Goal: Task Accomplishment & Management: Complete application form

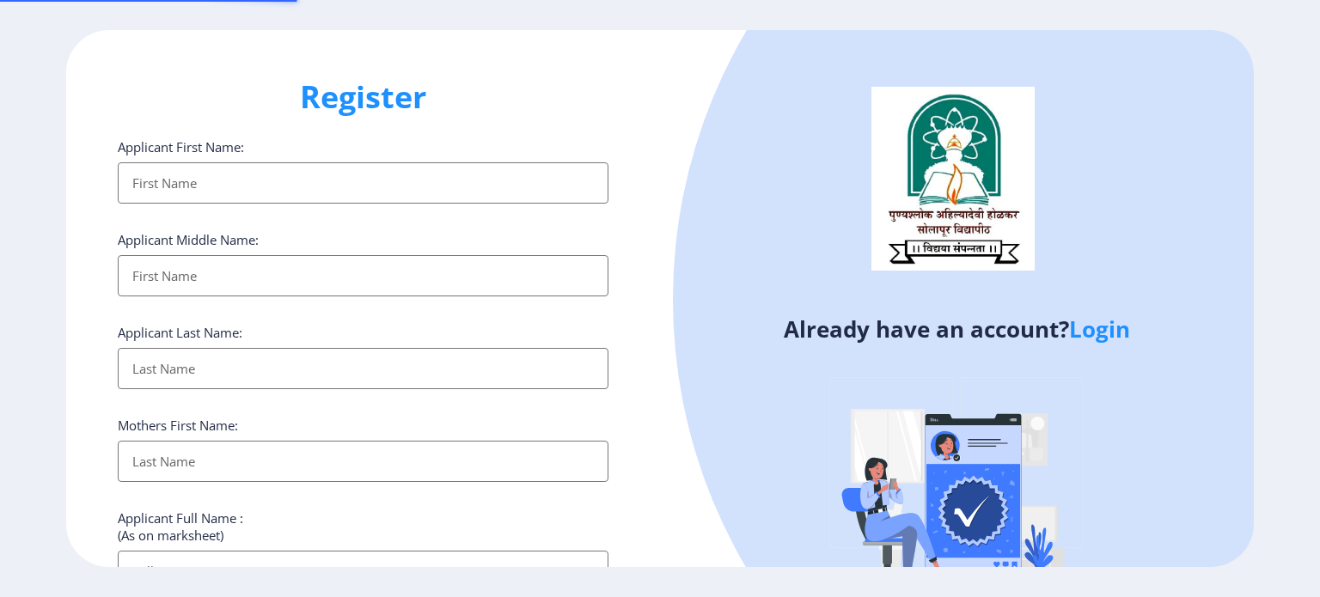
select select
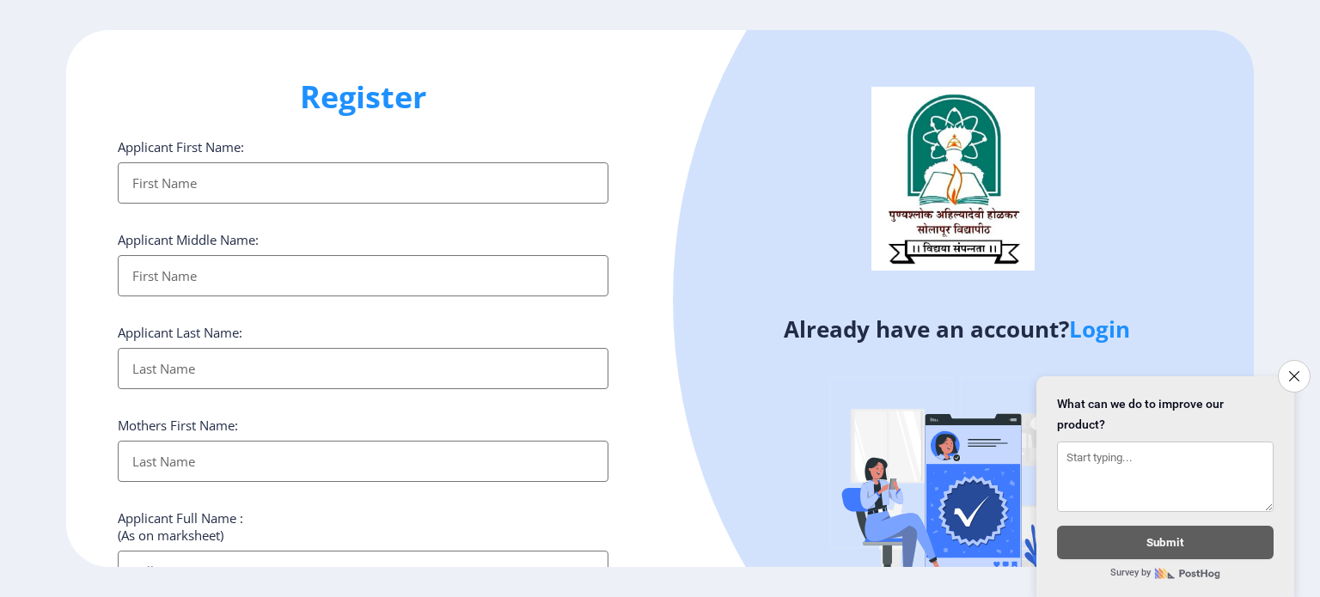
click at [313, 175] on input "Applicant First Name:" at bounding box center [363, 182] width 491 height 41
type input "Manisha"
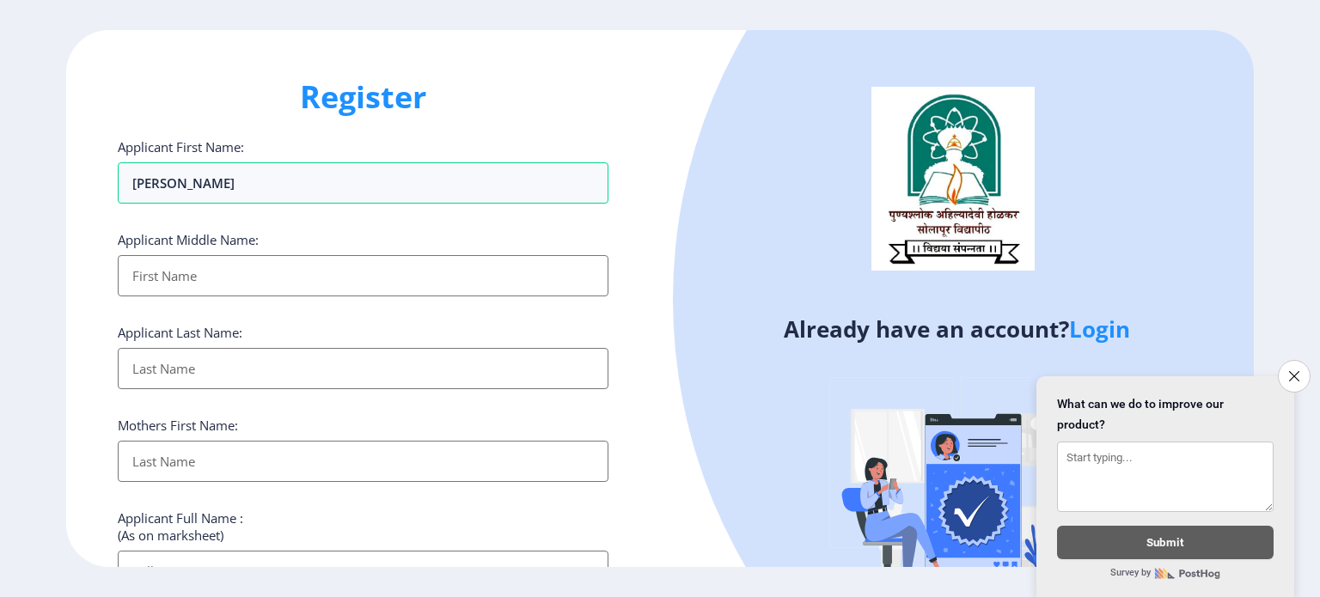
click at [215, 279] on input "Applicant First Name:" at bounding box center [363, 275] width 491 height 41
type input "Adhikrao"
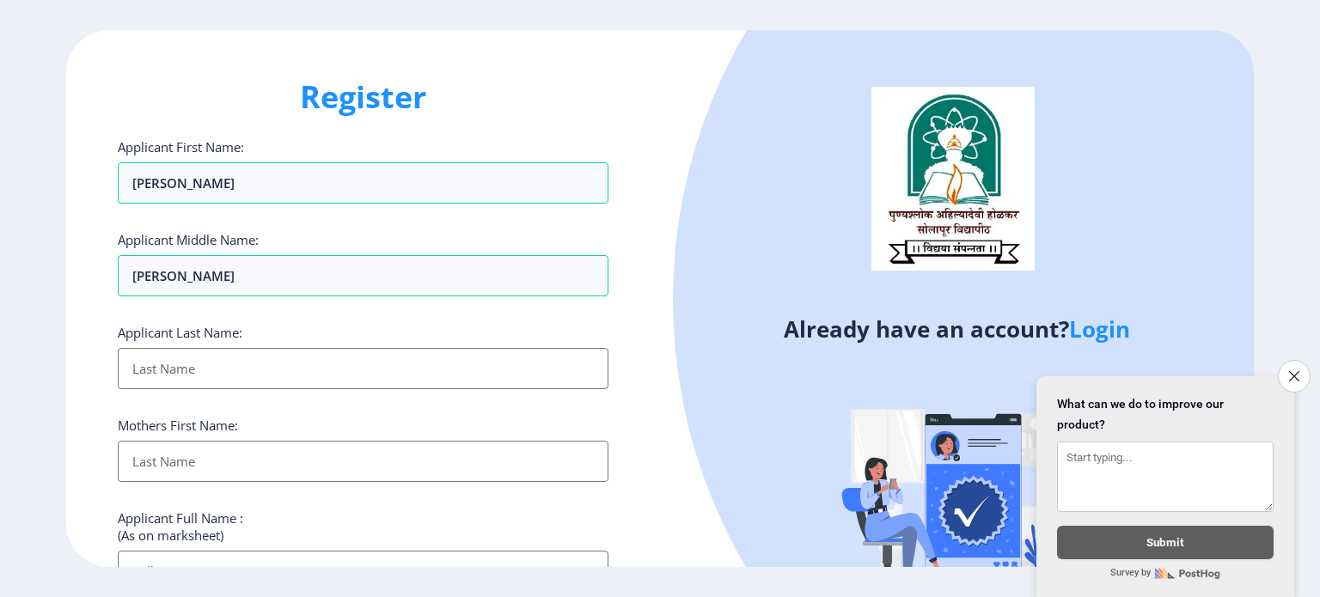
click at [179, 377] on input "Applicant First Name:" at bounding box center [363, 368] width 491 height 41
type input "Gaondhare"
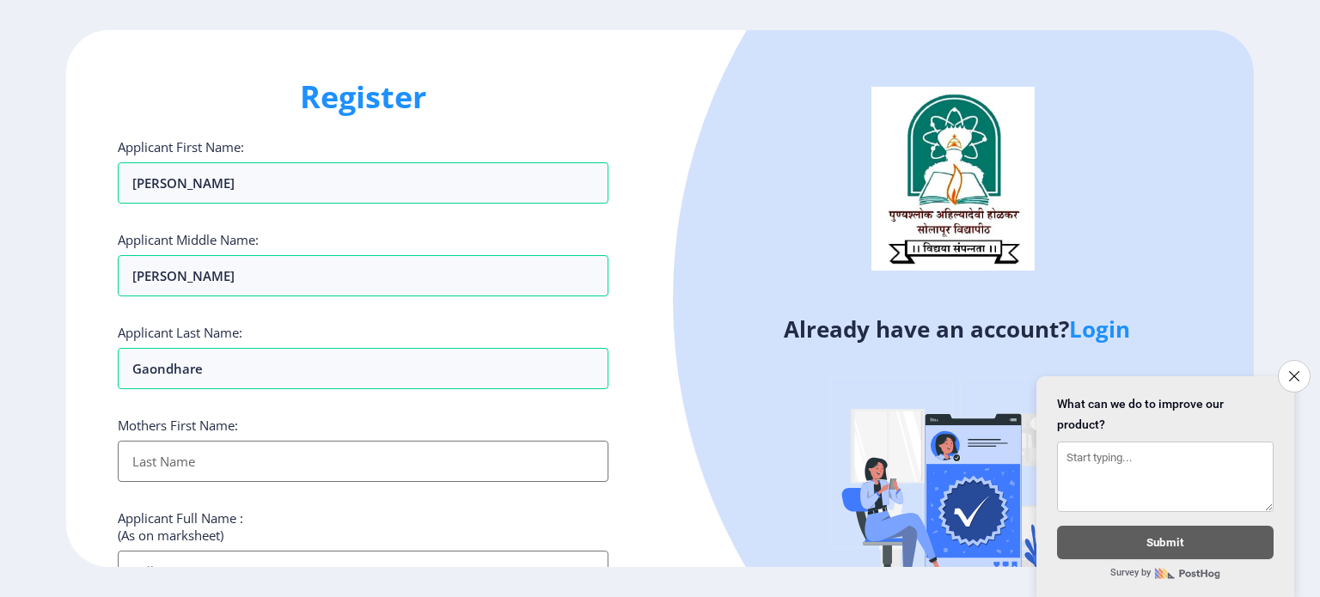
click at [182, 456] on input "Applicant First Name:" at bounding box center [363, 461] width 491 height 41
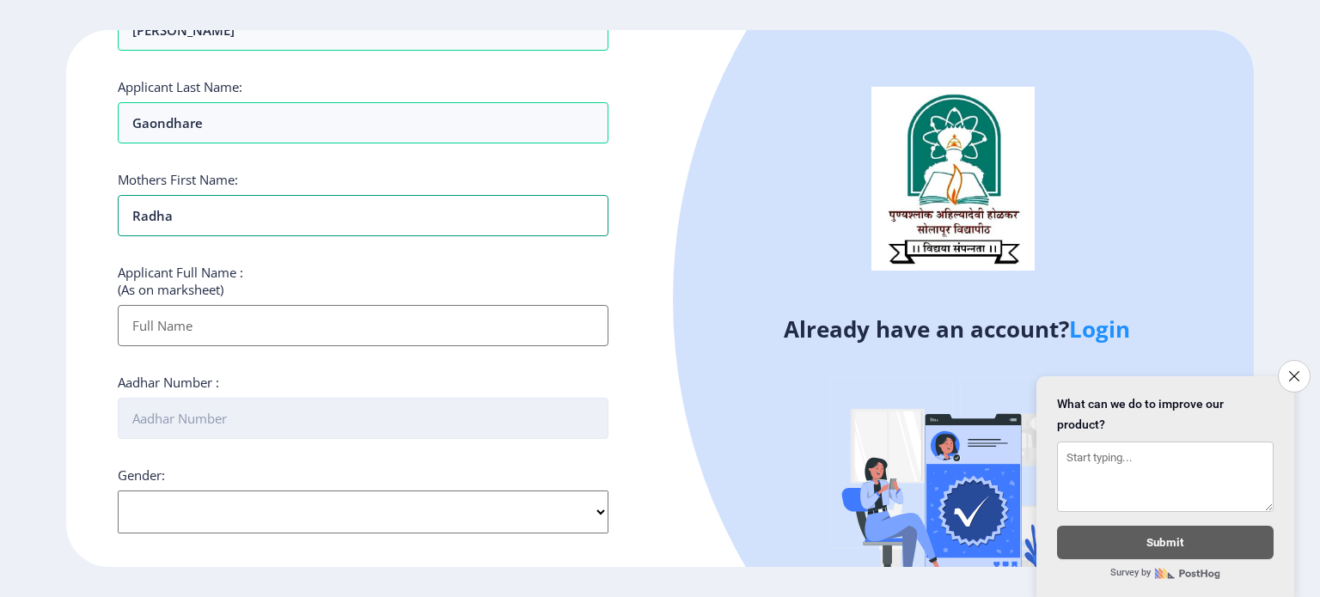
scroll to position [250, 0]
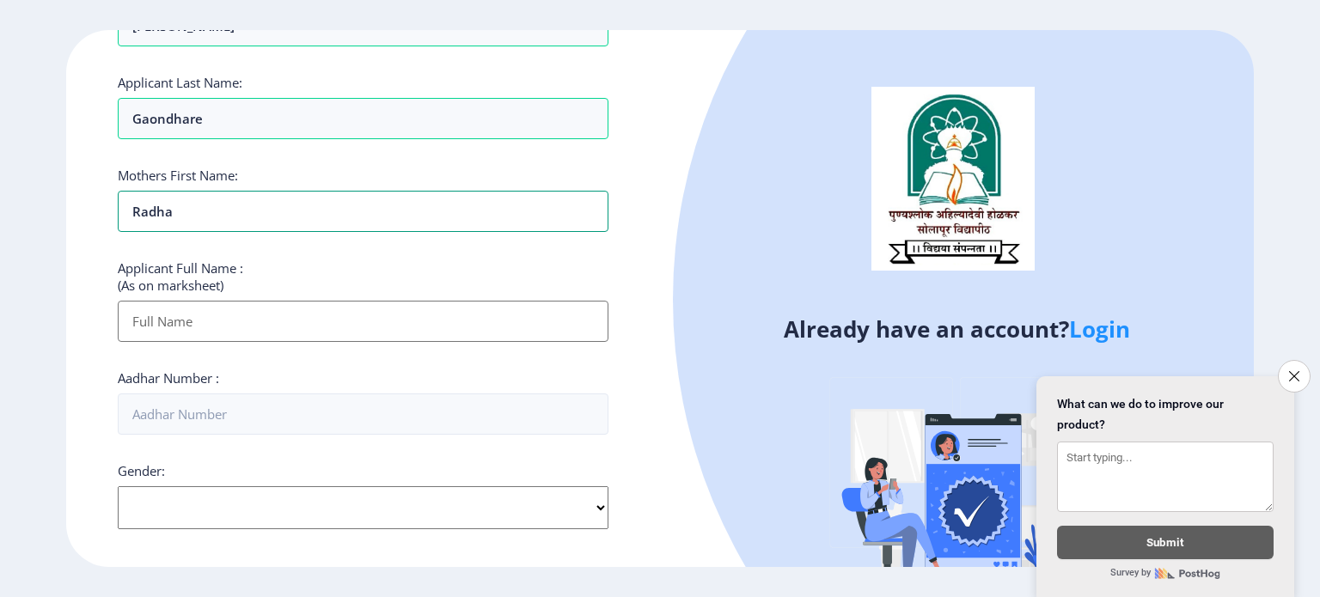
type input "Radha"
click at [252, 308] on input "Applicant First Name:" at bounding box center [363, 321] width 491 height 41
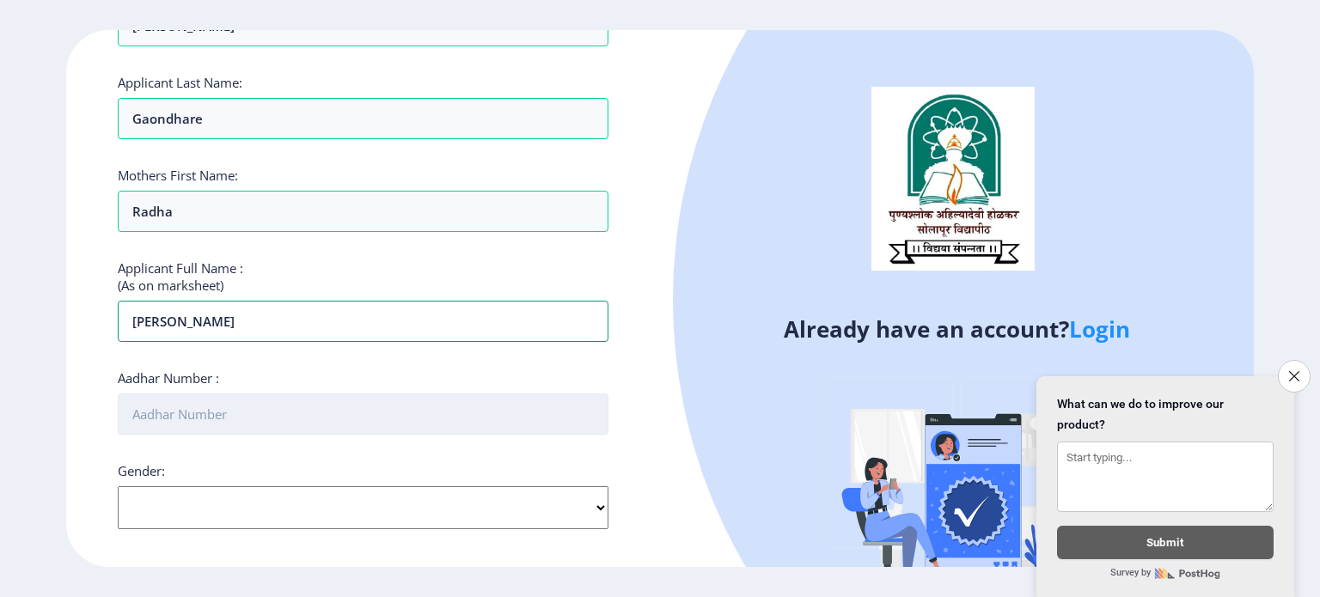
type input "[PERSON_NAME]"
click at [218, 414] on input "Aadhar Number :" at bounding box center [363, 413] width 491 height 41
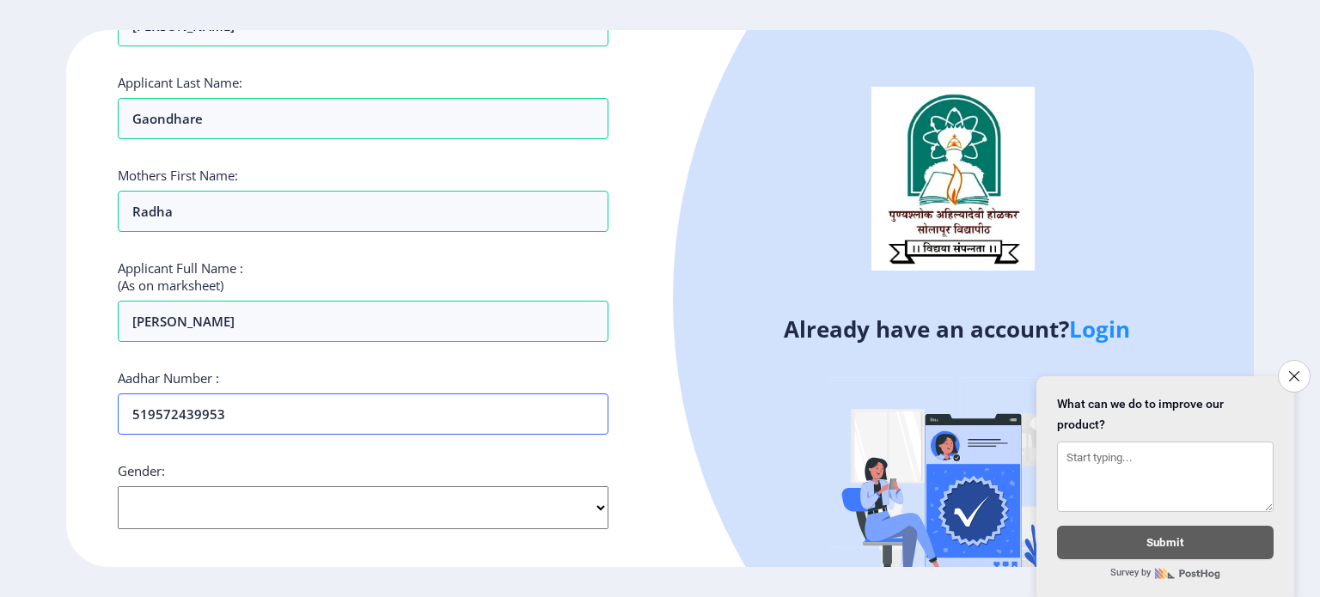
type input "519572439953"
click at [193, 487] on select "Select Gender Male Female Other" at bounding box center [363, 507] width 491 height 43
select select "[DEMOGRAPHIC_DATA]"
click at [118, 486] on select "Select Gender Male Female Other" at bounding box center [363, 507] width 491 height 43
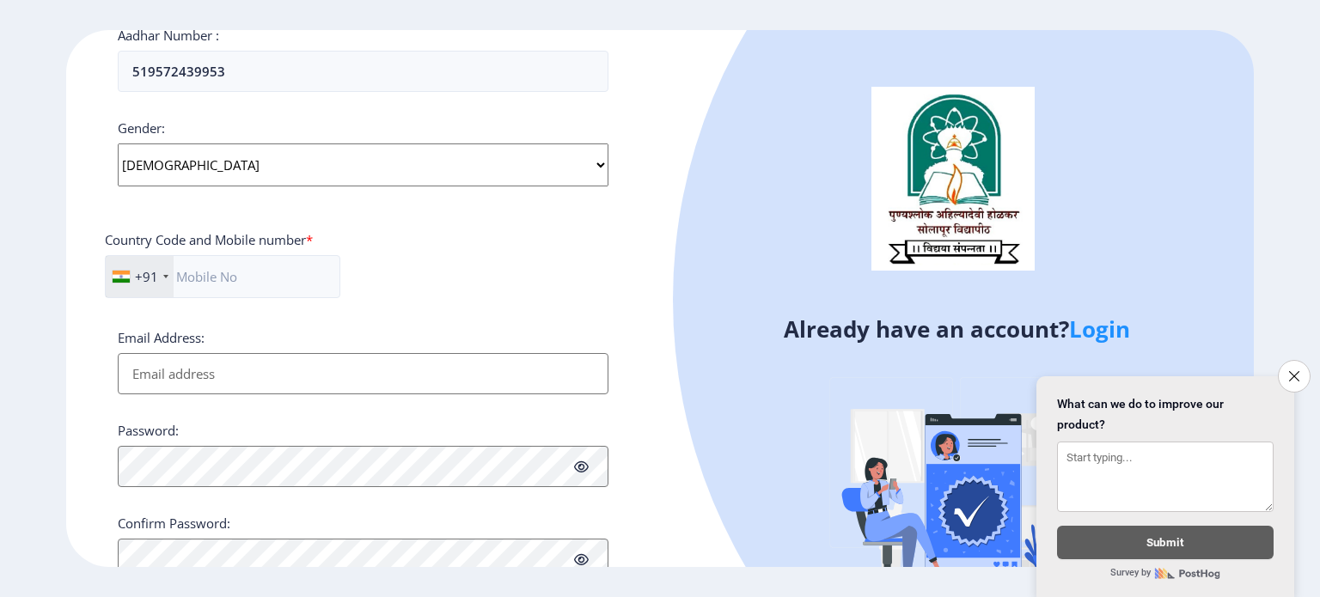
scroll to position [655, 0]
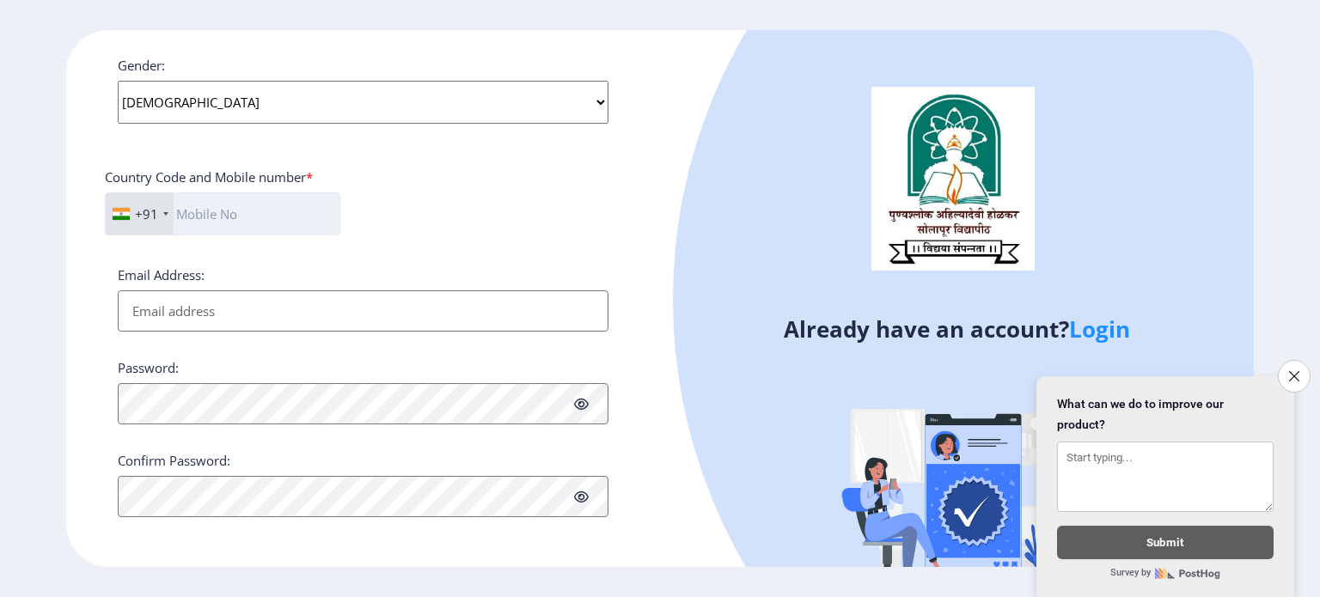
click at [258, 216] on input "text" at bounding box center [222, 213] width 235 height 43
type input "8208599177"
click at [227, 304] on input "Email Address:" at bounding box center [363, 310] width 491 height 41
type input "[EMAIL_ADDRESS][DOMAIN_NAME]"
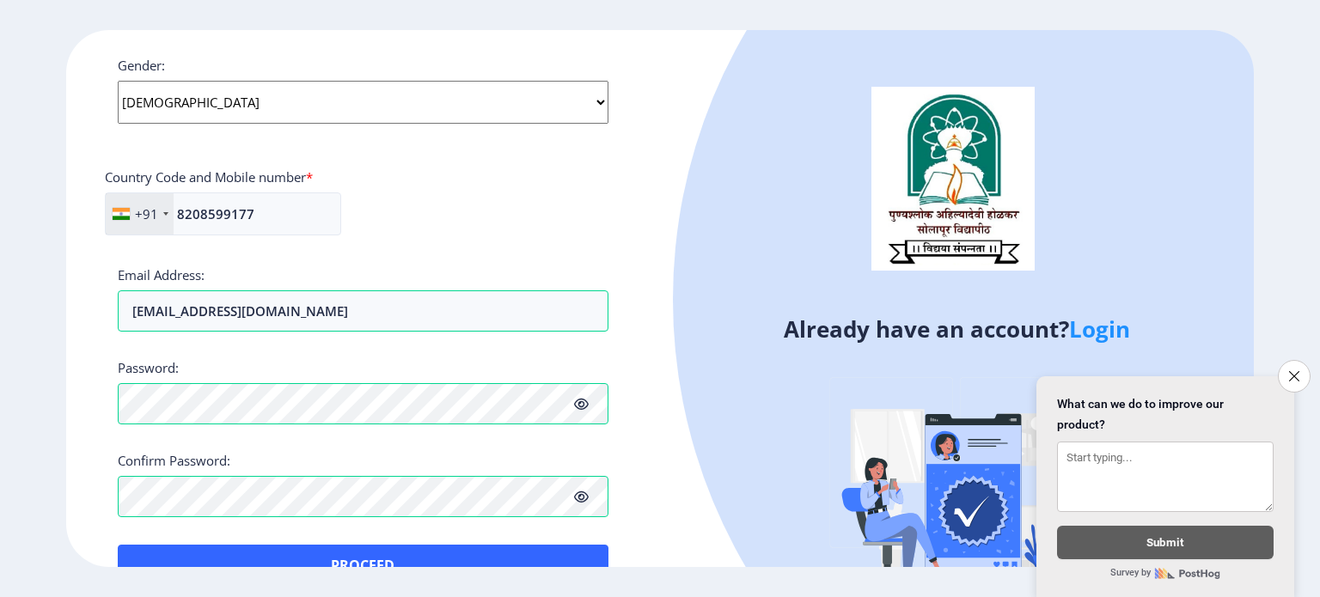
scroll to position [671, 0]
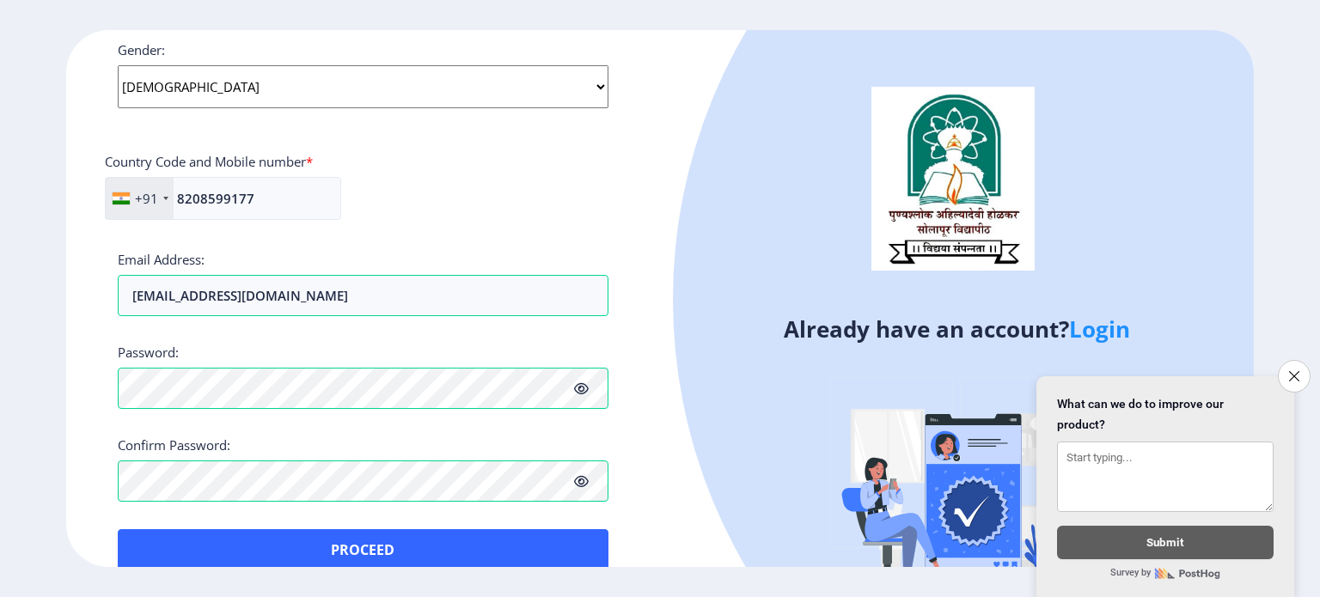
click at [581, 477] on icon at bounding box center [581, 481] width 15 height 13
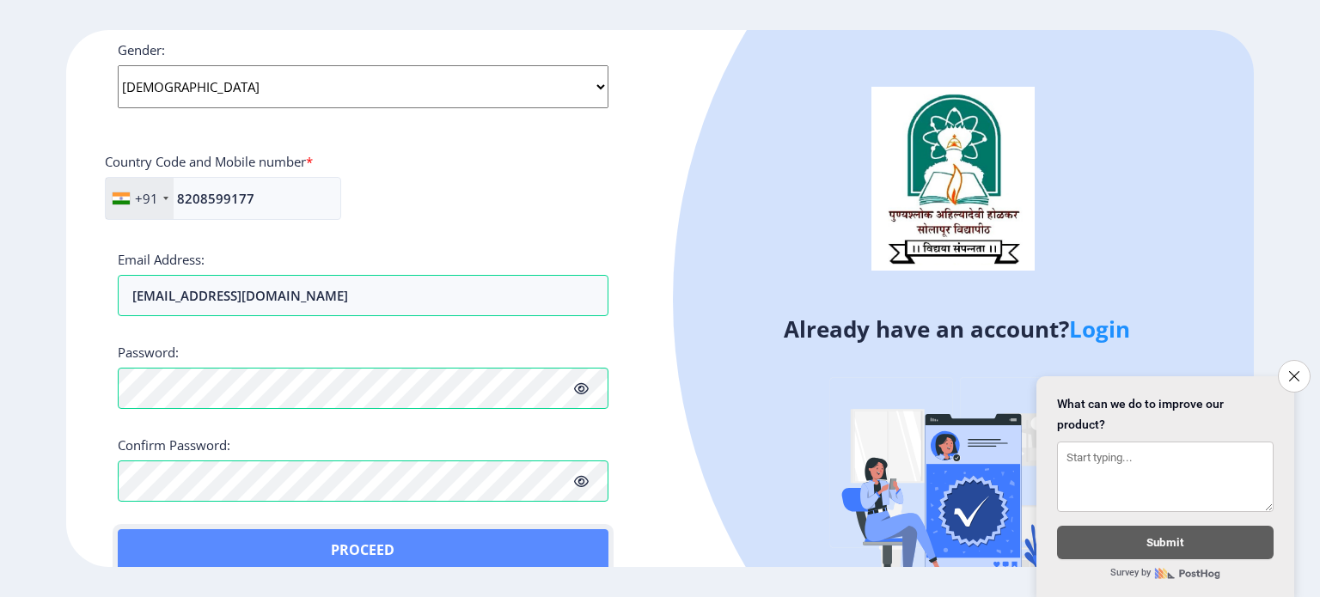
click at [342, 547] on button "Proceed" at bounding box center [363, 549] width 491 height 41
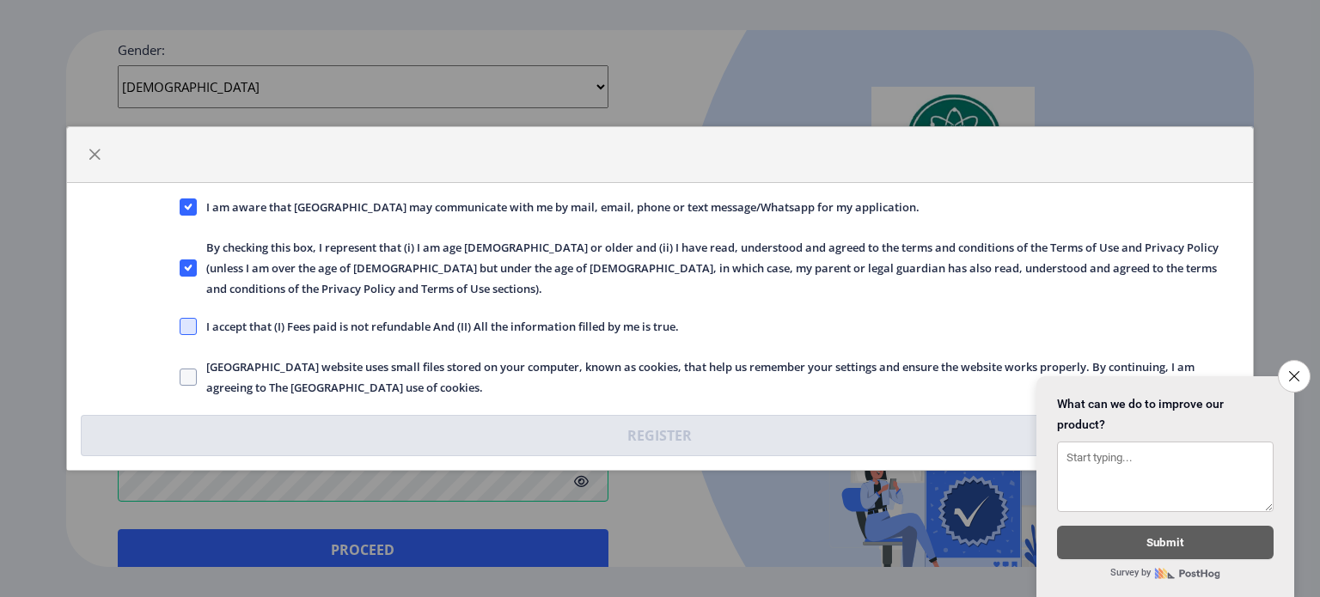
click at [186, 320] on span at bounding box center [188, 326] width 17 height 17
click at [180, 326] on input "I accept that (I) Fees paid is not refundable And (II) All the information fill…" at bounding box center [180, 326] width 1 height 1
checkbox input "true"
click at [195, 369] on span at bounding box center [188, 377] width 17 height 17
click at [180, 377] on input "Solapur University website uses small files stored on your computer, known as c…" at bounding box center [180, 377] width 1 height 1
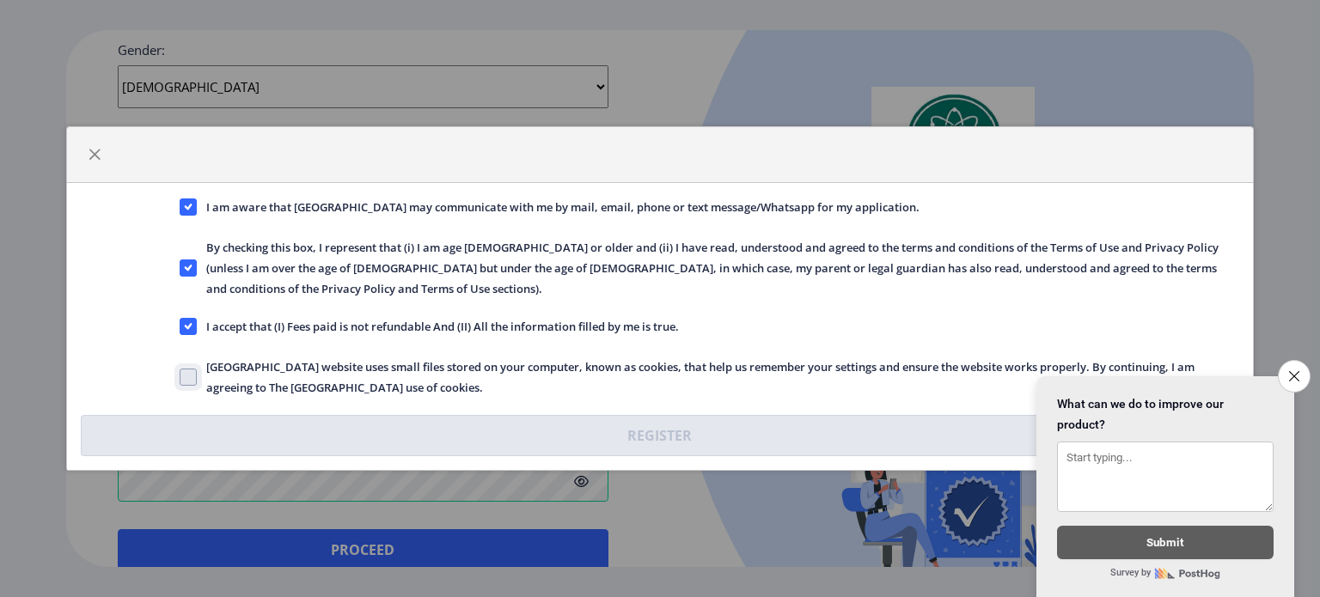
checkbox input "true"
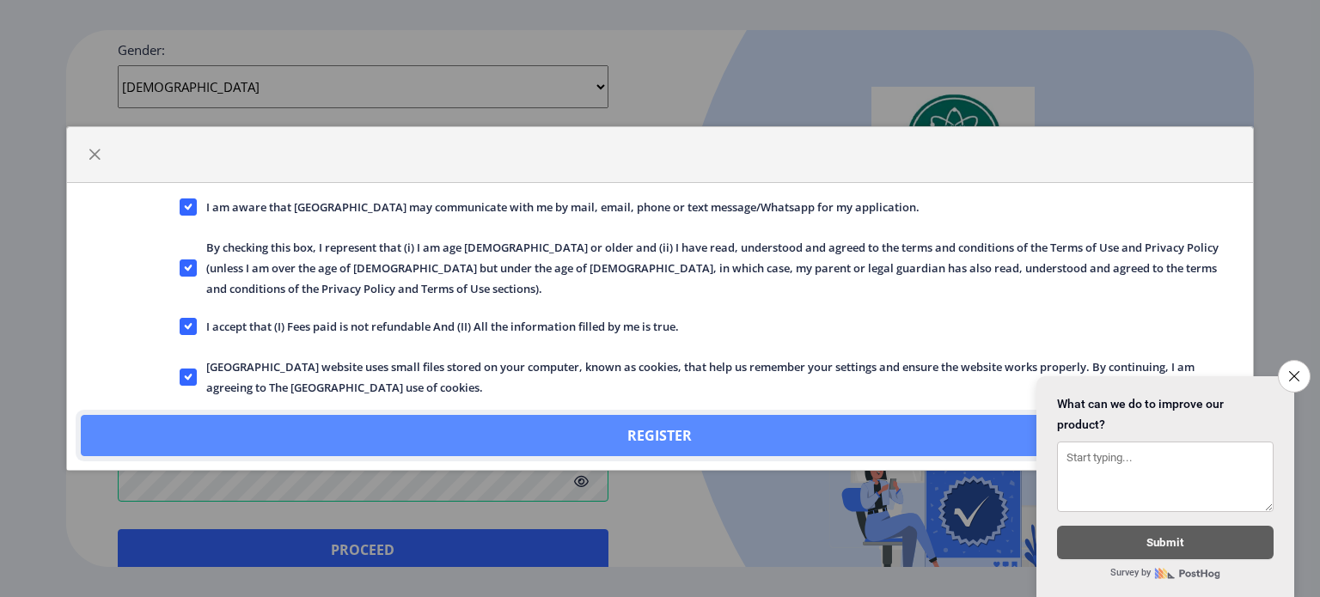
click at [598, 415] on button "Register" at bounding box center [660, 435] width 1158 height 41
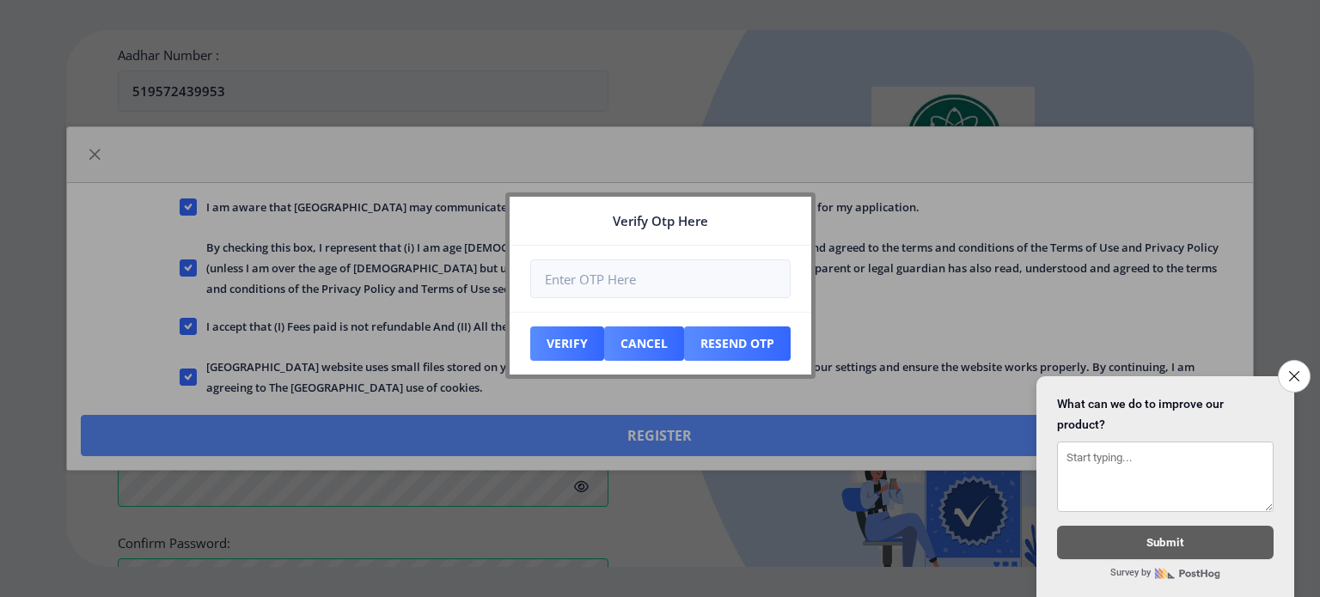
scroll to position [769, 0]
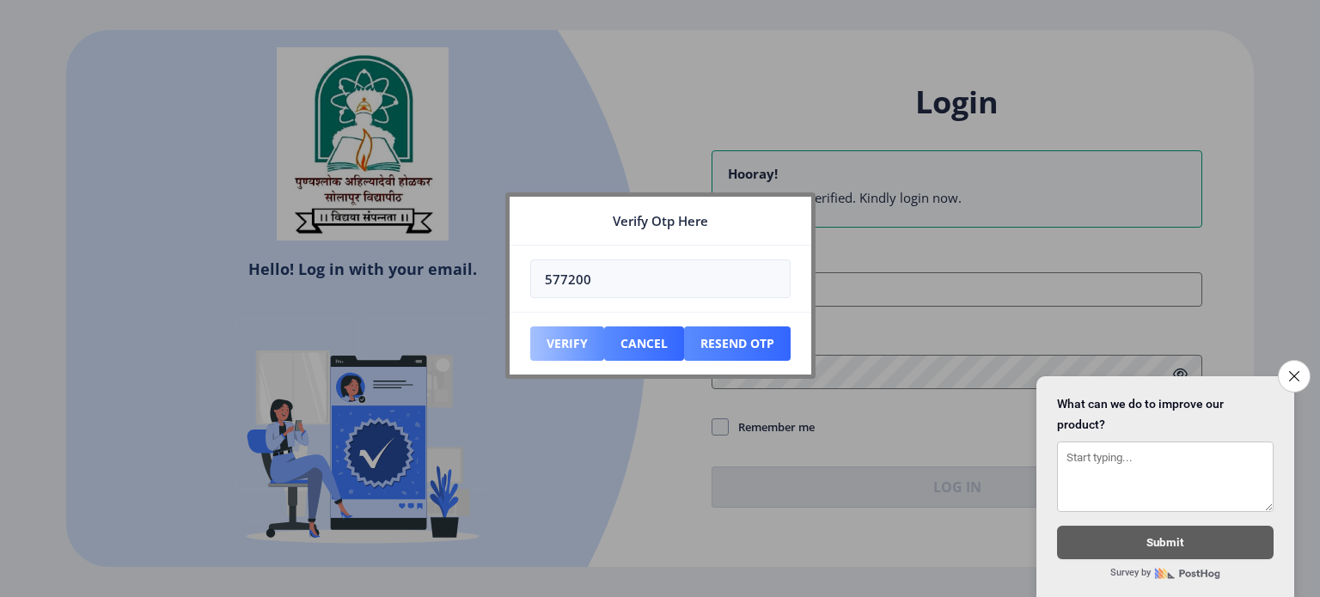
type input "577200"
click at [567, 343] on button "Verify" at bounding box center [567, 343] width 74 height 34
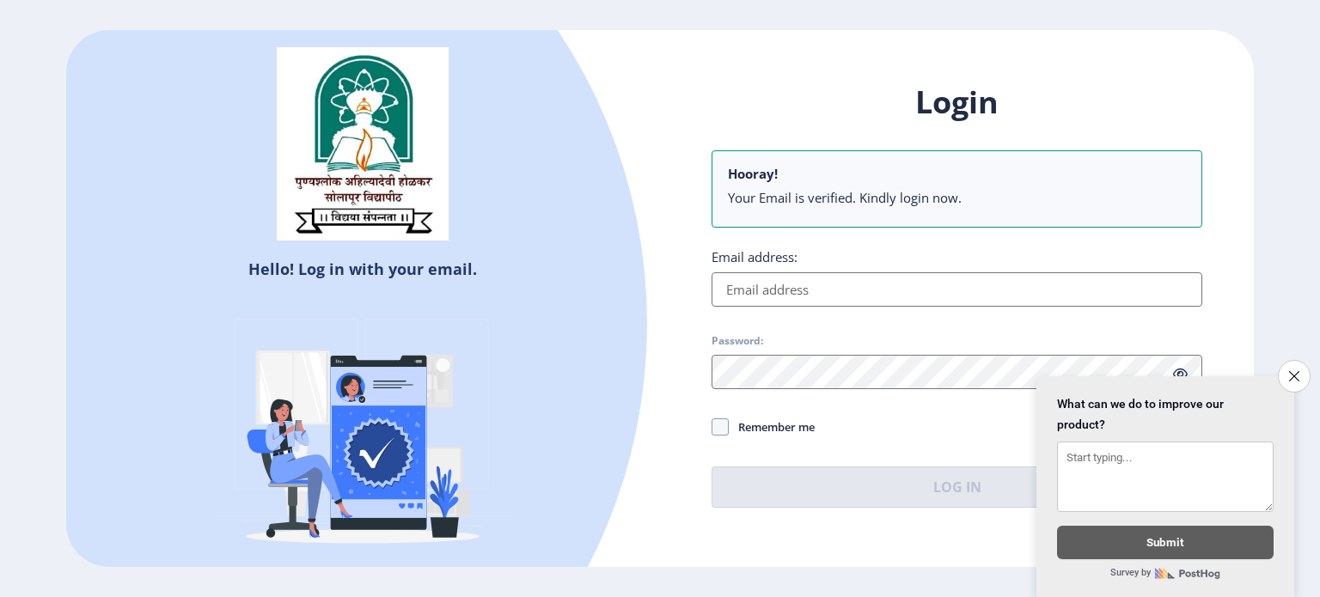
type input "[EMAIL_ADDRESS][DOMAIN_NAME]"
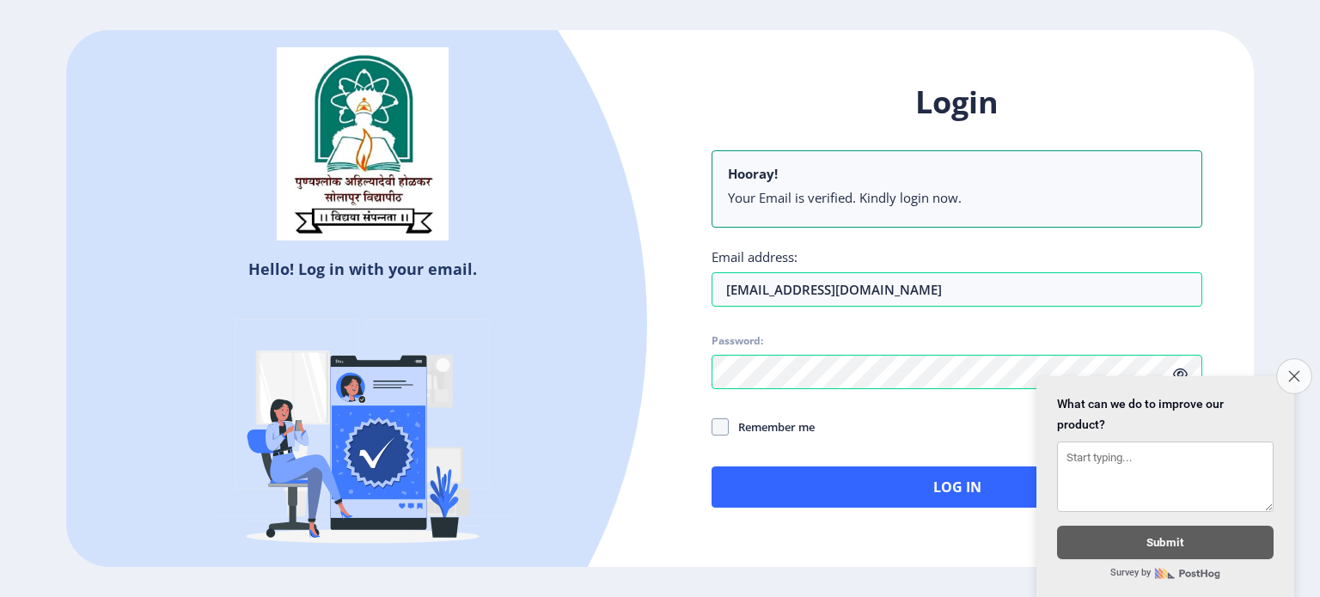
click at [1294, 370] on icon "Close survey" at bounding box center [1293, 375] width 11 height 11
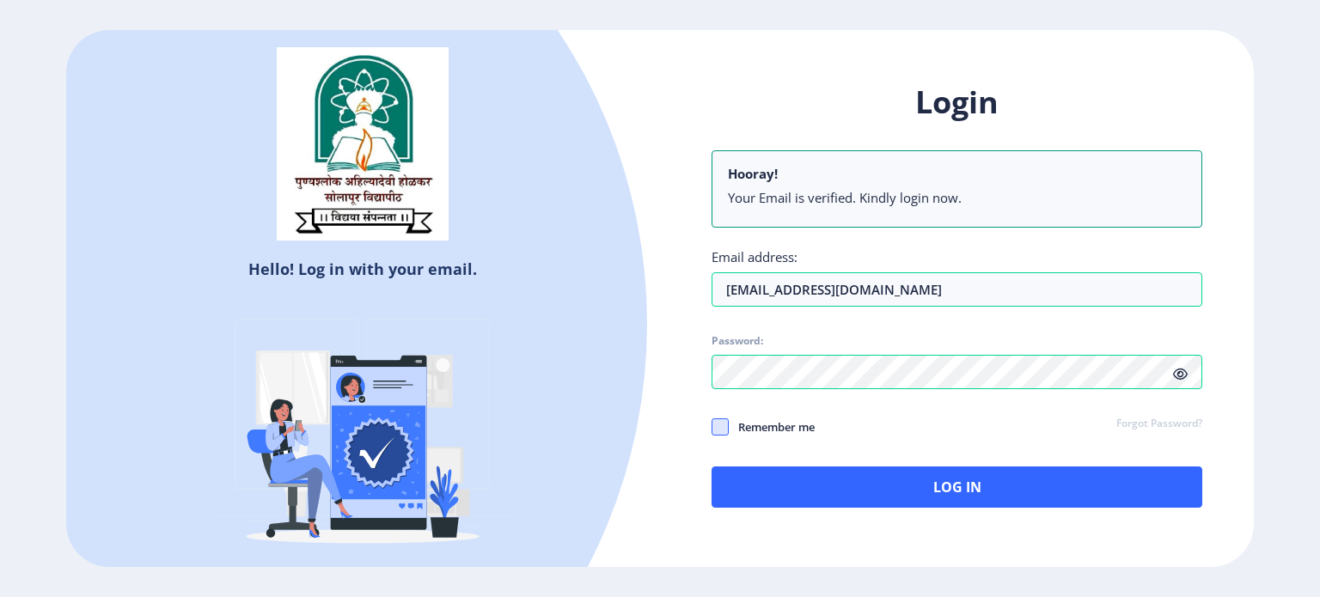
click at [720, 424] on span at bounding box center [719, 426] width 17 height 17
click at [712, 426] on input "Remember me" at bounding box center [711, 426] width 1 height 1
checkbox input "true"
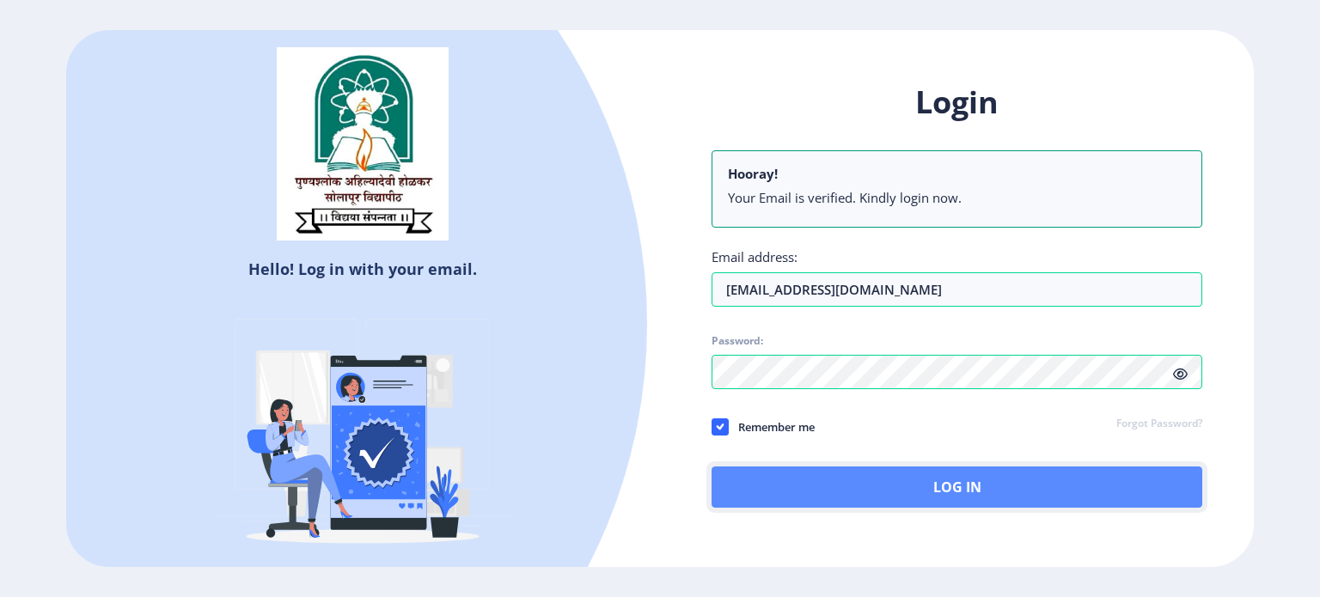
click at [926, 497] on button "Log In" at bounding box center [956, 486] width 491 height 41
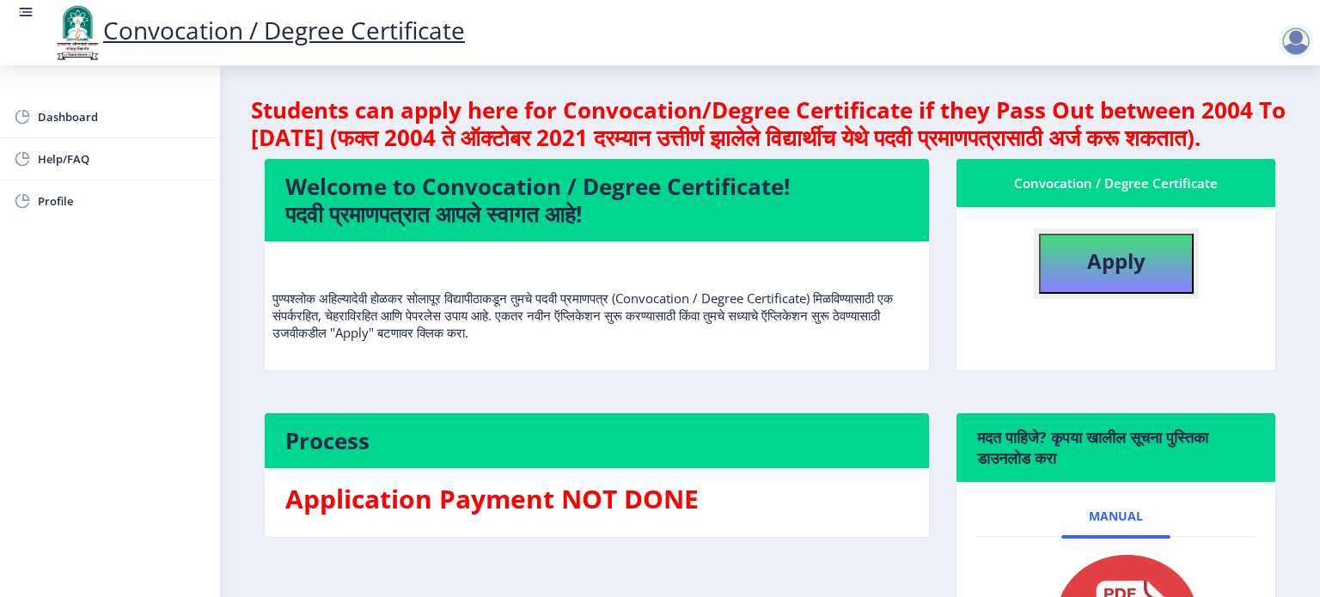
click at [1095, 275] on b "Apply" at bounding box center [1116, 261] width 58 height 28
select select
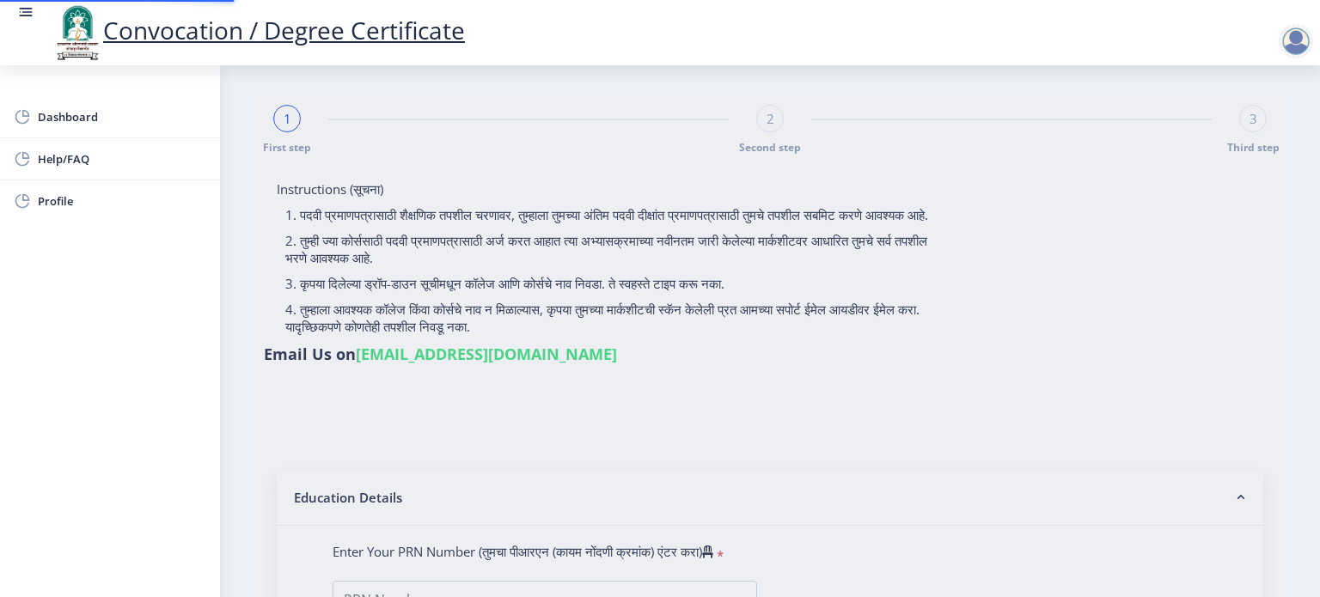
type input "[PERSON_NAME]"
type input "Radha"
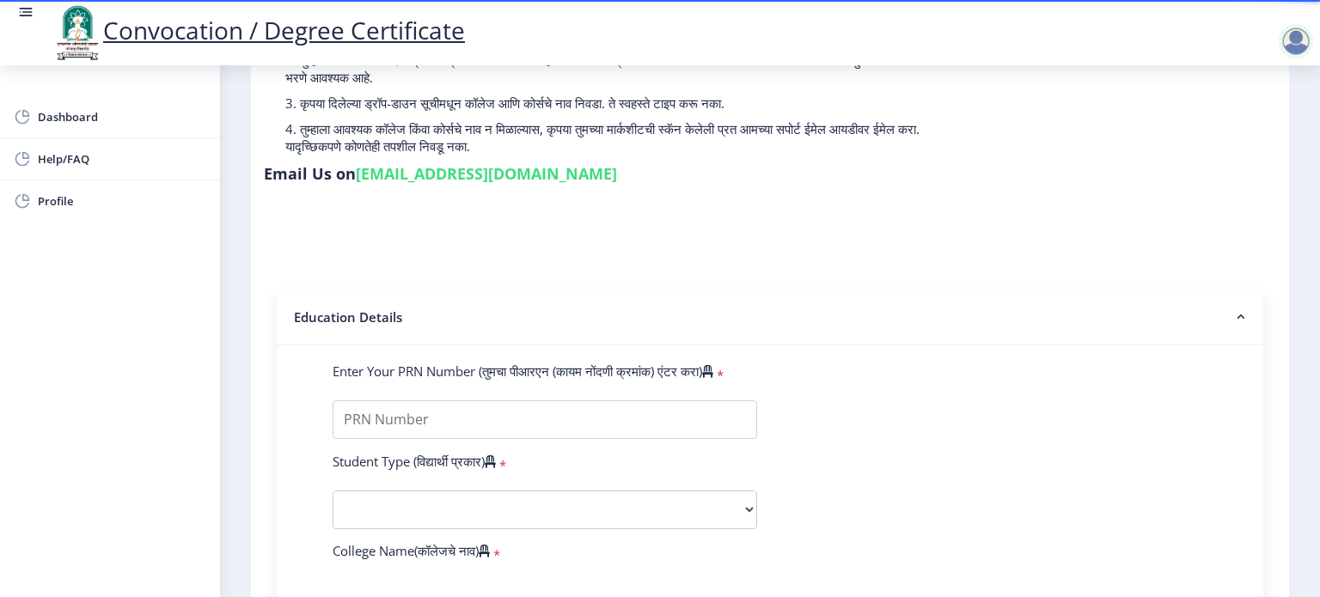
scroll to position [185, 0]
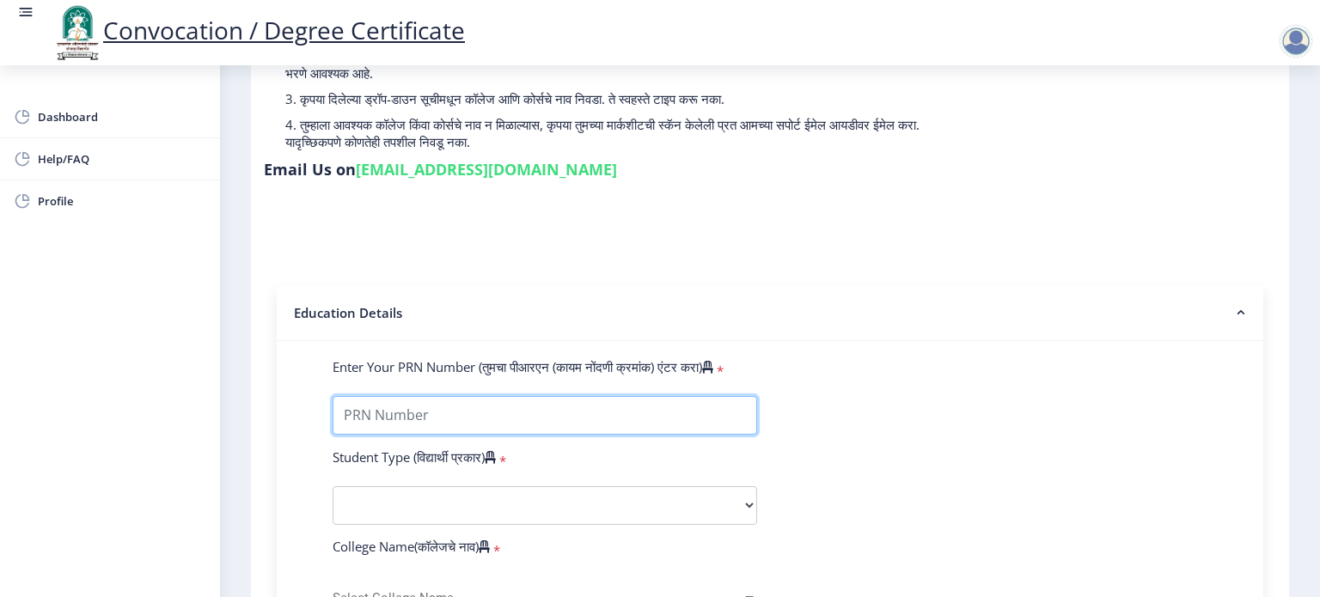
click at [484, 417] on input "Enter Your PRN Number (तुमचा पीआरएन (कायम नोंदणी क्रमांक) एंटर करा)" at bounding box center [544, 415] width 424 height 39
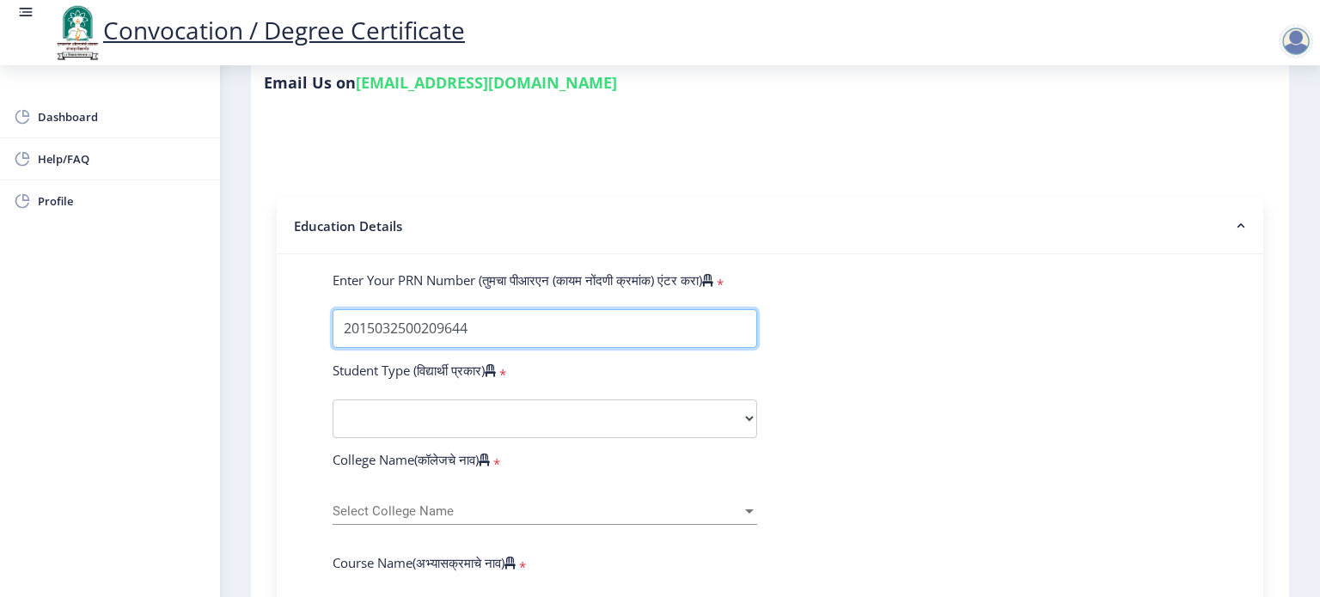
scroll to position [271, 0]
type input "2015032500209644"
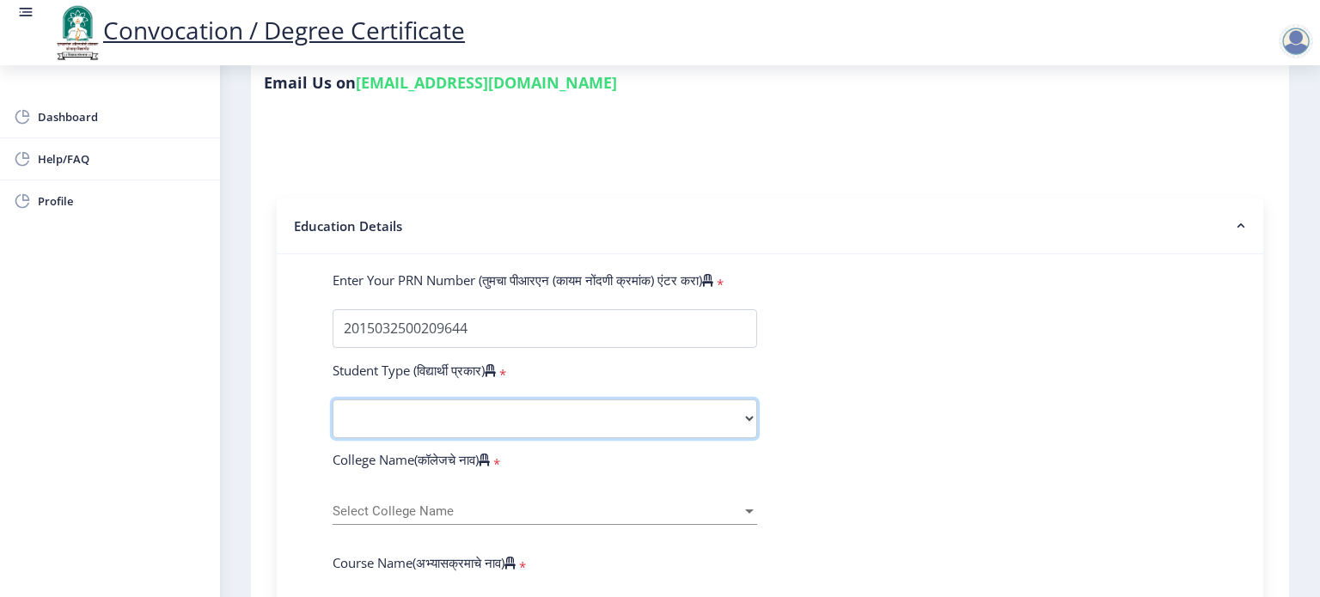
click at [460, 404] on select "Select Student Type Regular External" at bounding box center [544, 418] width 424 height 39
select select "Regular"
click at [332, 399] on select "Select Student Type Regular External" at bounding box center [544, 418] width 424 height 39
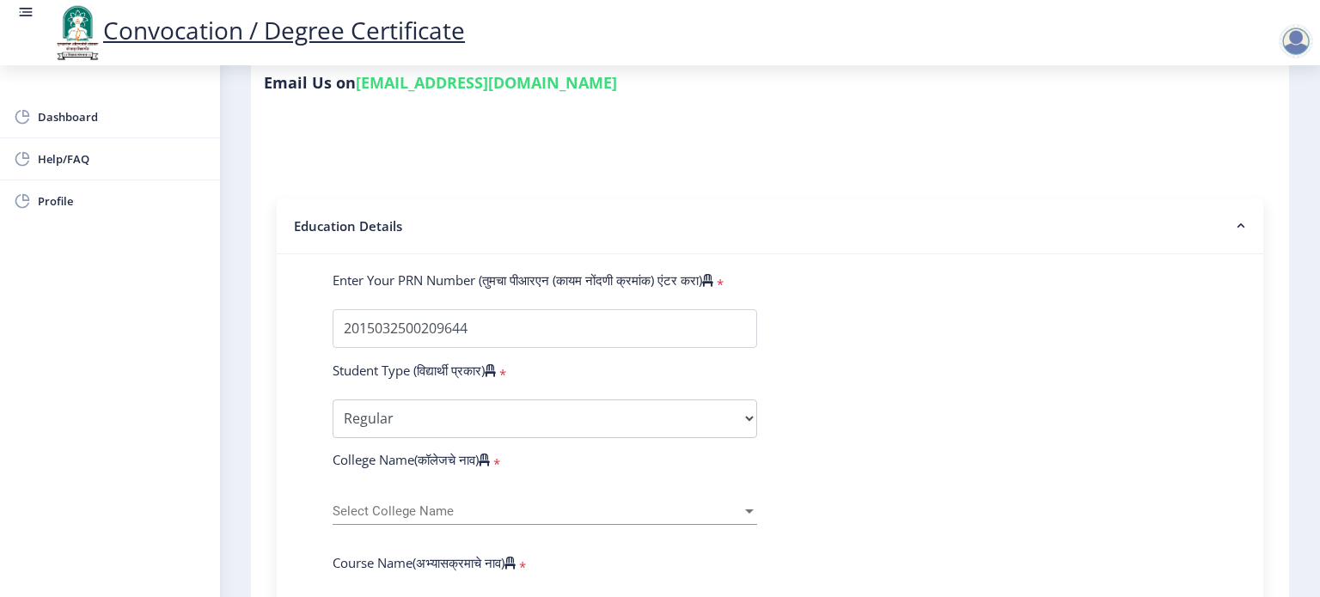
click at [437, 490] on div "Select College Name Select College Name" at bounding box center [544, 507] width 424 height 36
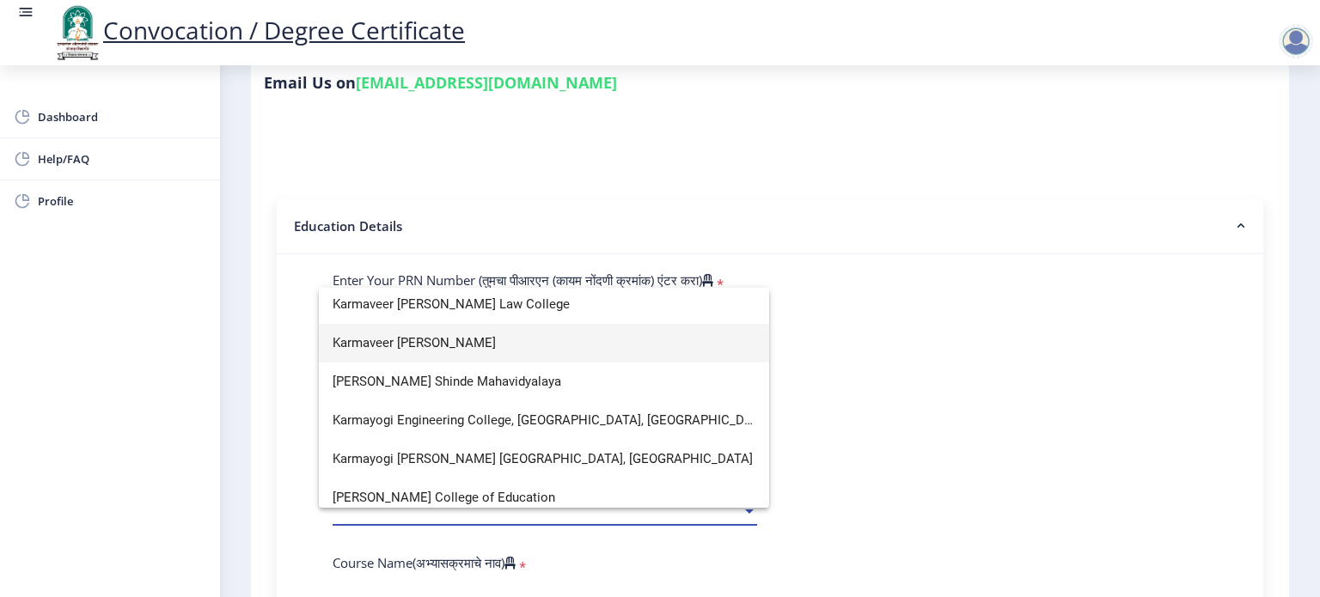
scroll to position [2019, 0]
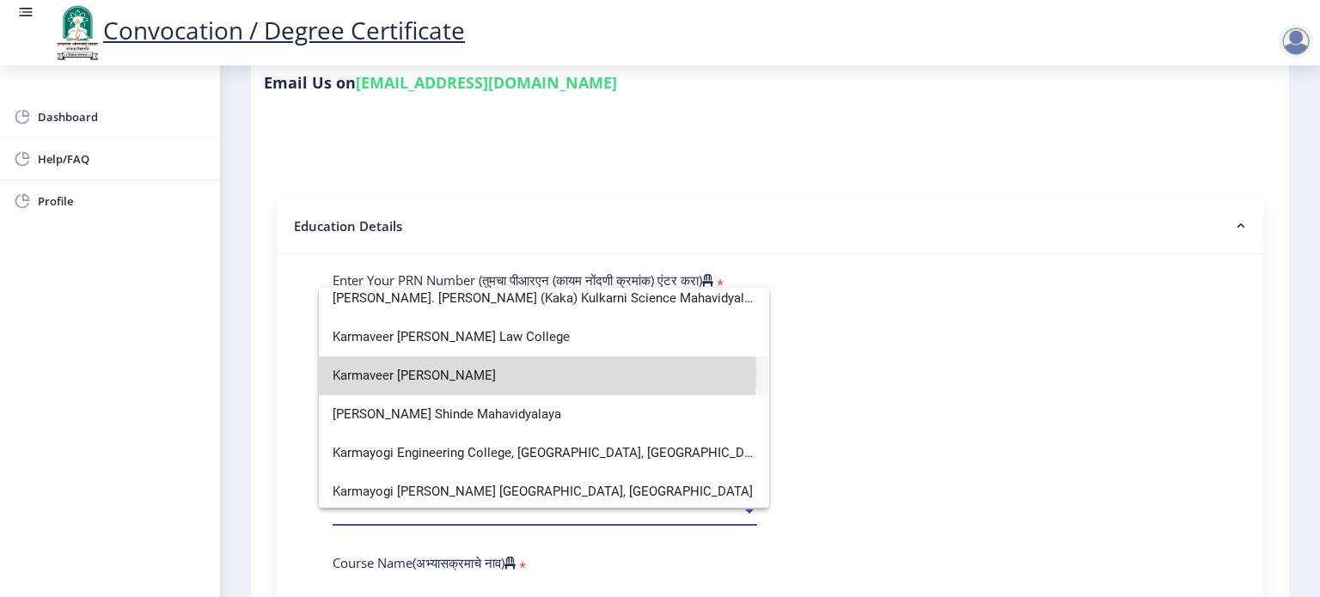
click at [454, 371] on span "Karmaveer [PERSON_NAME]" at bounding box center [543, 376] width 423 height 39
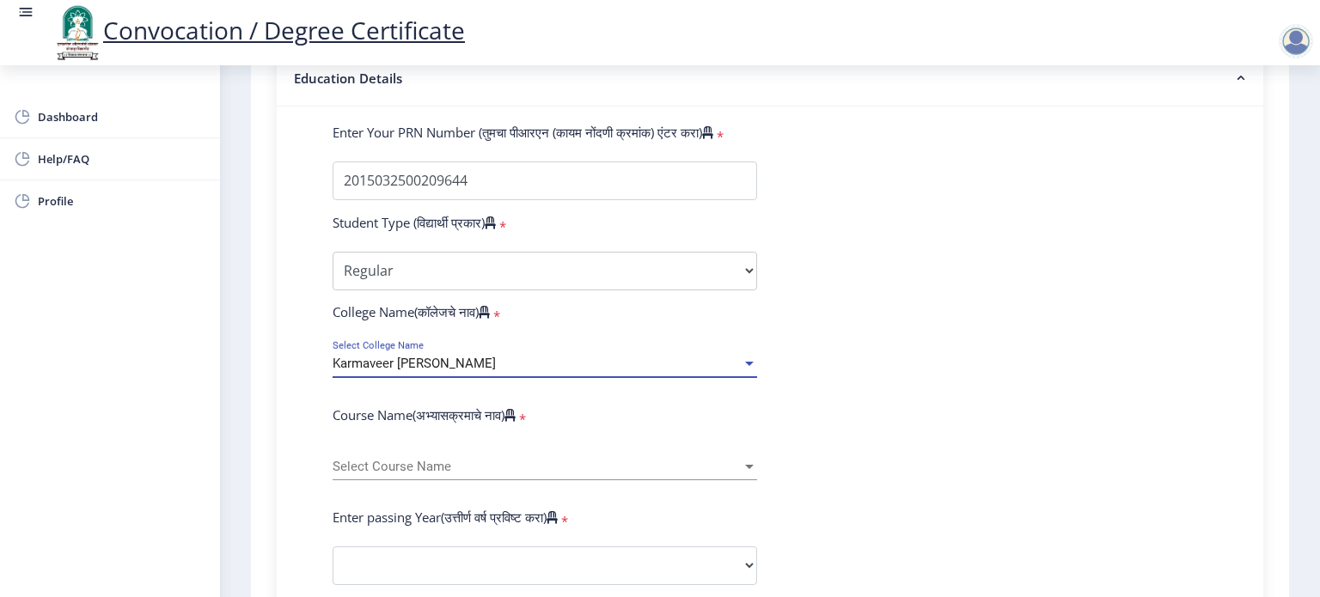
scroll to position [423, 0]
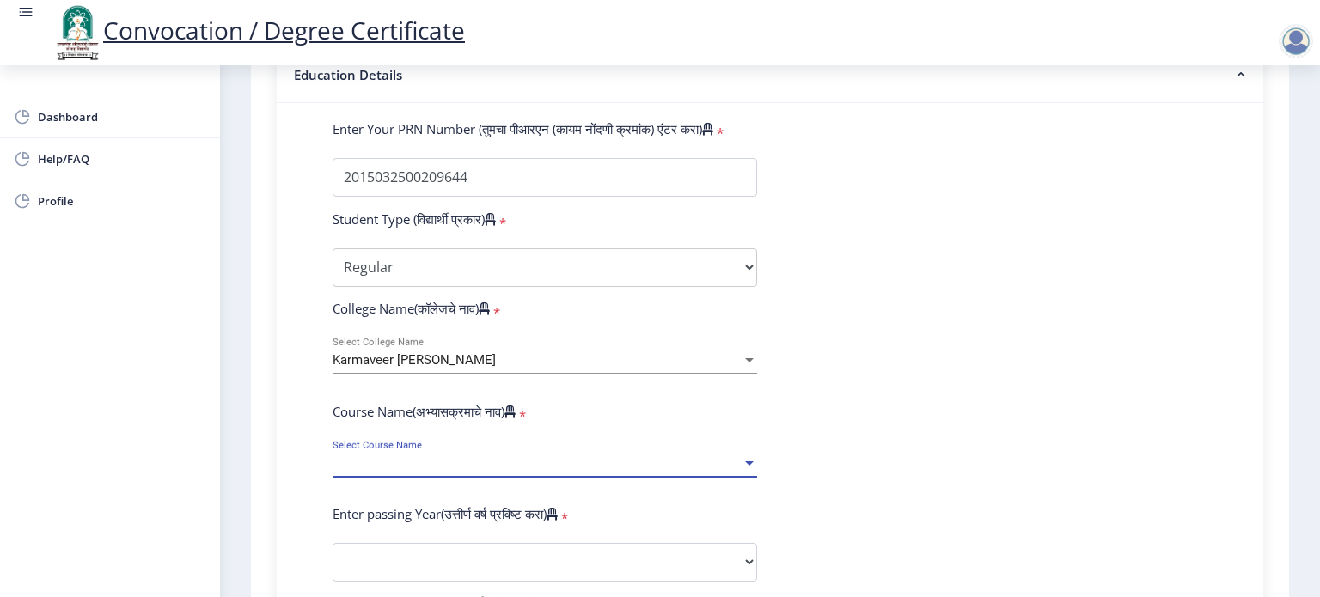
click at [449, 459] on span "Select Course Name" at bounding box center [536, 463] width 409 height 15
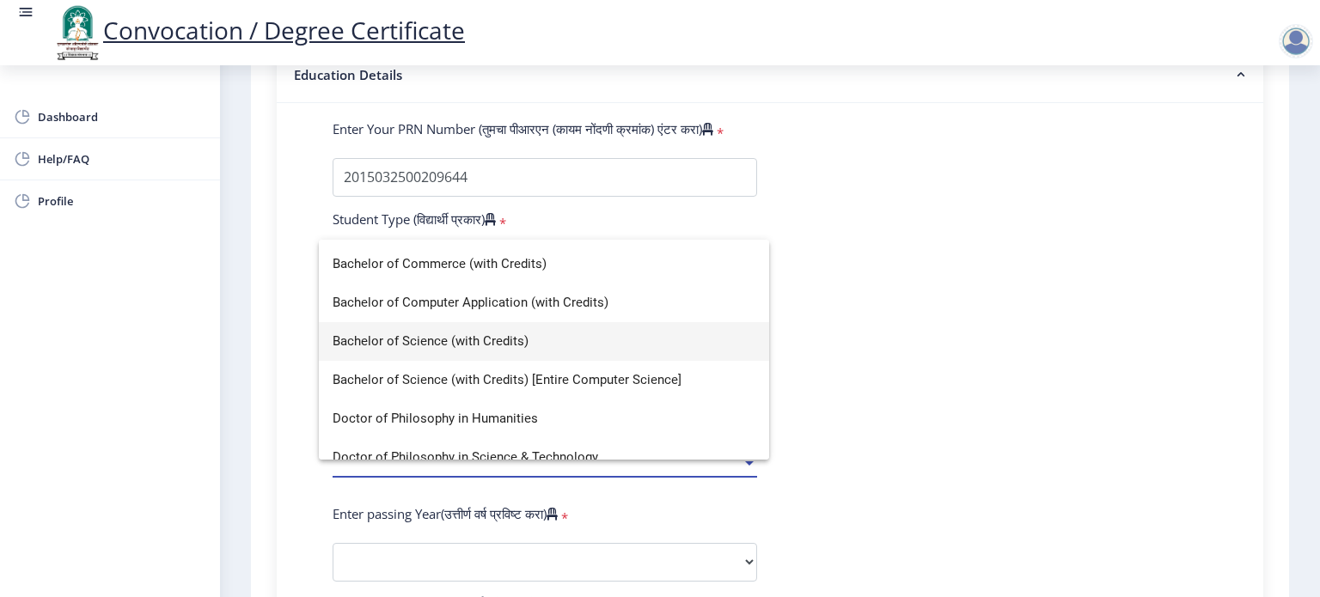
scroll to position [70, 0]
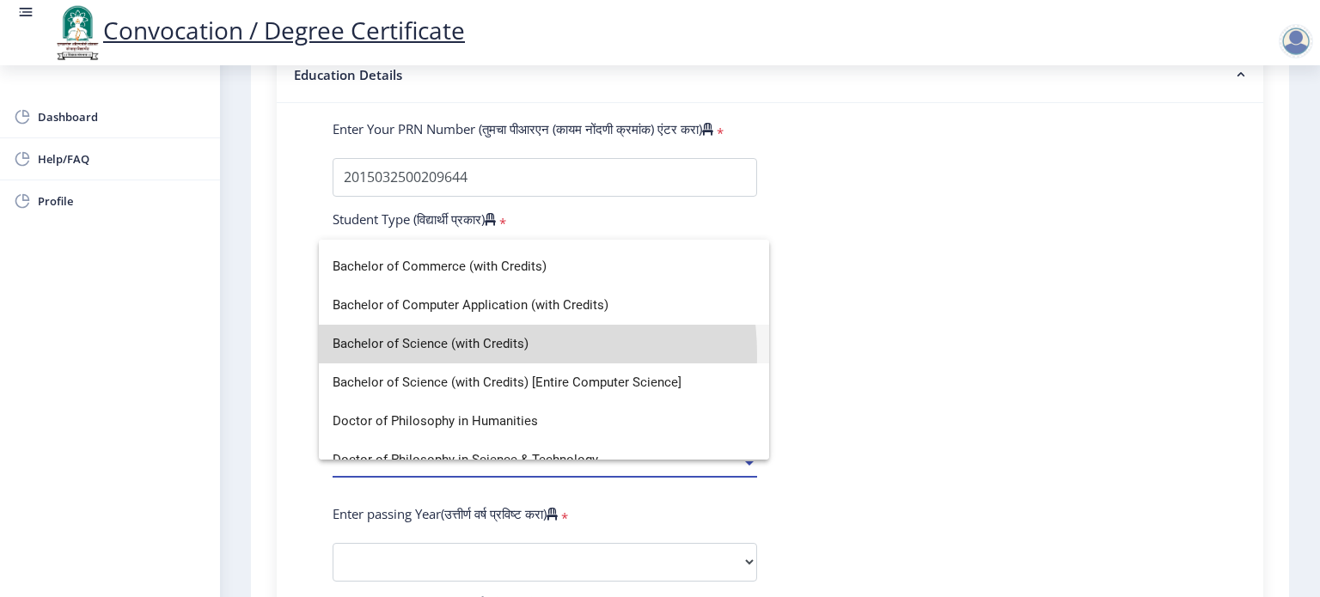
click at [472, 355] on span "Bachelor of Science (with Credits)" at bounding box center [543, 344] width 423 height 39
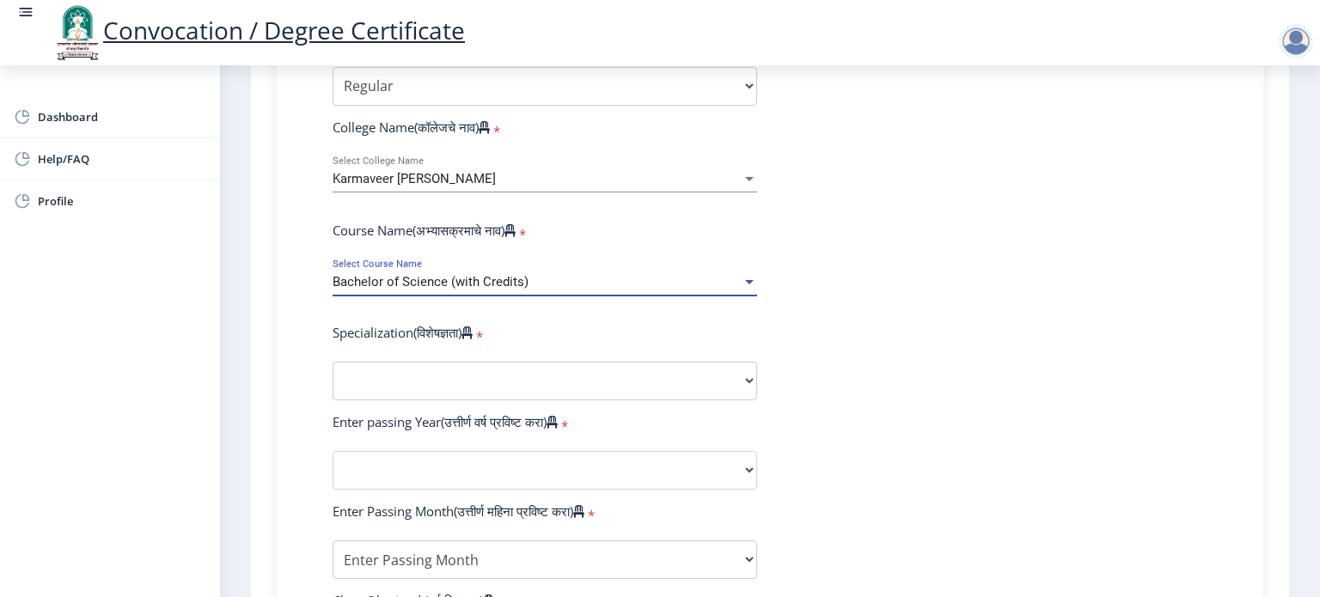
scroll to position [608, 0]
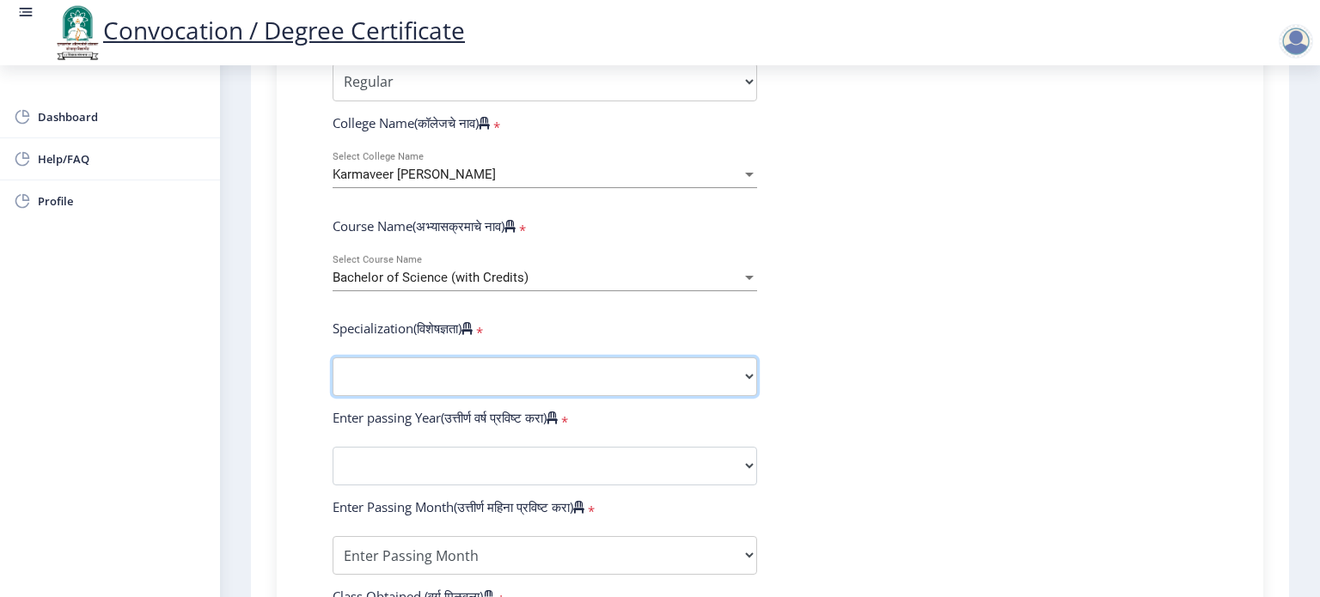
click at [467, 357] on select "Specialization Botany Chemistry Computer Science Electronics Geology Mathematic…" at bounding box center [544, 376] width 424 height 39
select select "Statistics"
click at [332, 357] on select "Specialization Botany Chemistry Computer Science Electronics Geology Mathematic…" at bounding box center [544, 376] width 424 height 39
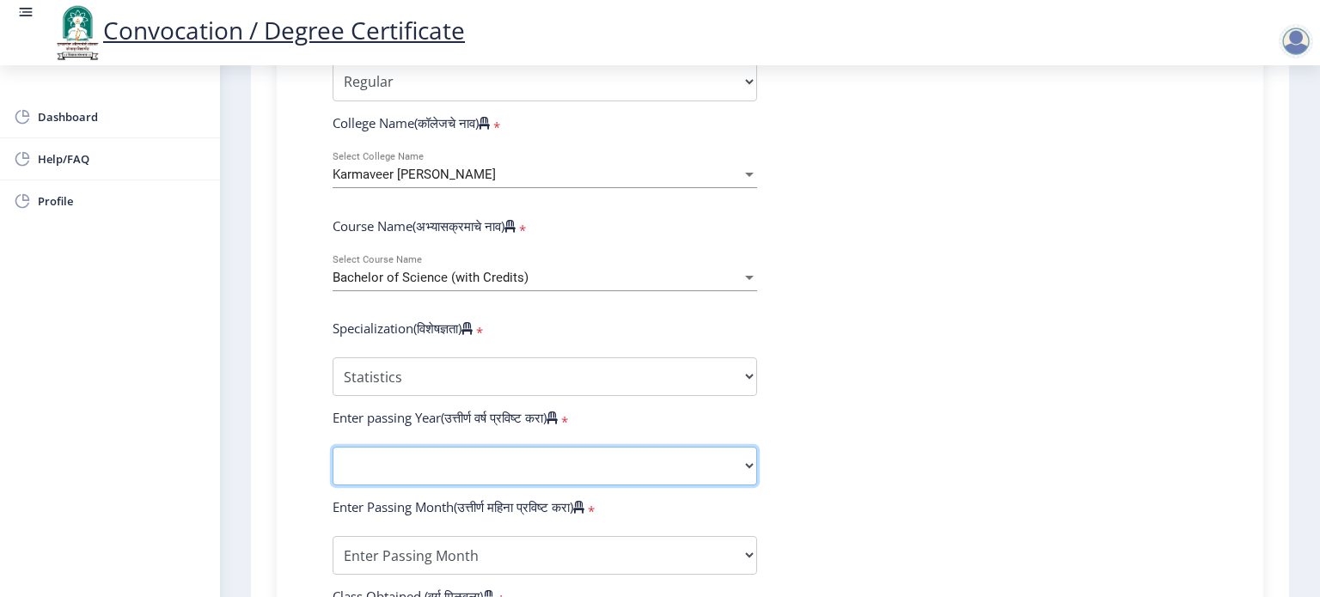
click at [388, 449] on select "2025 2024 2023 2022 2021 2020 2019 2018 2017 2016 2015 2014 2013 2012 2011 2010…" at bounding box center [544, 466] width 424 height 39
select select "2018"
click at [332, 447] on select "2025 2024 2023 2022 2021 2020 2019 2018 2017 2016 2015 2014 2013 2012 2011 2010…" at bounding box center [544, 466] width 424 height 39
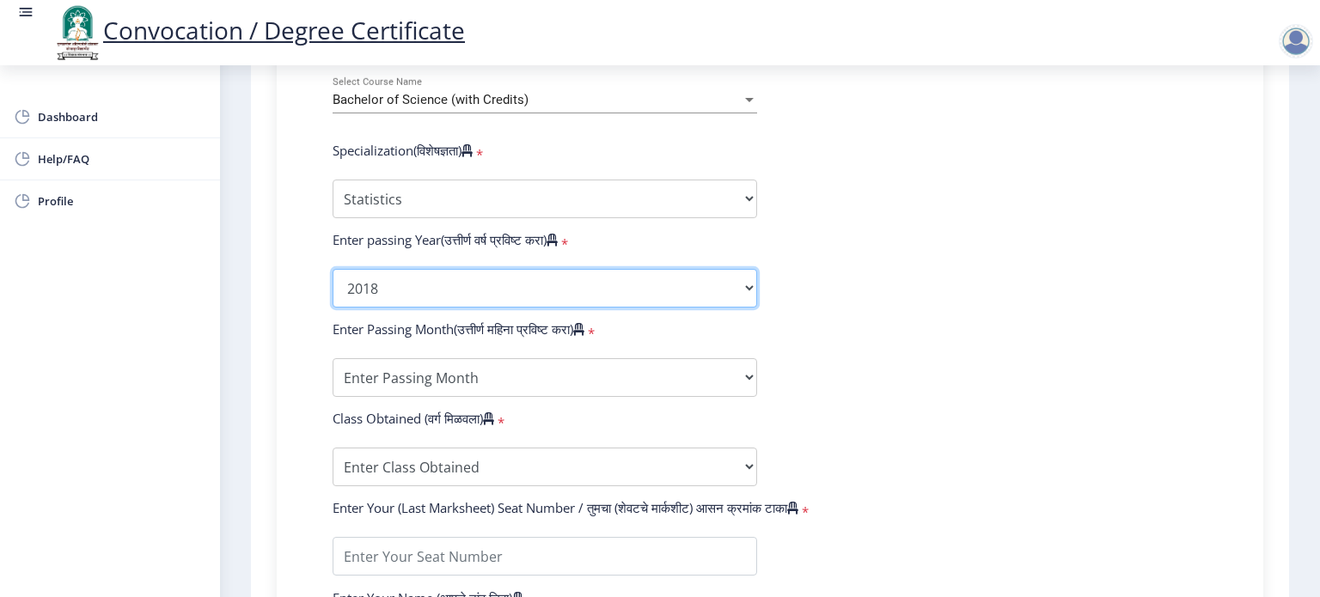
scroll to position [796, 0]
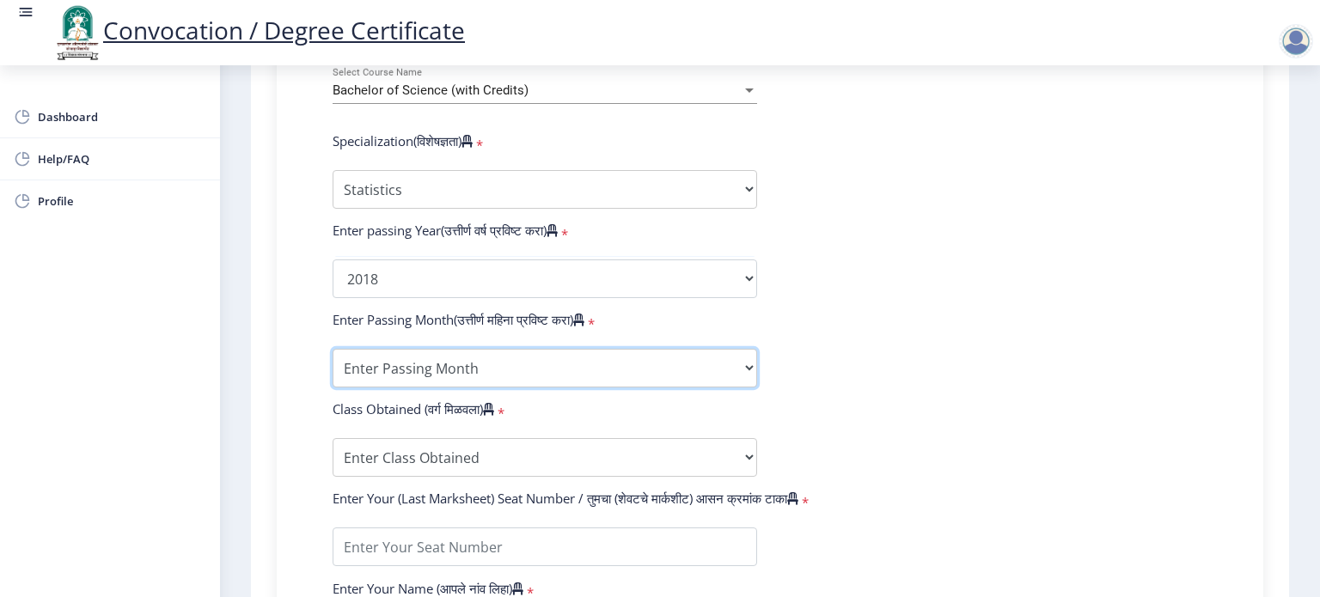
click at [430, 351] on select "Enter Passing Month March April May October November December" at bounding box center [544, 368] width 424 height 39
select select "May"
click at [332, 349] on select "Enter Passing Month March April May October November December" at bounding box center [544, 368] width 424 height 39
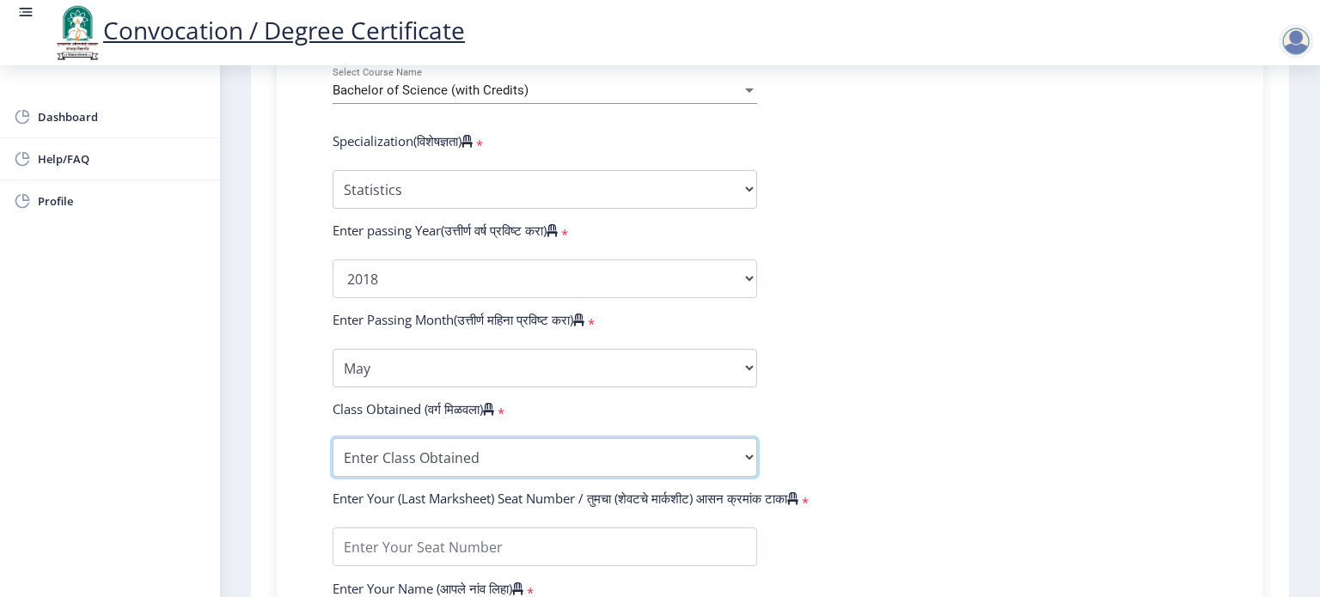
click at [402, 443] on select "Enter Class Obtained FIRST CLASS WITH DISTINCTION FIRST CLASS HIGHER SECOND CLA…" at bounding box center [544, 457] width 424 height 39
select select "Grade A"
click at [332, 438] on select "Enter Class Obtained FIRST CLASS WITH DISTINCTION FIRST CLASS HIGHER SECOND CLA…" at bounding box center [544, 457] width 424 height 39
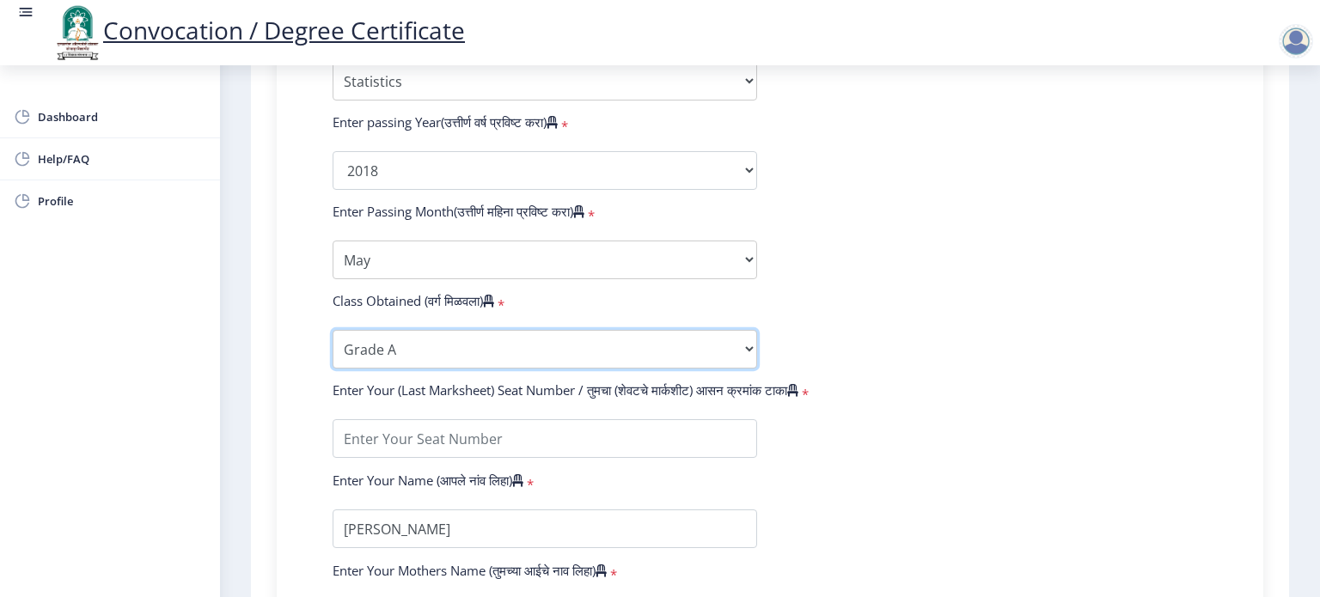
scroll to position [907, 0]
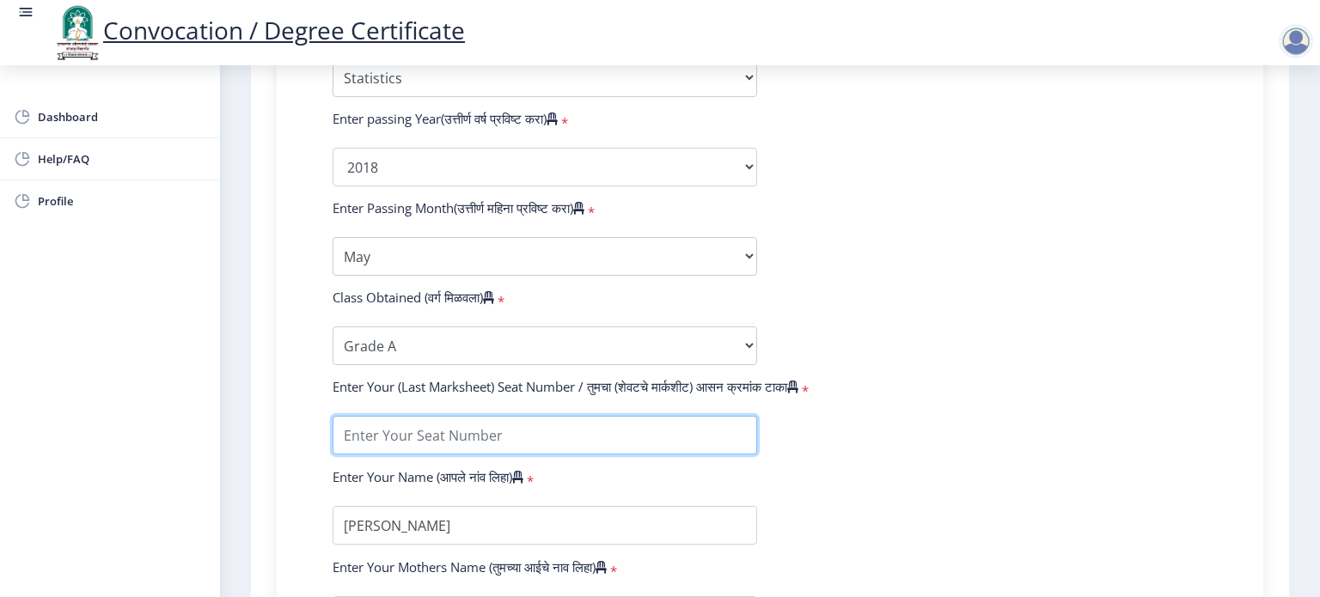
click at [398, 435] on input "textarea" at bounding box center [544, 435] width 424 height 39
type input "354417"
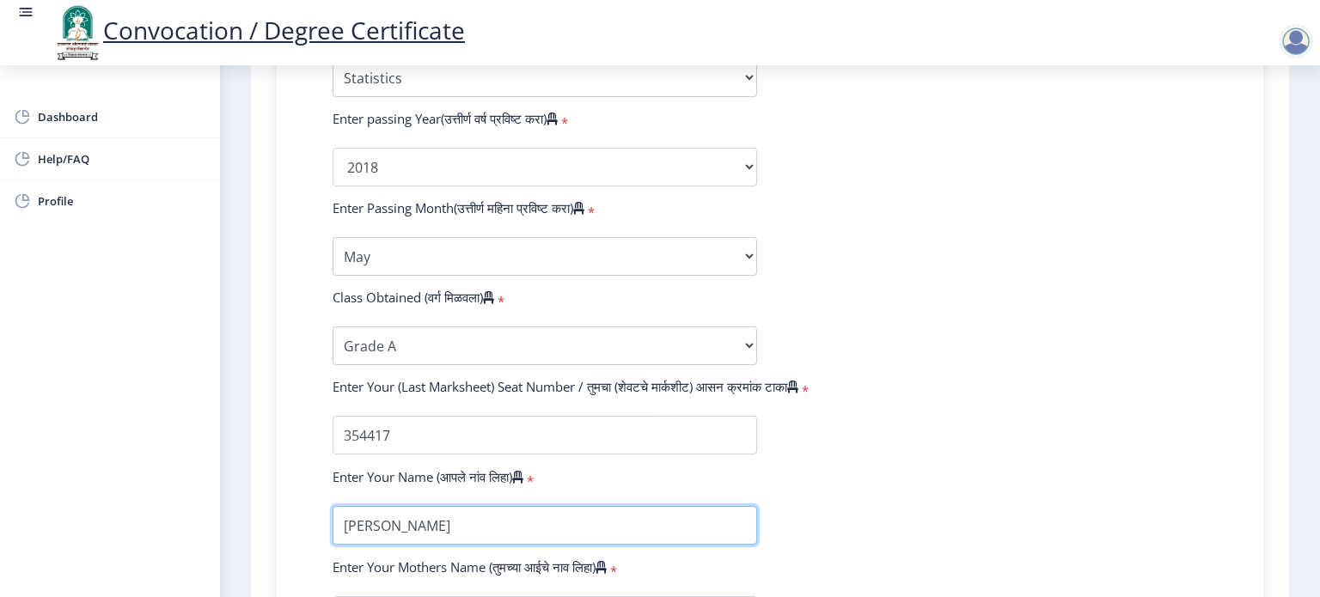
click at [549, 506] on input "textarea" at bounding box center [544, 525] width 424 height 39
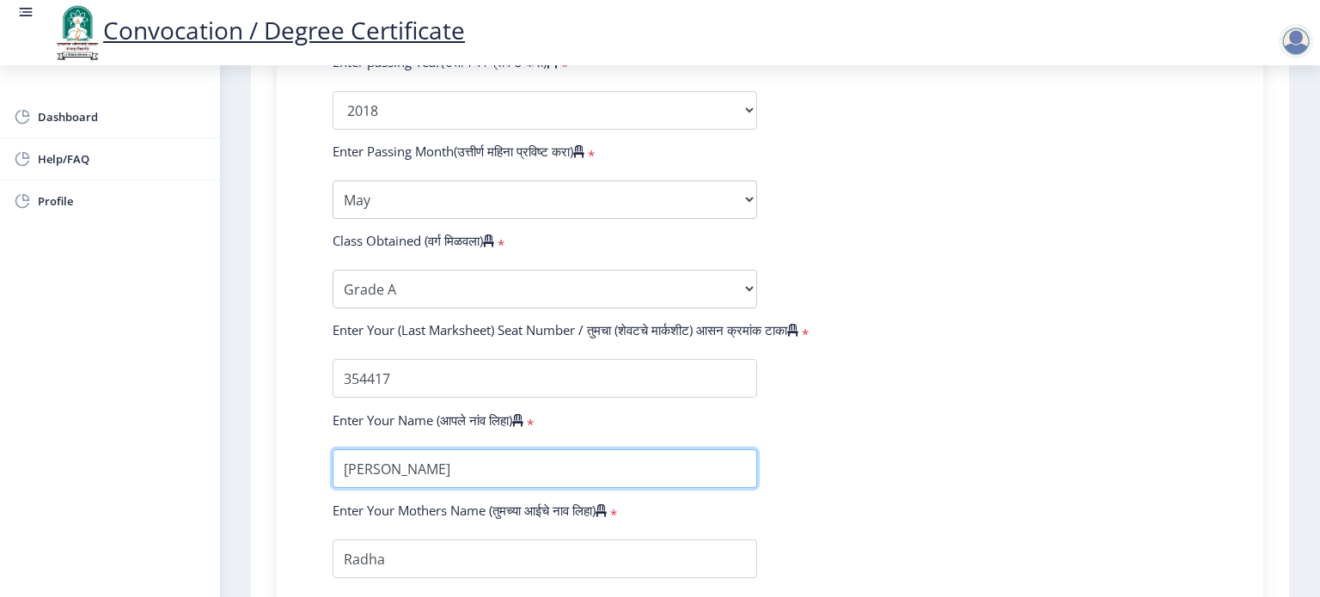
scroll to position [965, 0]
click at [461, 460] on input "textarea" at bounding box center [544, 467] width 424 height 39
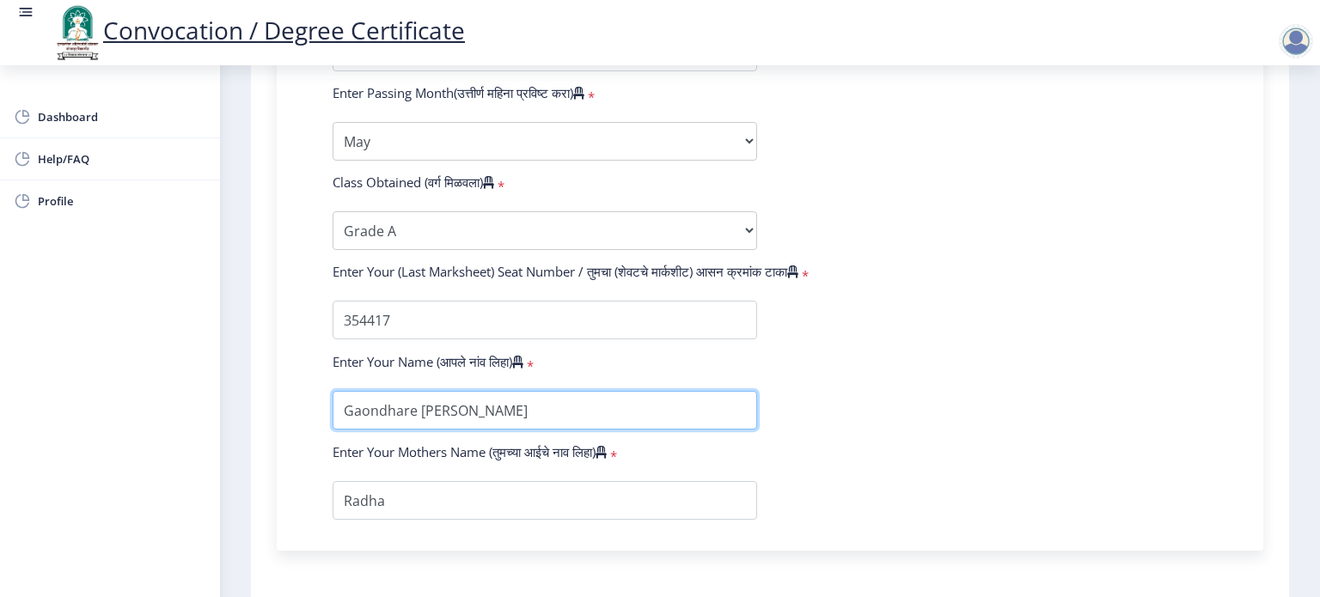
scroll to position [1027, 0]
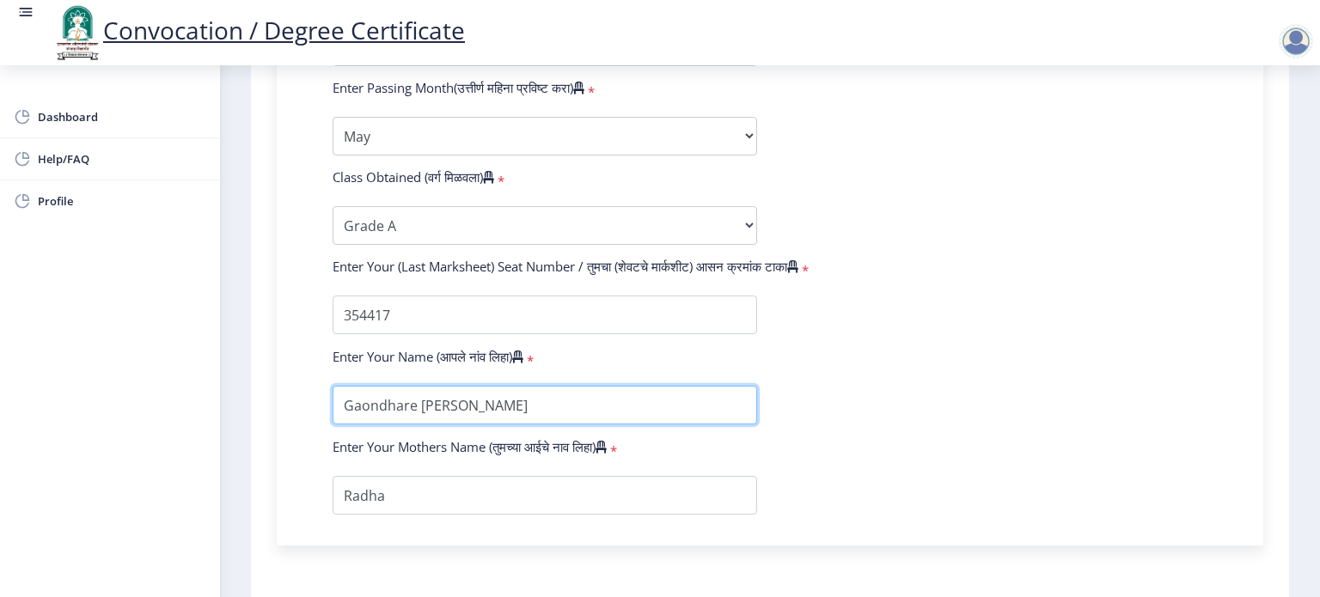
type input "Gaondhare Manisha Adhikrao"
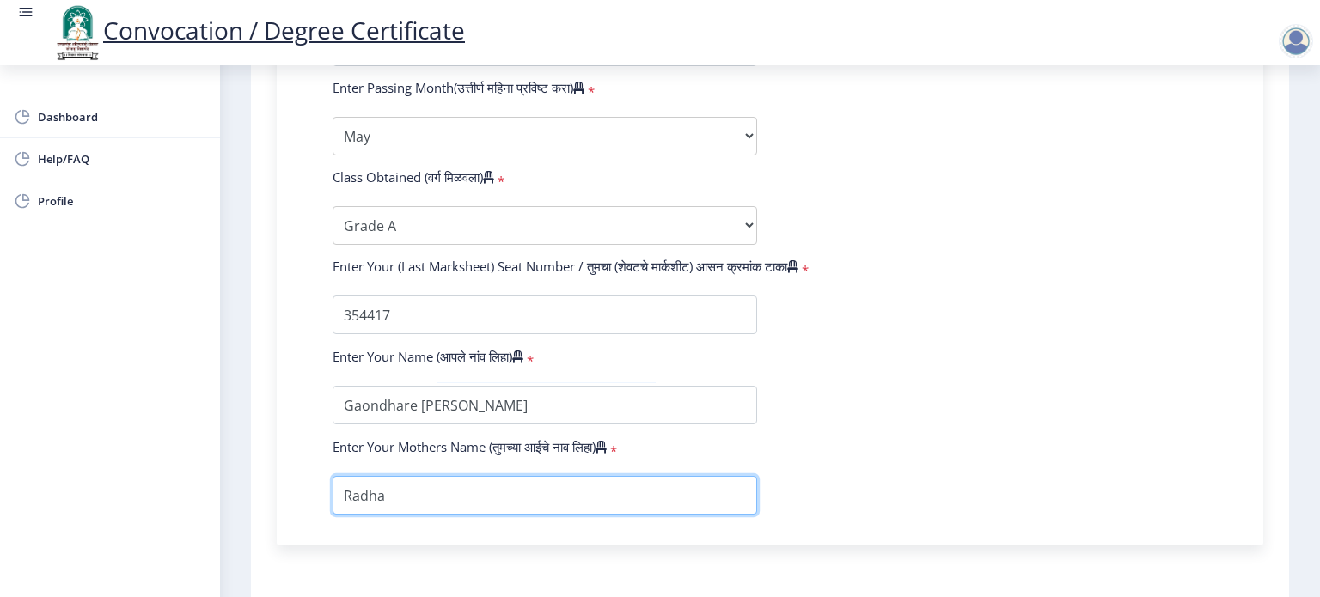
click at [446, 484] on input "textarea" at bounding box center [544, 495] width 424 height 39
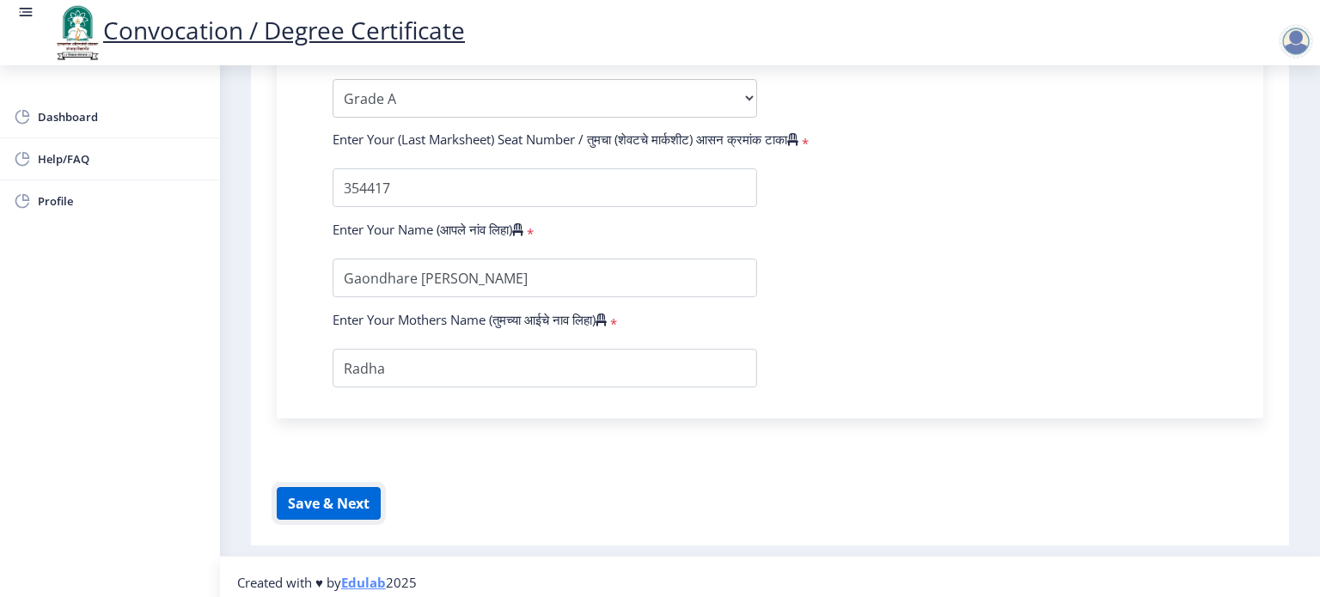
click at [349, 487] on button "Save & Next" at bounding box center [329, 503] width 104 height 33
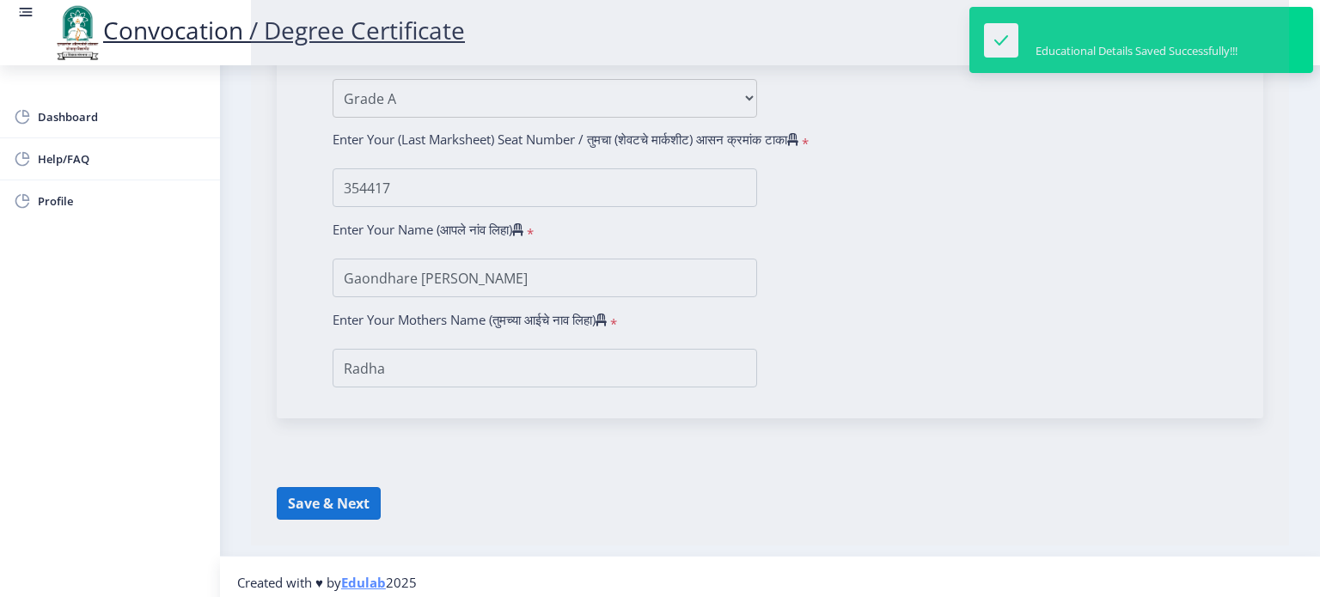
select select
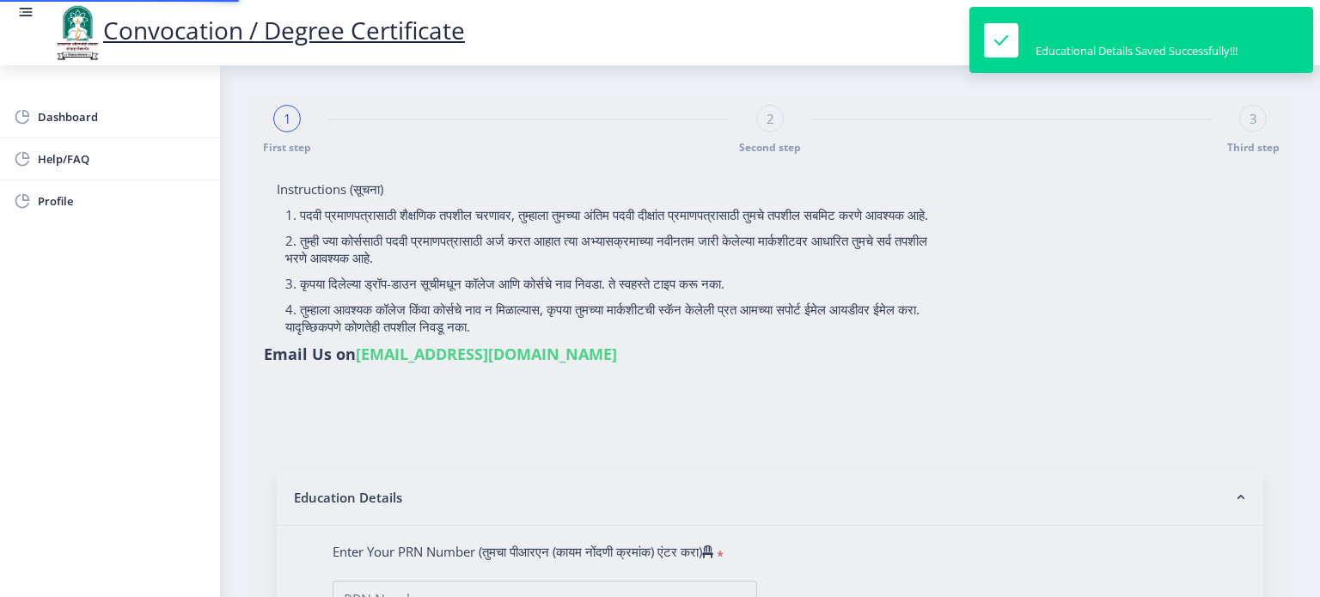
type input "2015032500209644"
select select "Regular"
select select "2018"
select select "May"
select select "Grade A"
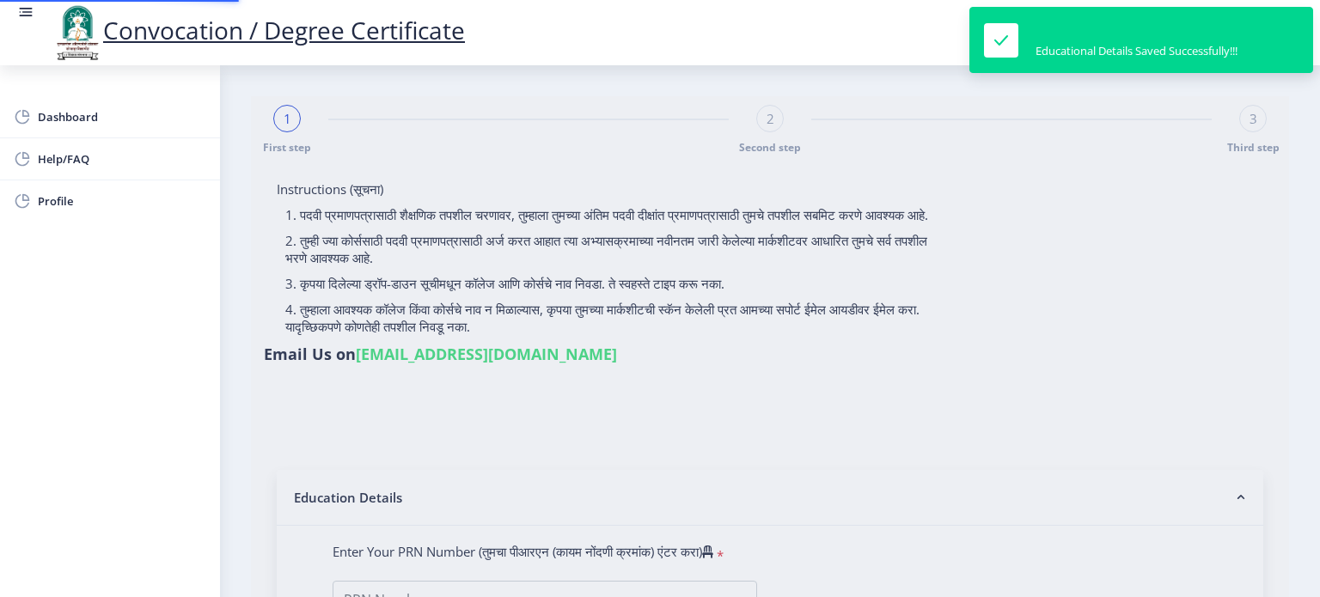
type input "354417"
type input "Gaondhare Manisha Adhikrao"
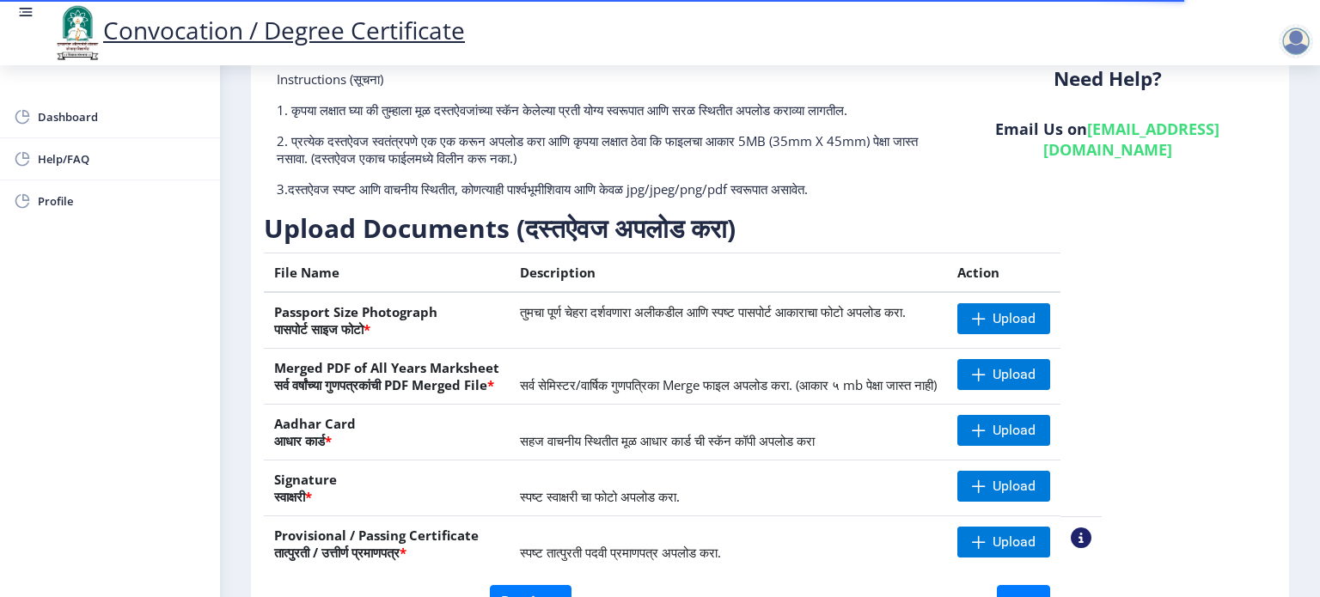
scroll to position [109, 0]
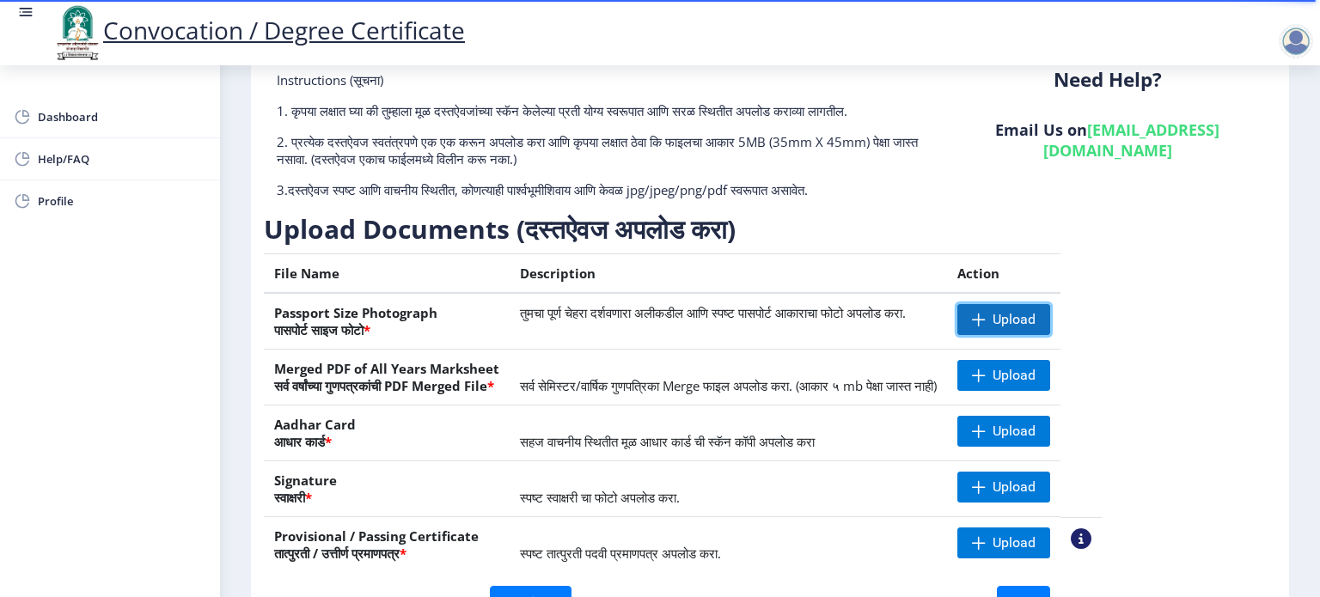
click at [1035, 326] on span "Upload" at bounding box center [1013, 319] width 43 height 17
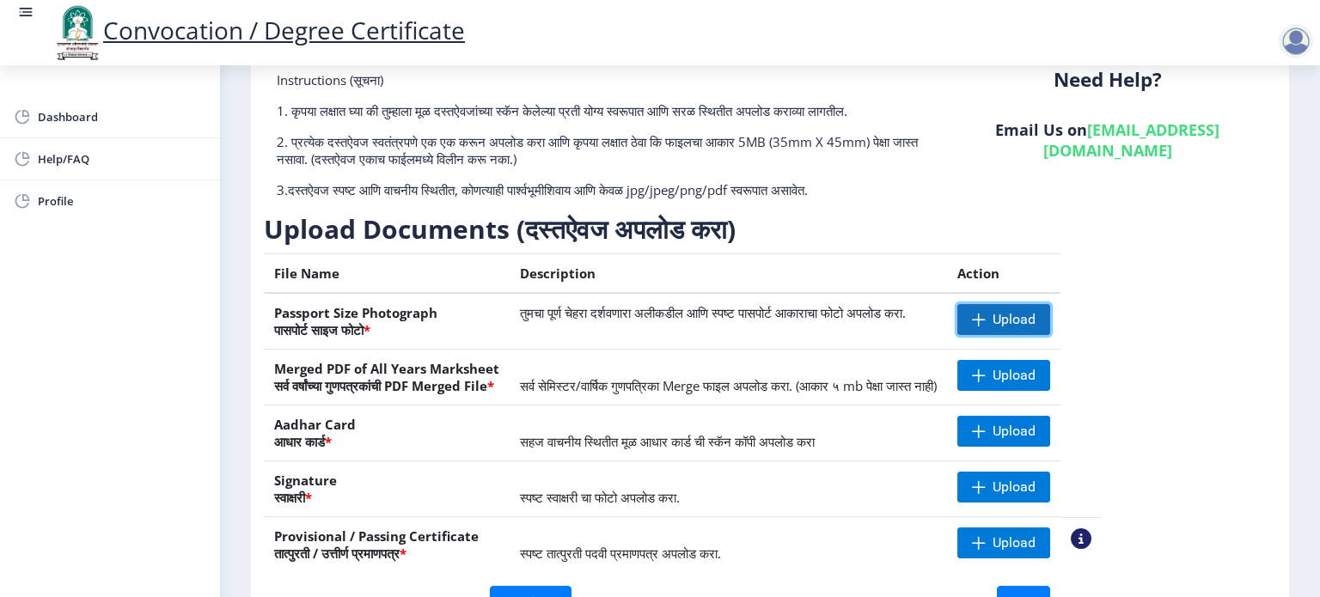
click at [1035, 316] on span "Upload" at bounding box center [1013, 319] width 43 height 17
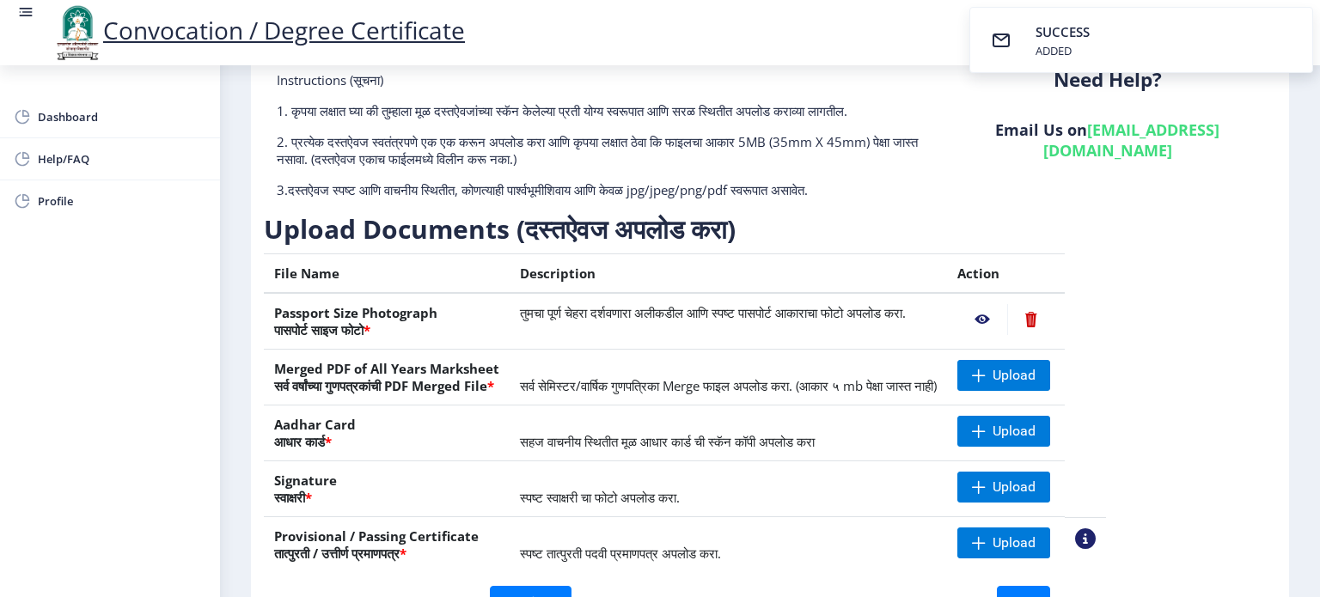
click at [1054, 312] on nb-action at bounding box center [1030, 319] width 47 height 31
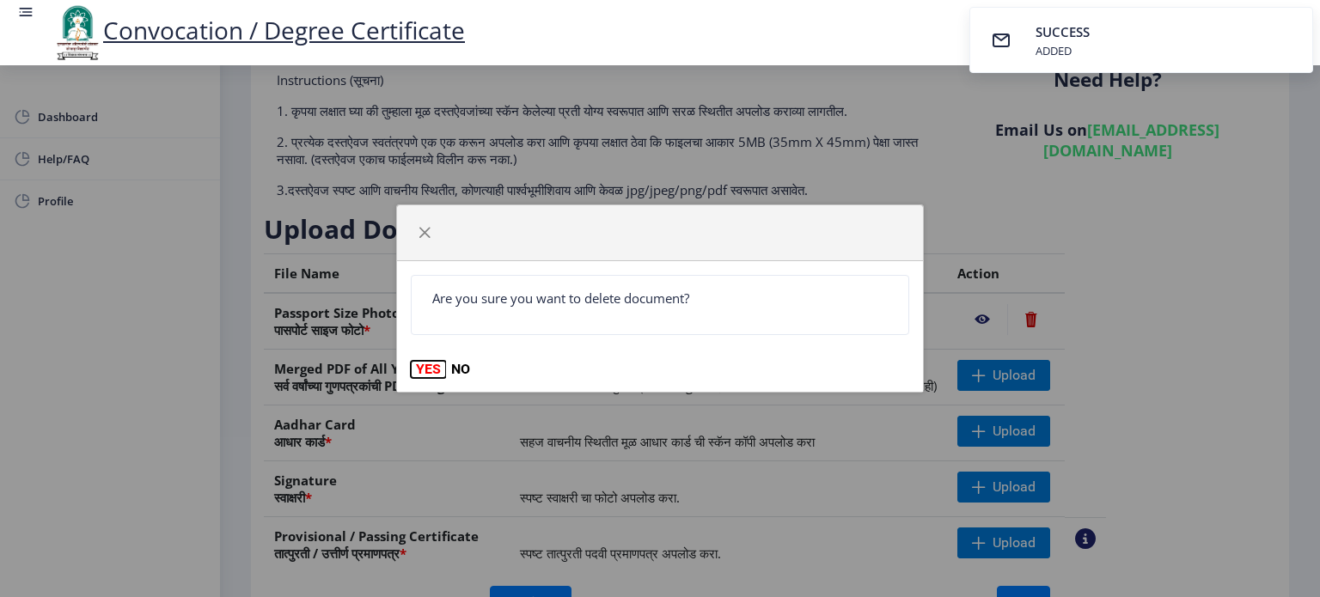
click at [427, 367] on button "YES" at bounding box center [428, 369] width 35 height 17
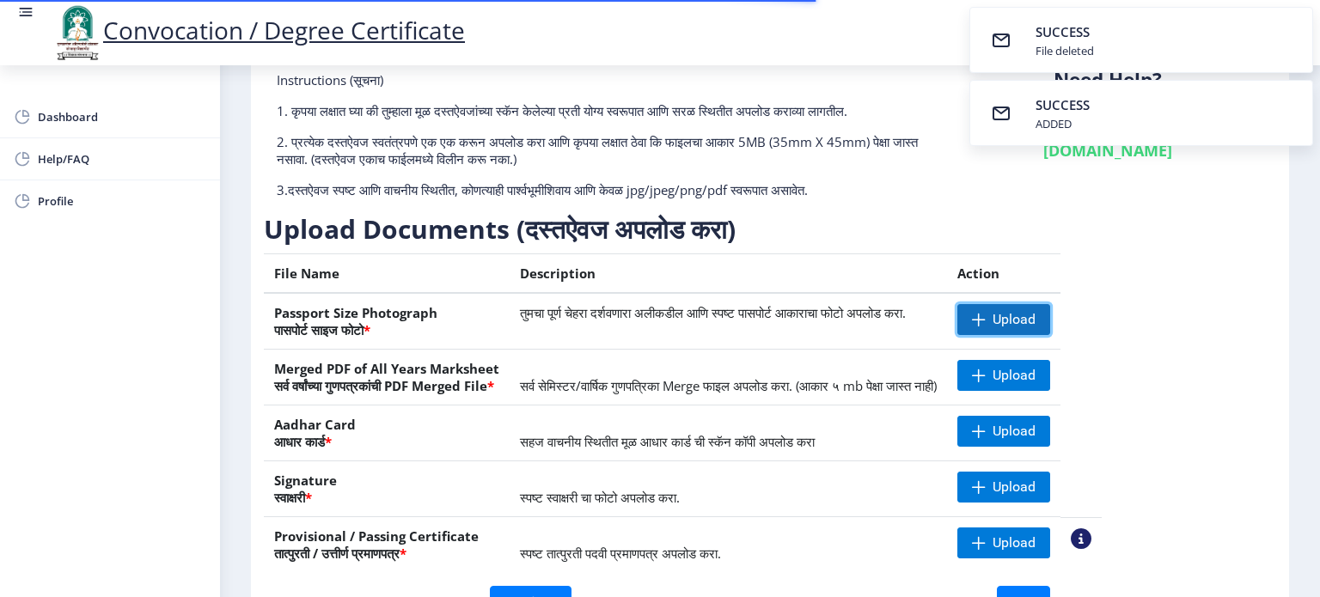
click at [1035, 321] on span "Upload" at bounding box center [1013, 319] width 43 height 17
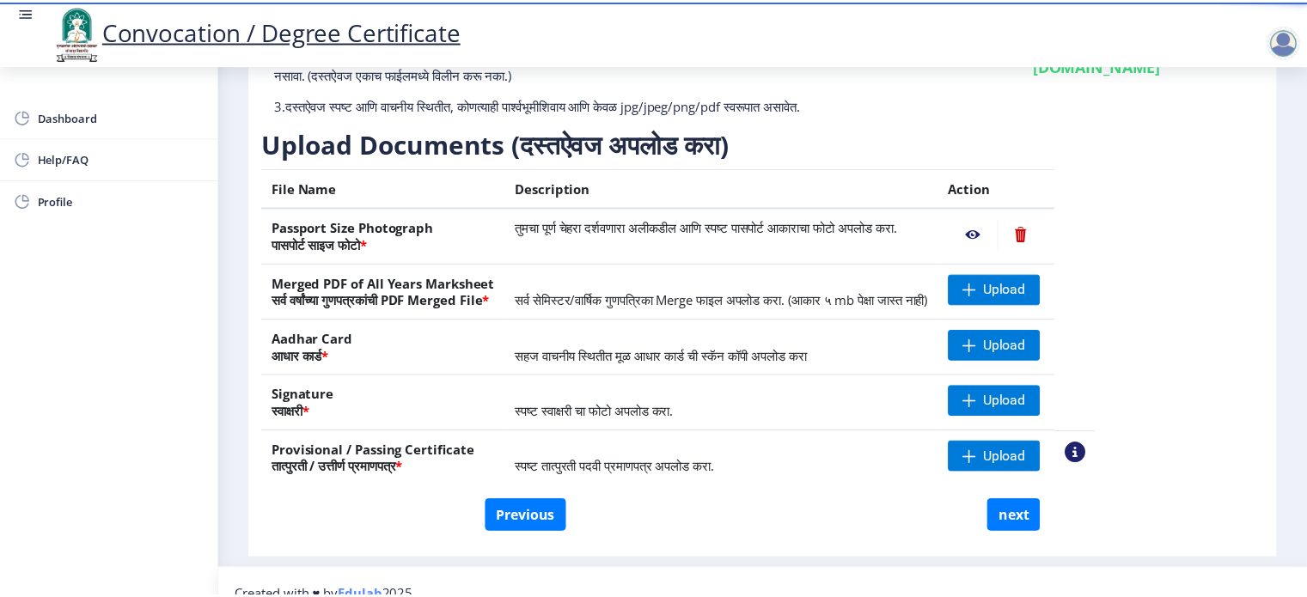
scroll to position [216, 0]
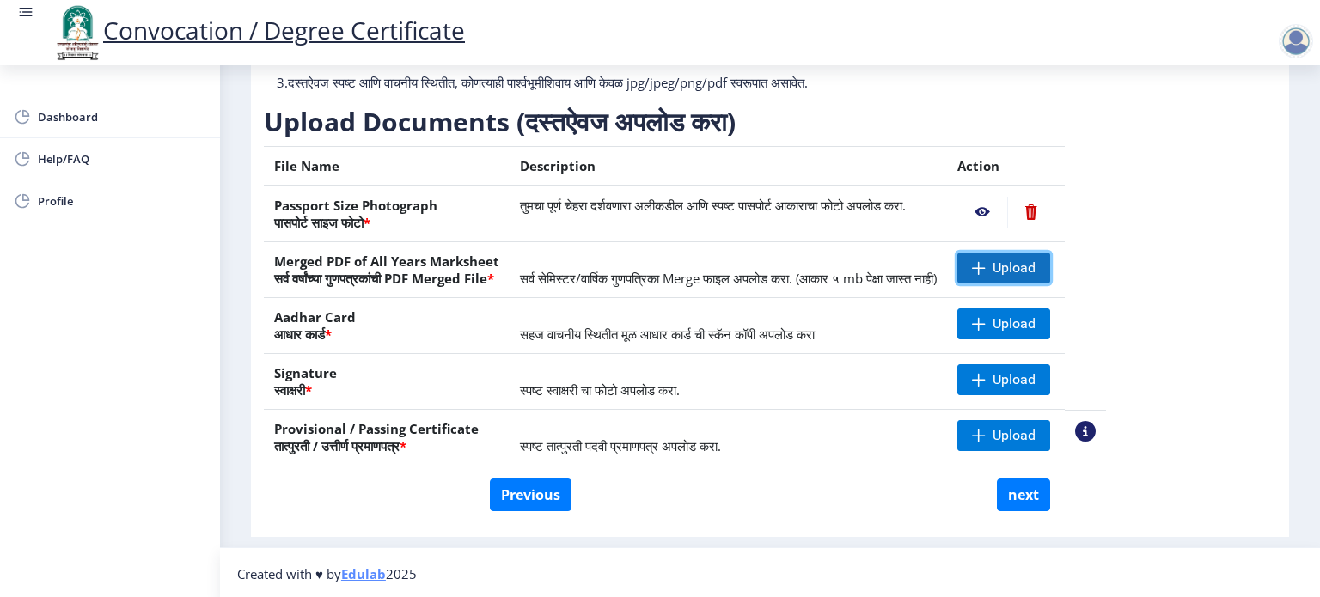
click at [1050, 253] on span "Upload" at bounding box center [1003, 268] width 93 height 31
click at [1035, 264] on span "Upload" at bounding box center [1013, 267] width 43 height 17
click at [1035, 267] on span "Upload" at bounding box center [1013, 267] width 43 height 17
click at [985, 317] on span at bounding box center [979, 324] width 14 height 14
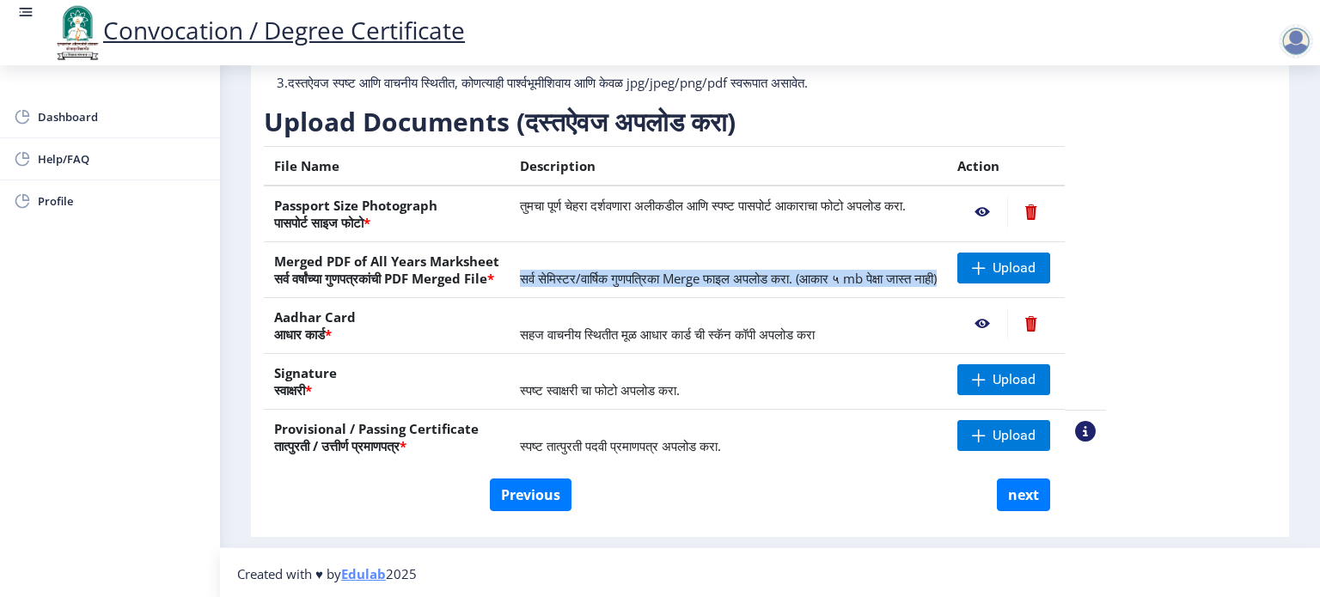
drag, startPoint x: 536, startPoint y: 274, endPoint x: 1000, endPoint y: 283, distance: 464.0
click at [947, 283] on td "सर्व सेमिस्टर/वार्षिक गुणपत्रिका Merge फाइल अपलोड करा. (आकार ५ mb पेक्षा जास्त …" at bounding box center [727, 270] width 437 height 56
click at [1048, 443] on span "Upload" at bounding box center [1003, 435] width 93 height 31
click at [1035, 427] on span "Upload" at bounding box center [1013, 435] width 43 height 17
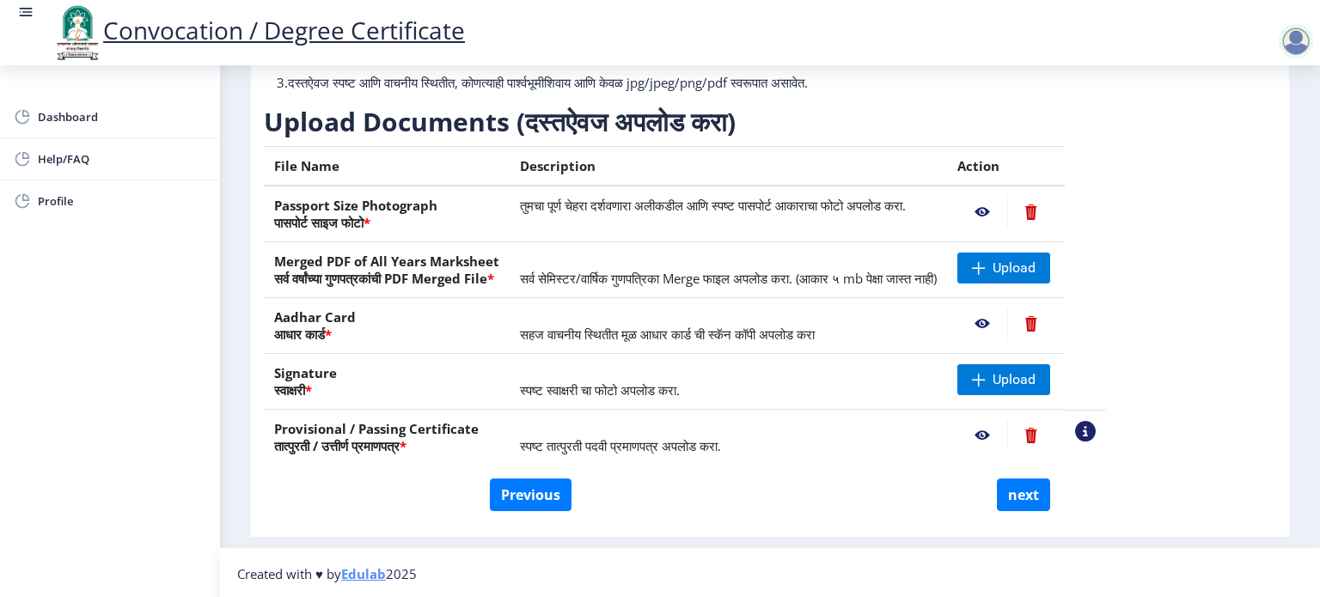
click at [1054, 443] on nb-action at bounding box center [1030, 435] width 47 height 31
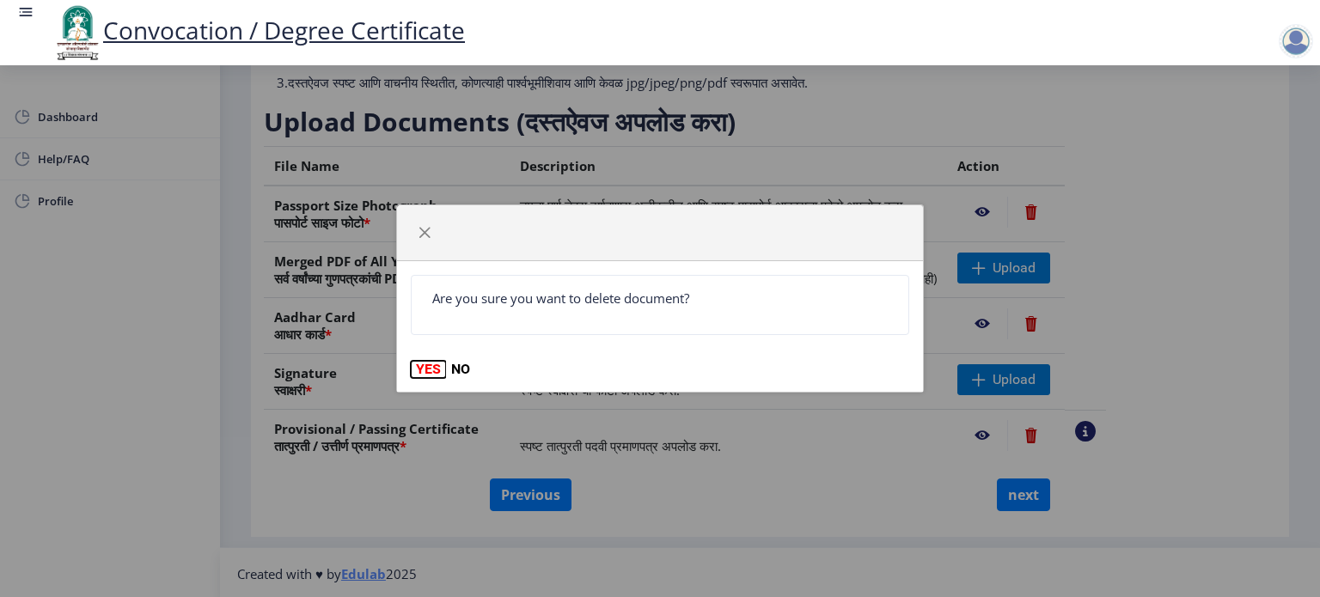
click at [419, 367] on button "YES" at bounding box center [428, 369] width 35 height 17
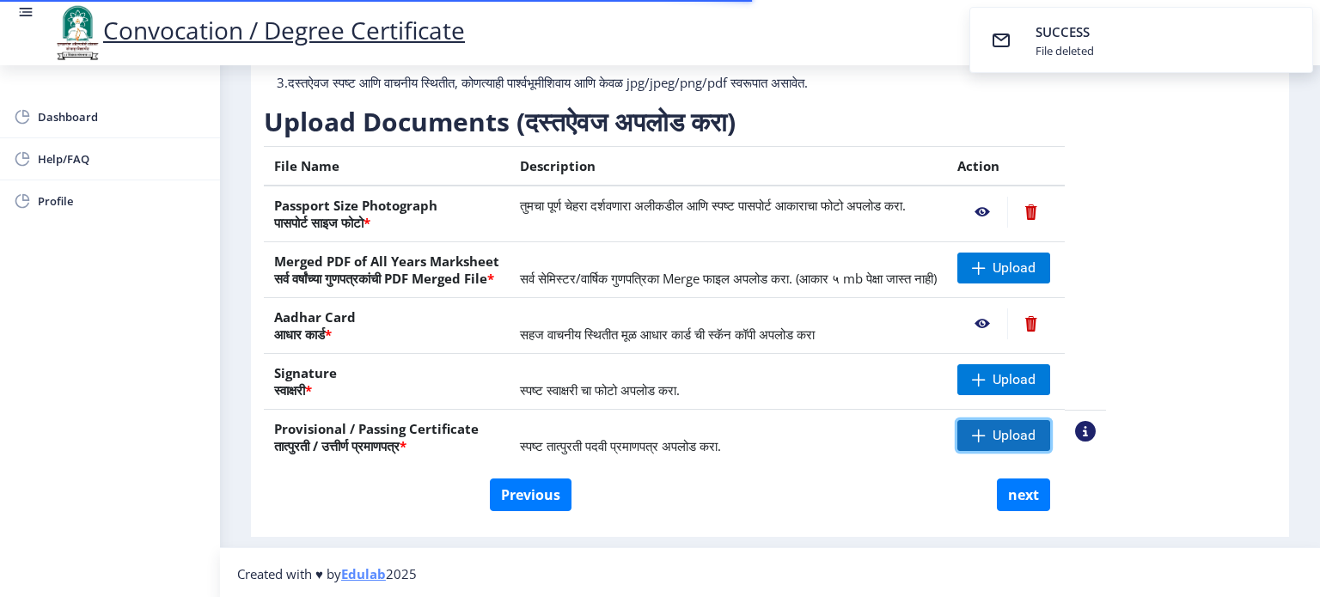
click at [1050, 444] on span "Upload" at bounding box center [1003, 435] width 93 height 31
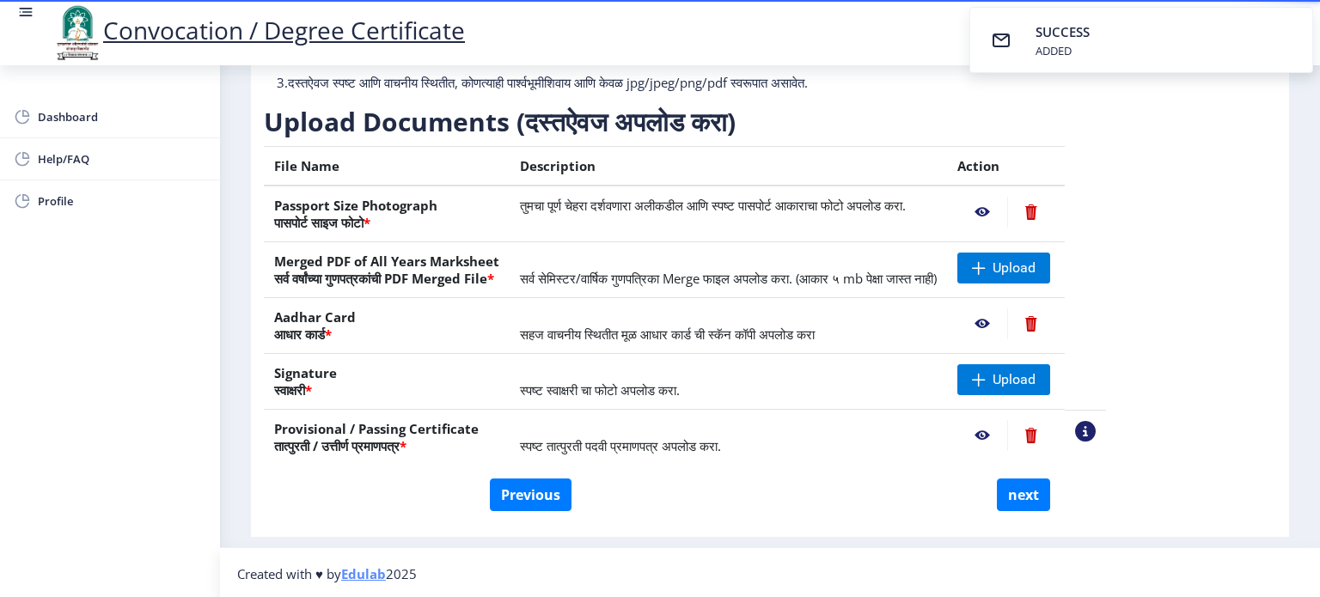
click at [1007, 438] on nb-action at bounding box center [982, 435] width 50 height 31
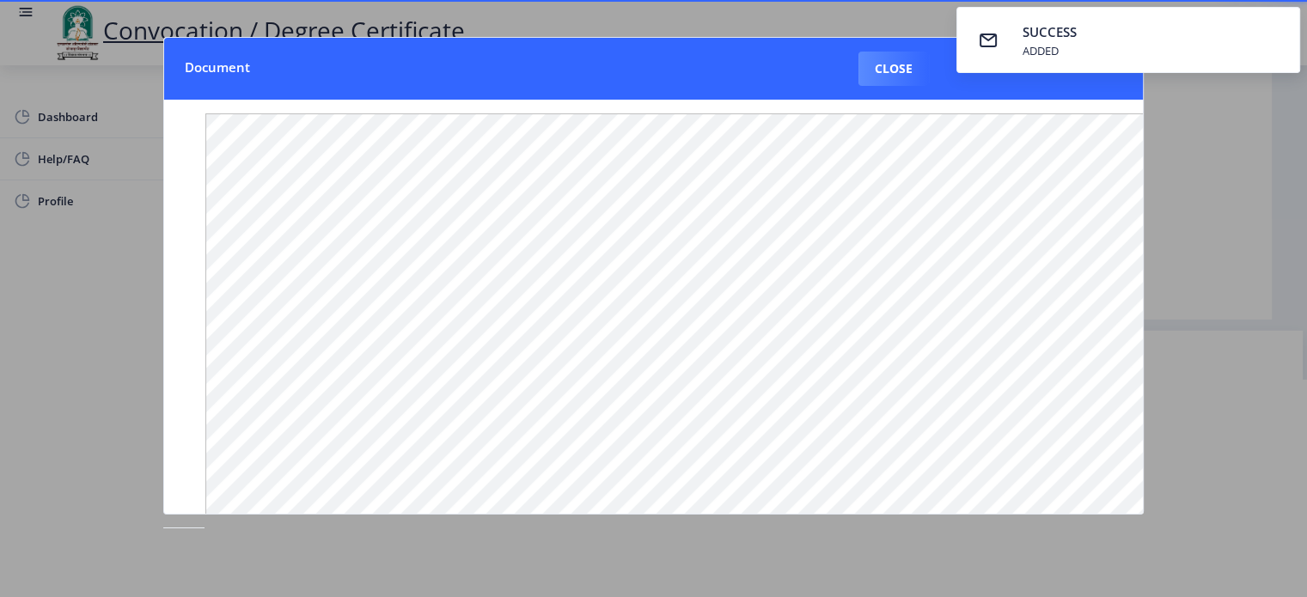
click at [1186, 233] on div at bounding box center [653, 298] width 1307 height 597
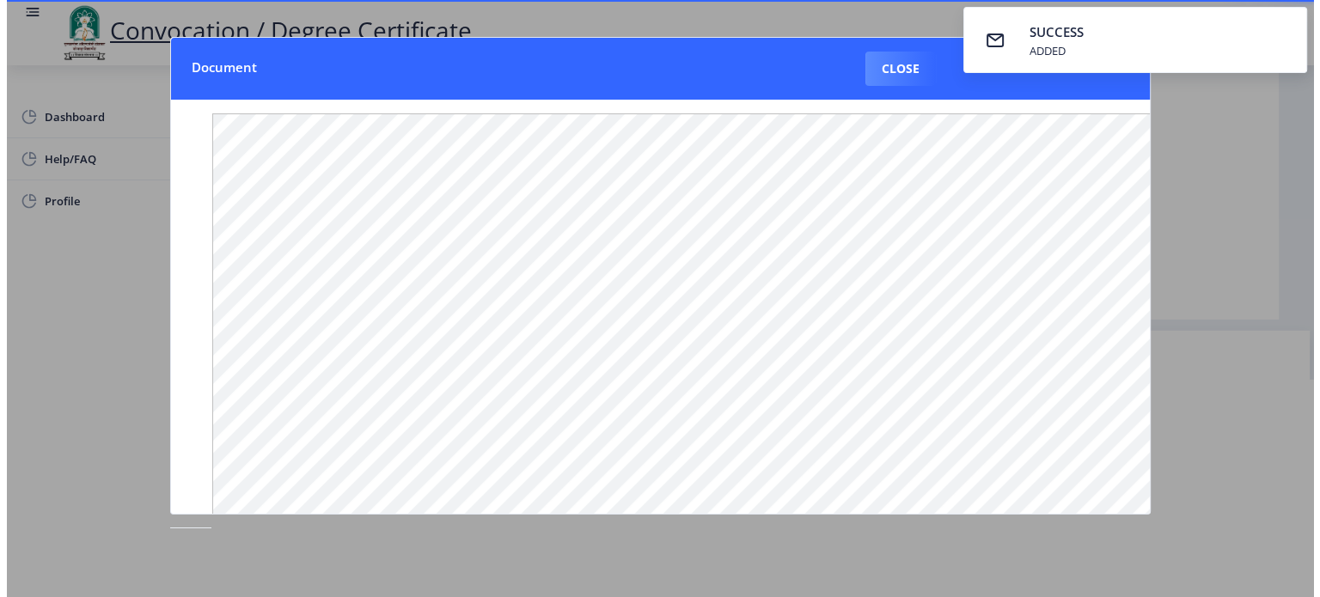
scroll to position [49, 0]
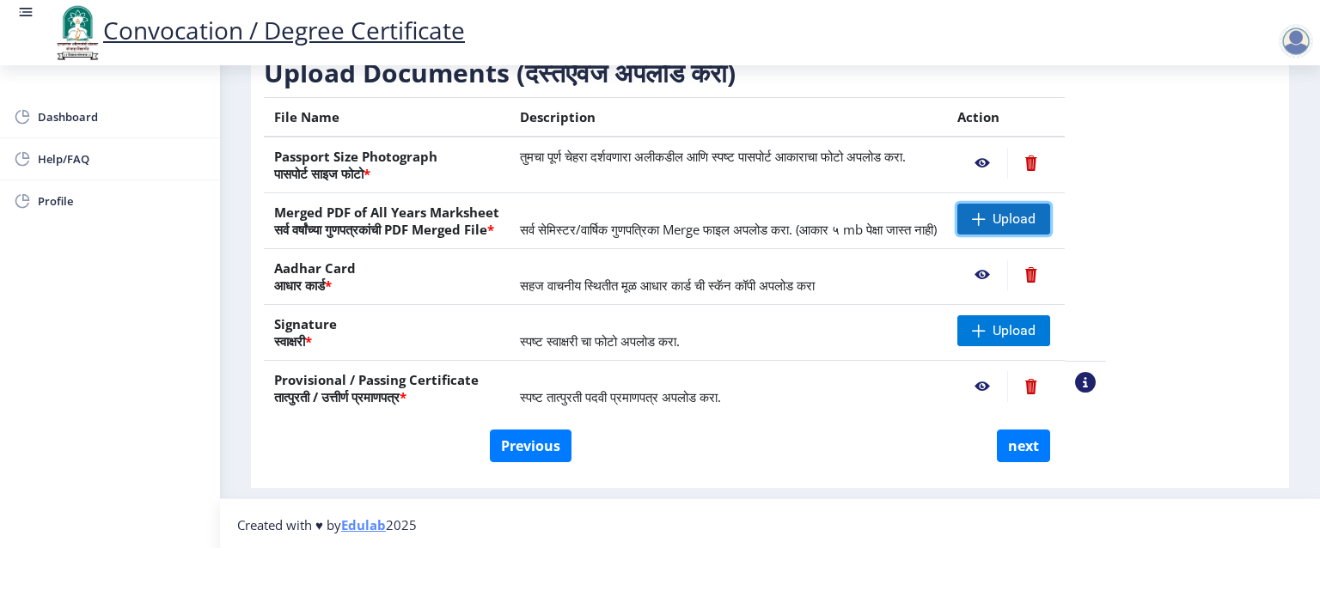
click at [1035, 210] on span "Upload" at bounding box center [1013, 218] width 43 height 17
click at [985, 219] on span at bounding box center [979, 219] width 14 height 14
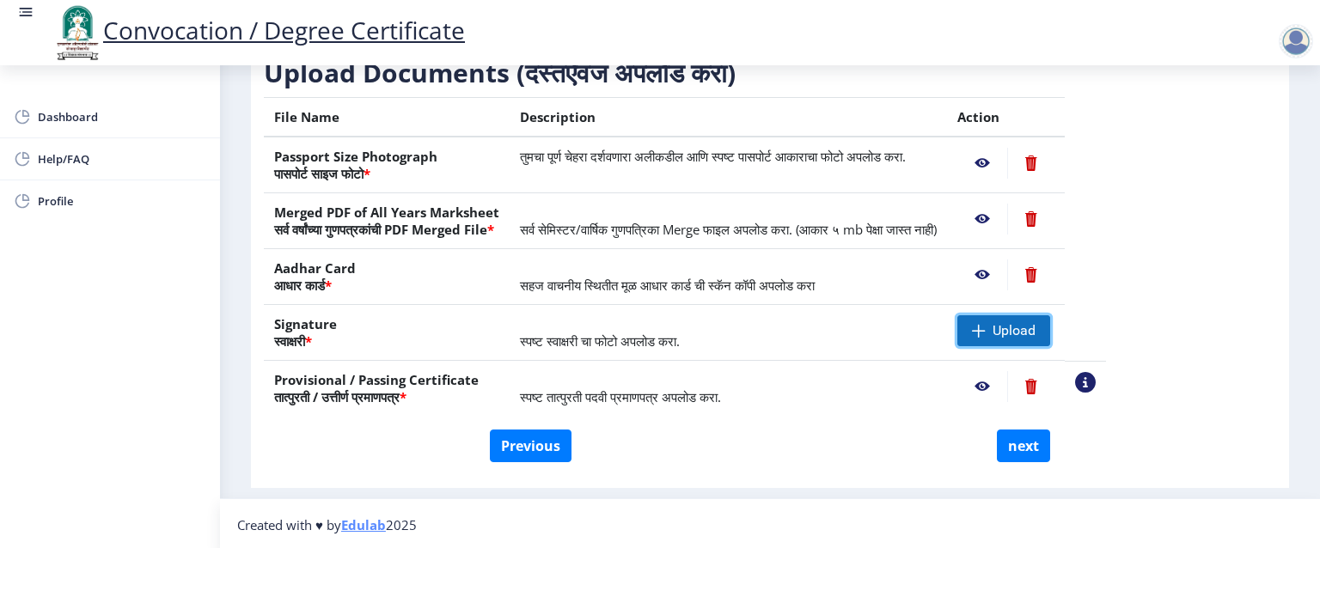
click at [1035, 329] on span "Upload" at bounding box center [1013, 330] width 43 height 17
click at [1007, 332] on nb-action at bounding box center [982, 330] width 50 height 31
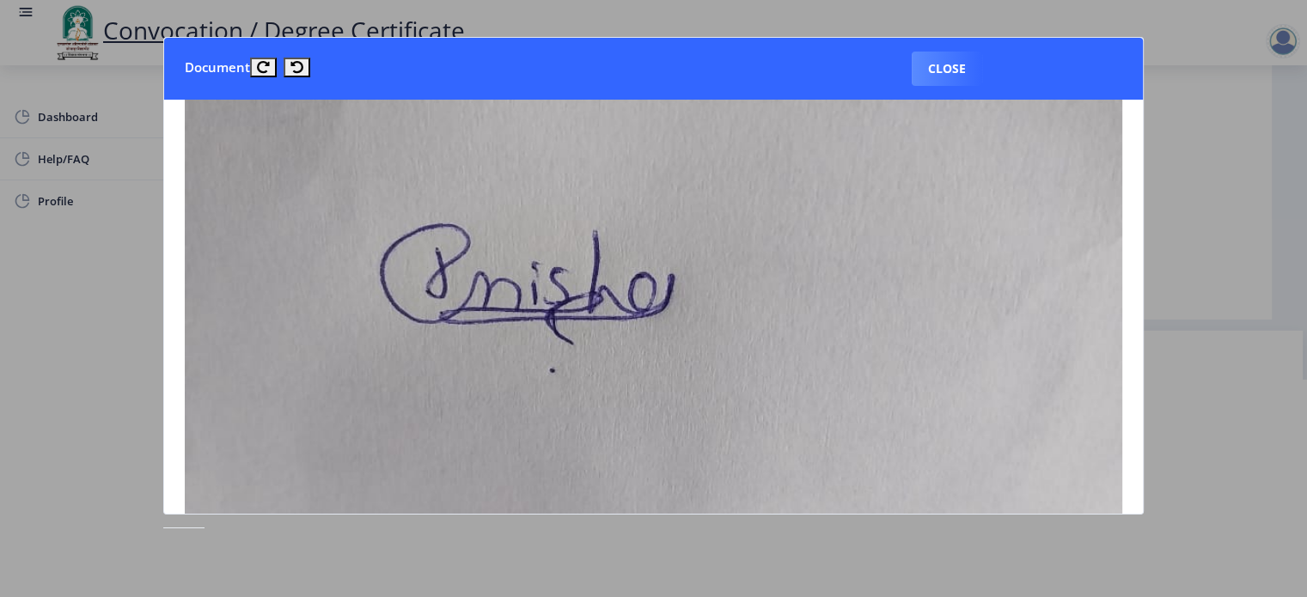
scroll to position [457, 0]
click at [124, 269] on div at bounding box center [653, 298] width 1307 height 597
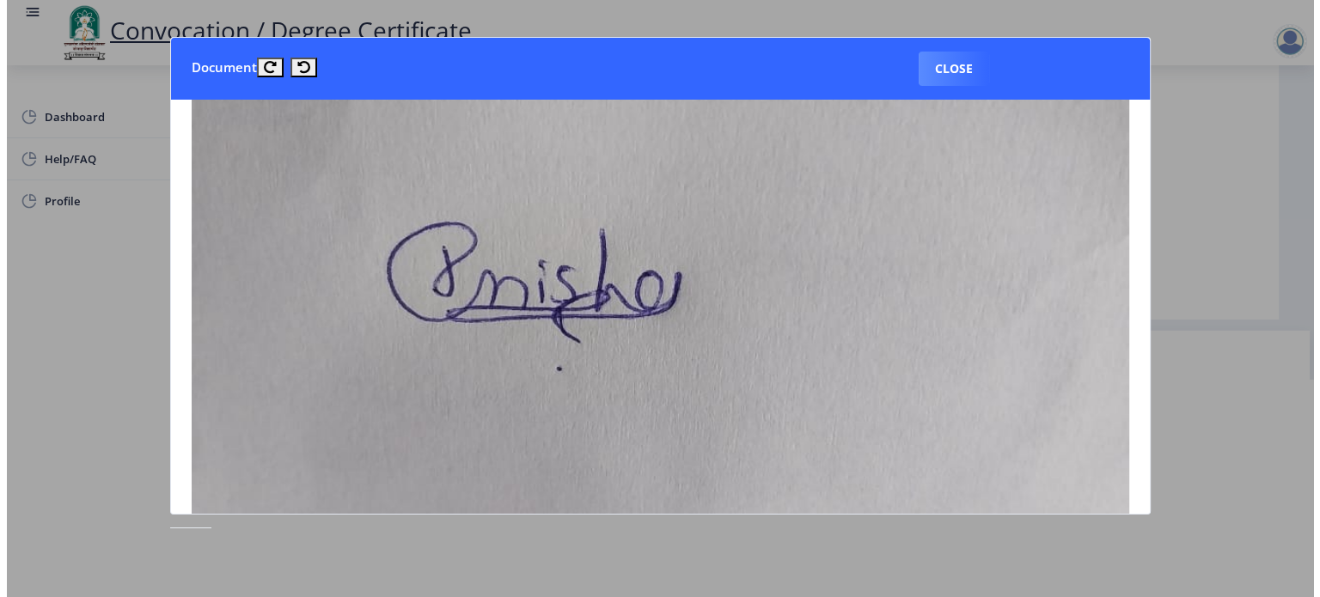
scroll to position [49, 0]
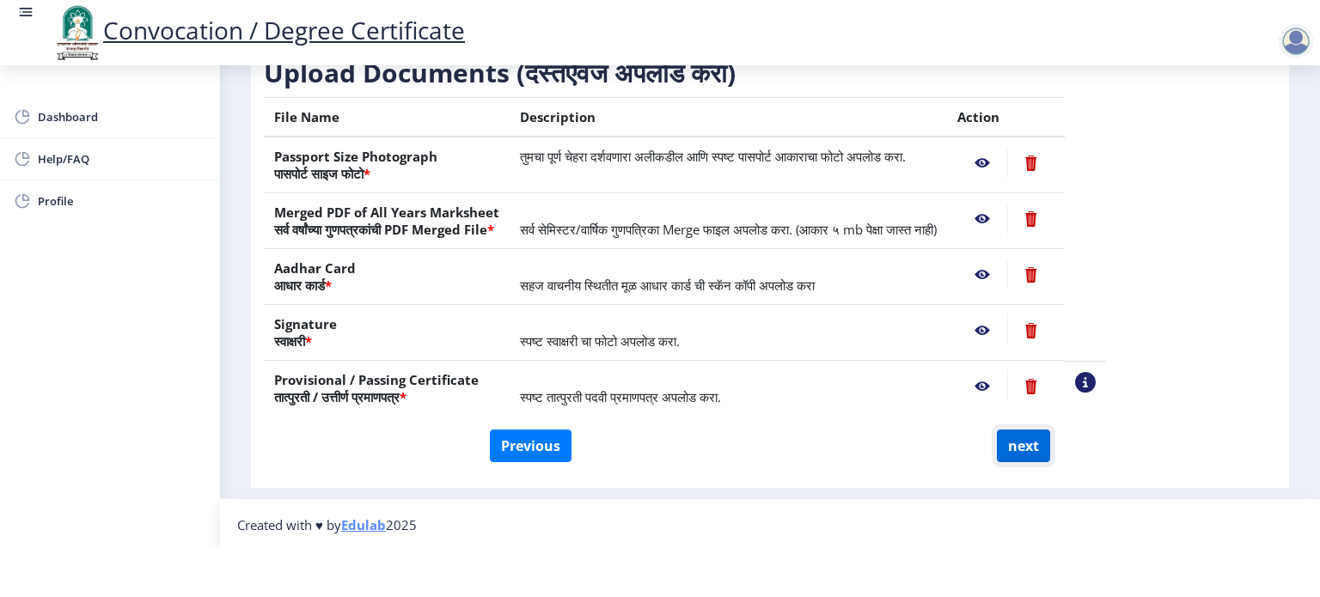
click at [1024, 436] on button "next" at bounding box center [1023, 446] width 53 height 33
select select
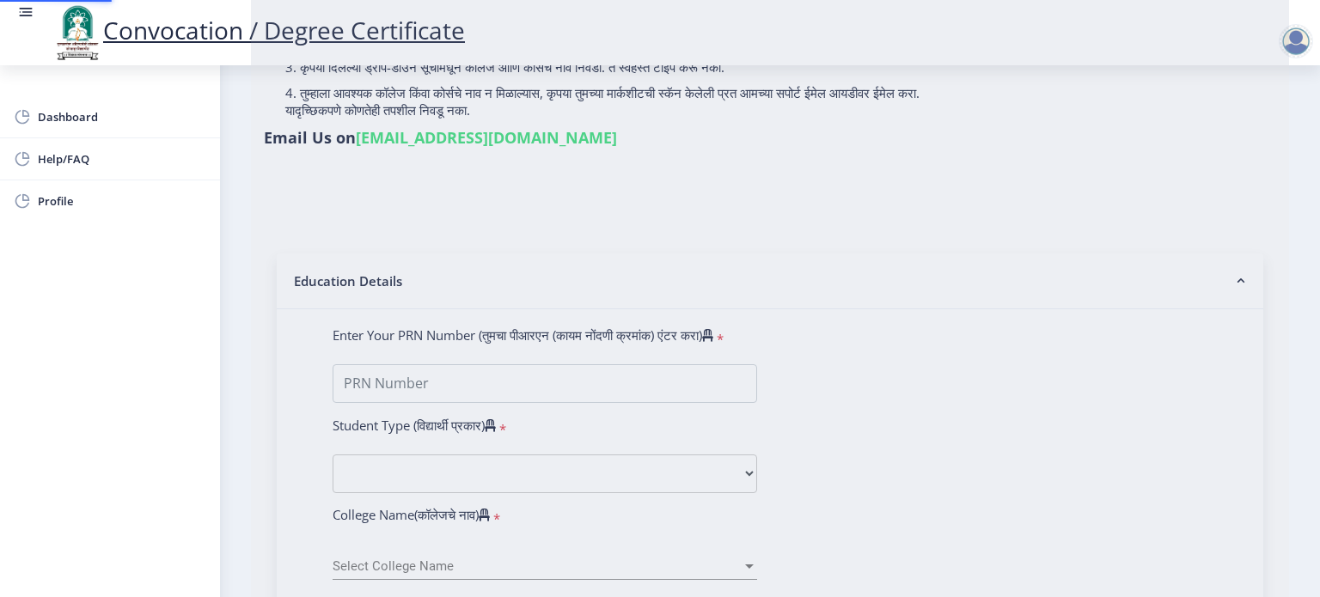
scroll to position [0, 0]
type input "[PERSON_NAME]"
type input "Radha"
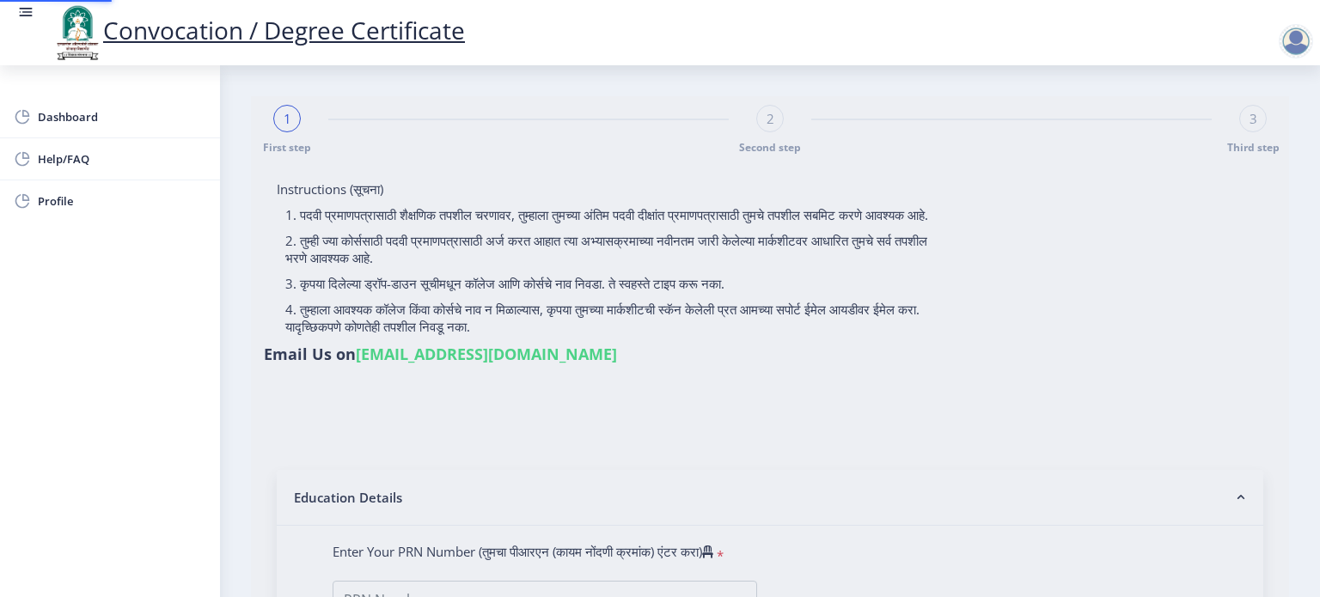
select select
type input "[PERSON_NAME]"
type input "Radha"
select select
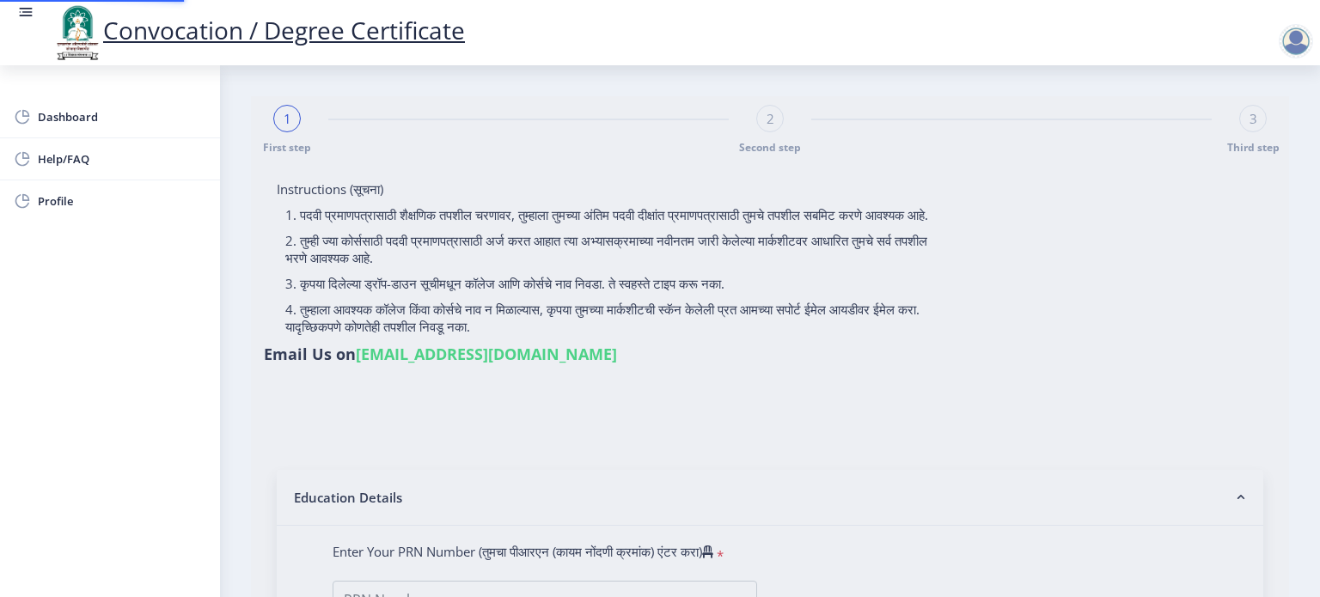
select select
type input "2015032500209644"
select select "Regular"
select select "2018"
select select "May"
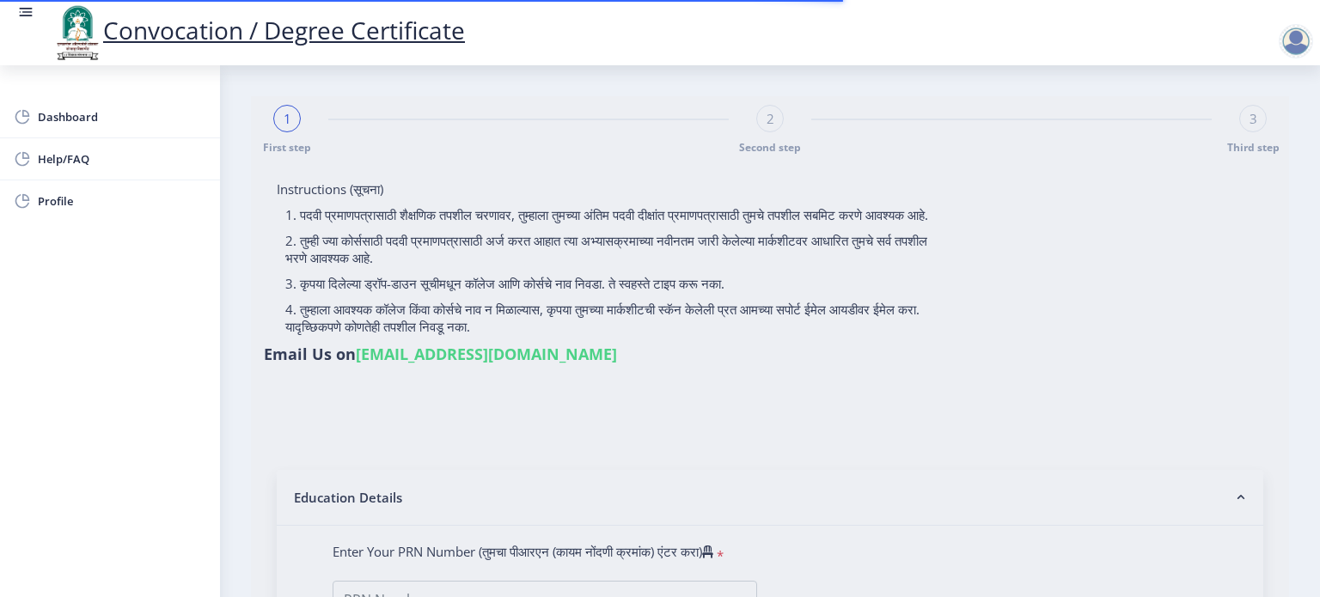
select select "Grade A"
type input "354417"
type input "Gaondhare Manisha Adhikrao"
select select "Statistics"
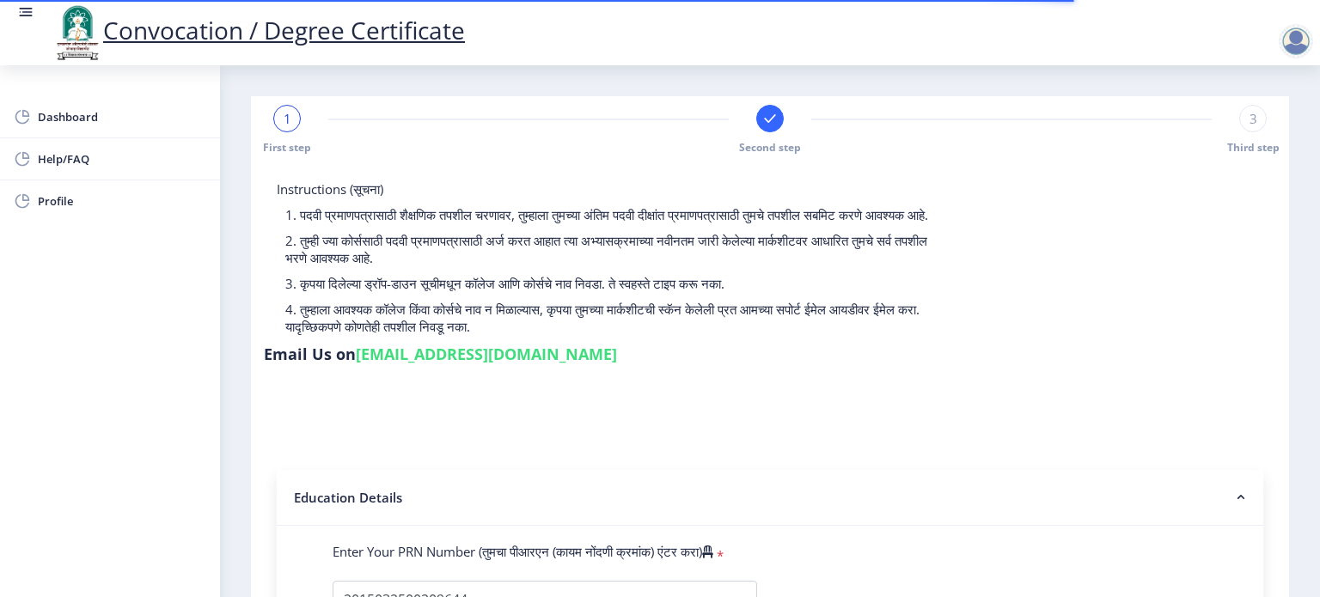
select select
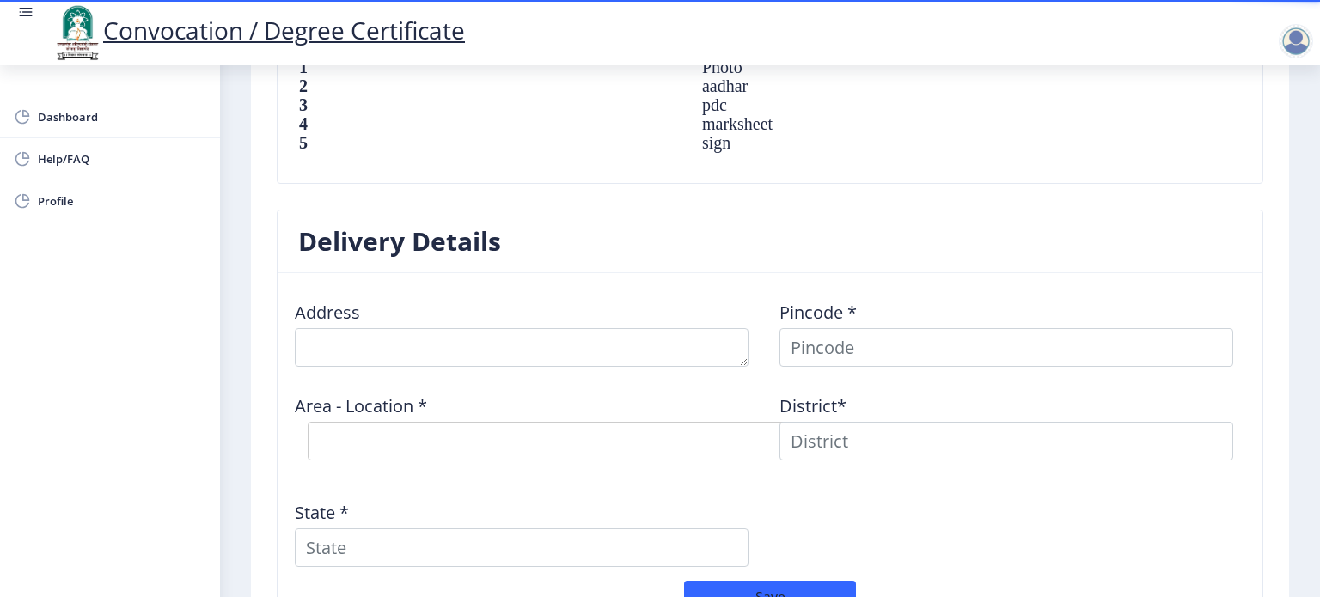
scroll to position [1220, 0]
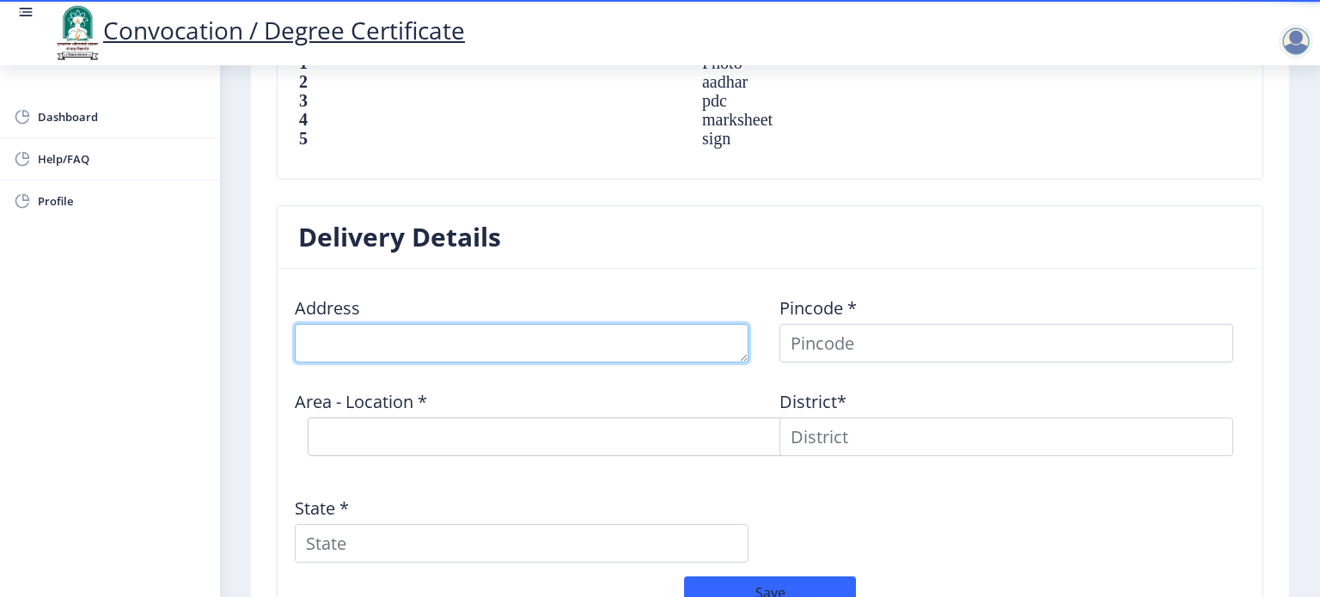
click at [467, 363] on textarea at bounding box center [522, 343] width 454 height 39
click at [457, 358] on textarea at bounding box center [522, 343] width 454 height 39
type textarea "At post Bhose(k) Tal - pandharpur Dist-[GEOGRAPHIC_DATA]"
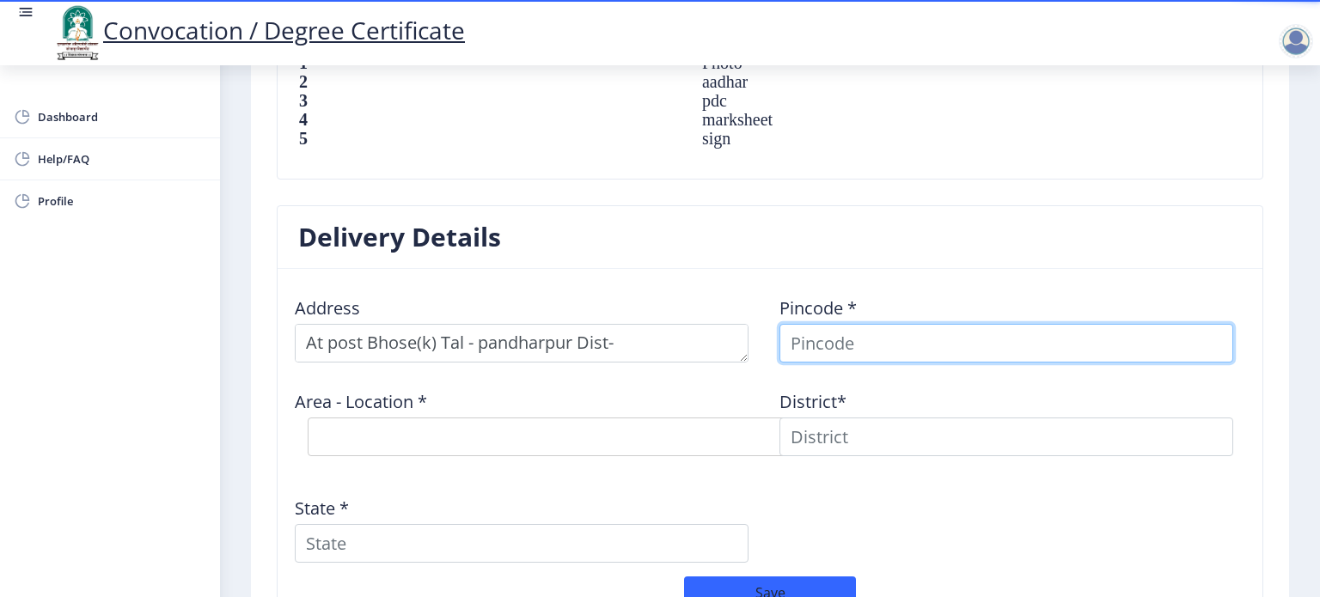
click at [828, 359] on input at bounding box center [1006, 343] width 454 height 39
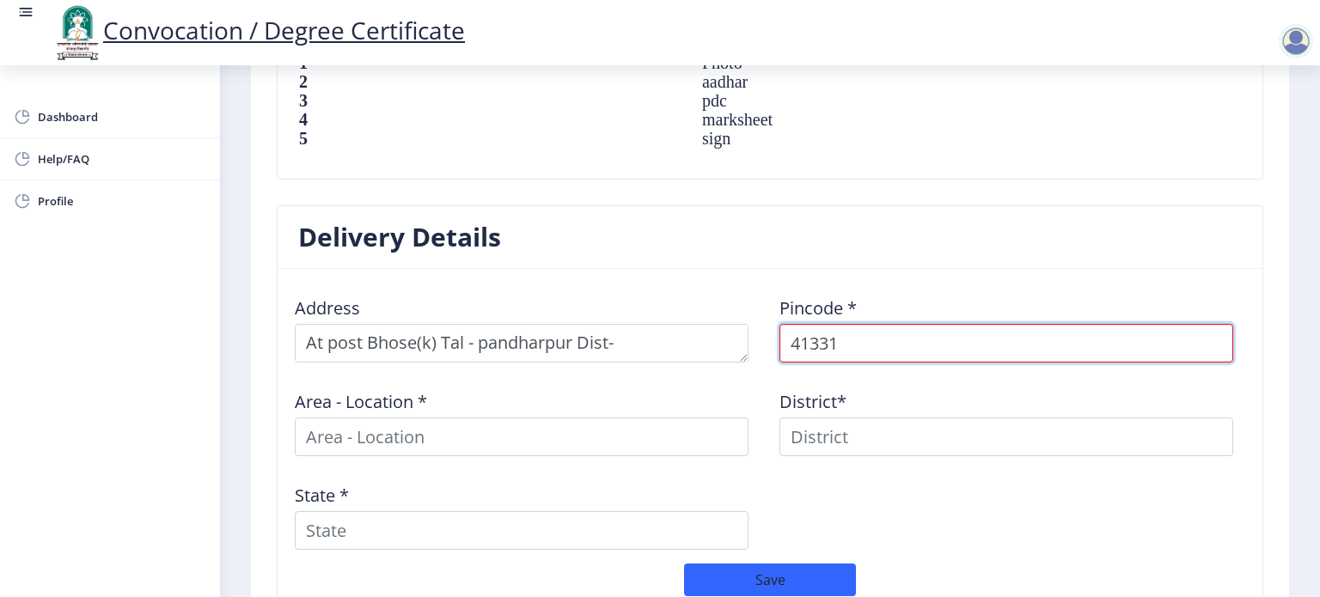
type input "413315"
select select
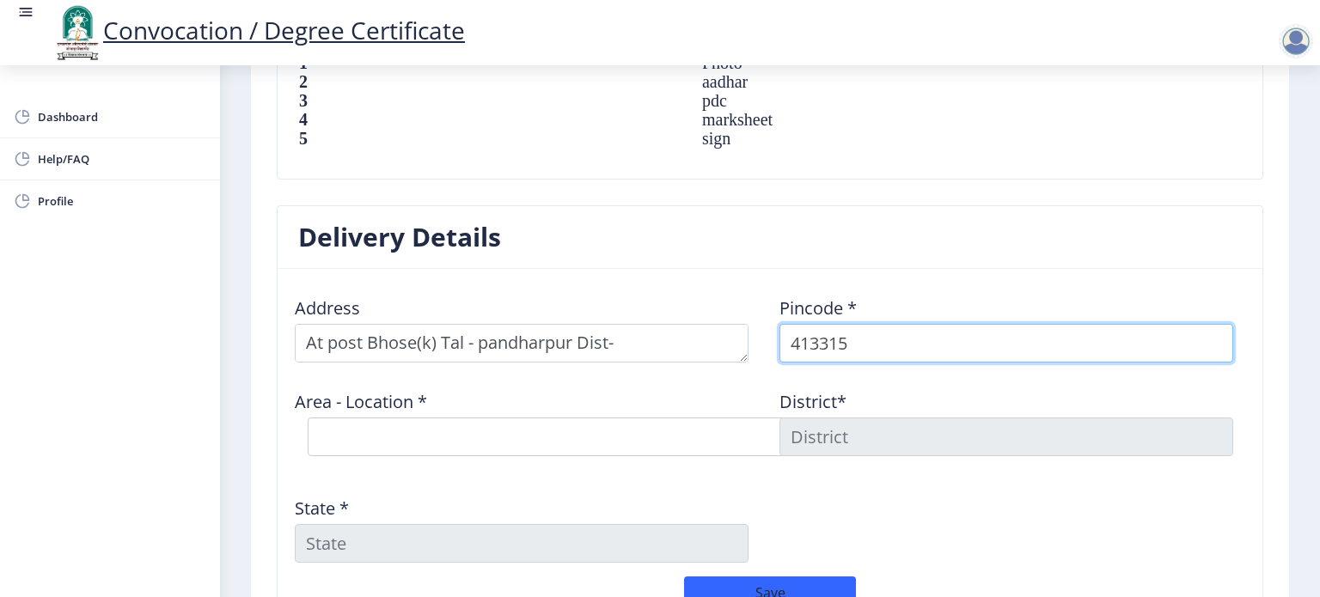
type input "413315"
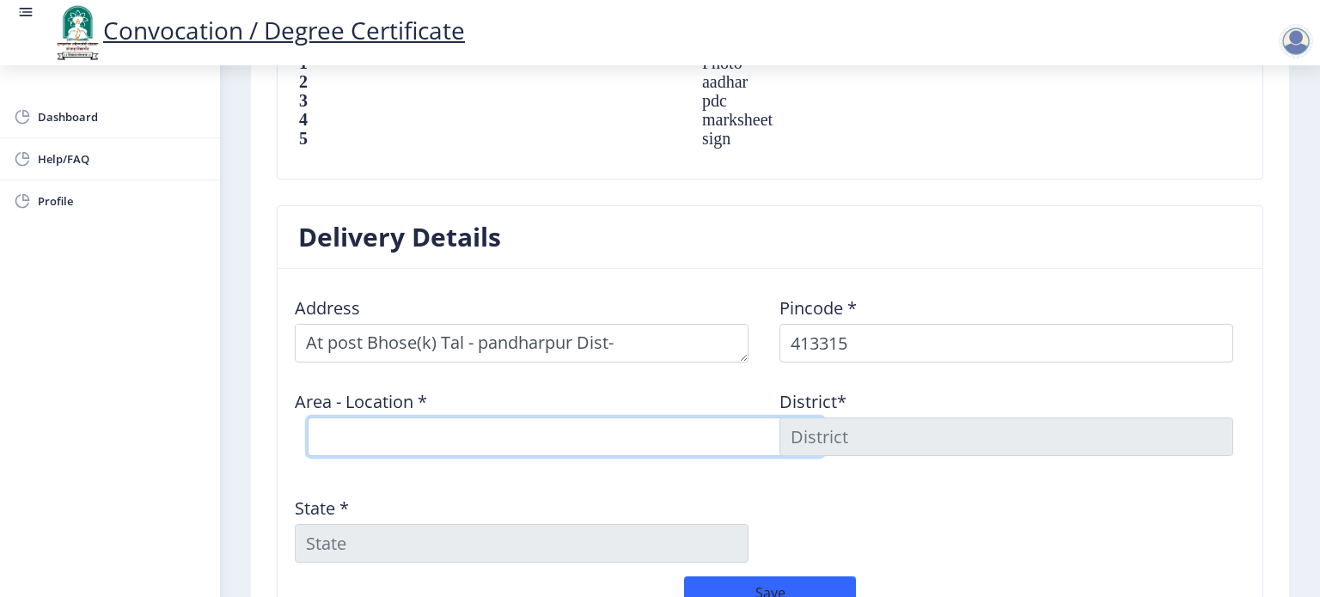
click at [459, 449] on select "Select Area Location Bhosa (K) S.O Hole B.O Patwardhan Kuroli B.O Shevate B.O" at bounding box center [565, 437] width 515 height 39
select select "1: Object"
click at [308, 431] on select "Select Area Location Bhosa (K) S.O Hole B.O Patwardhan Kuroli B.O Shevate B.O" at bounding box center [565, 437] width 515 height 39
type input "SOLAPUR"
type input "[GEOGRAPHIC_DATA]"
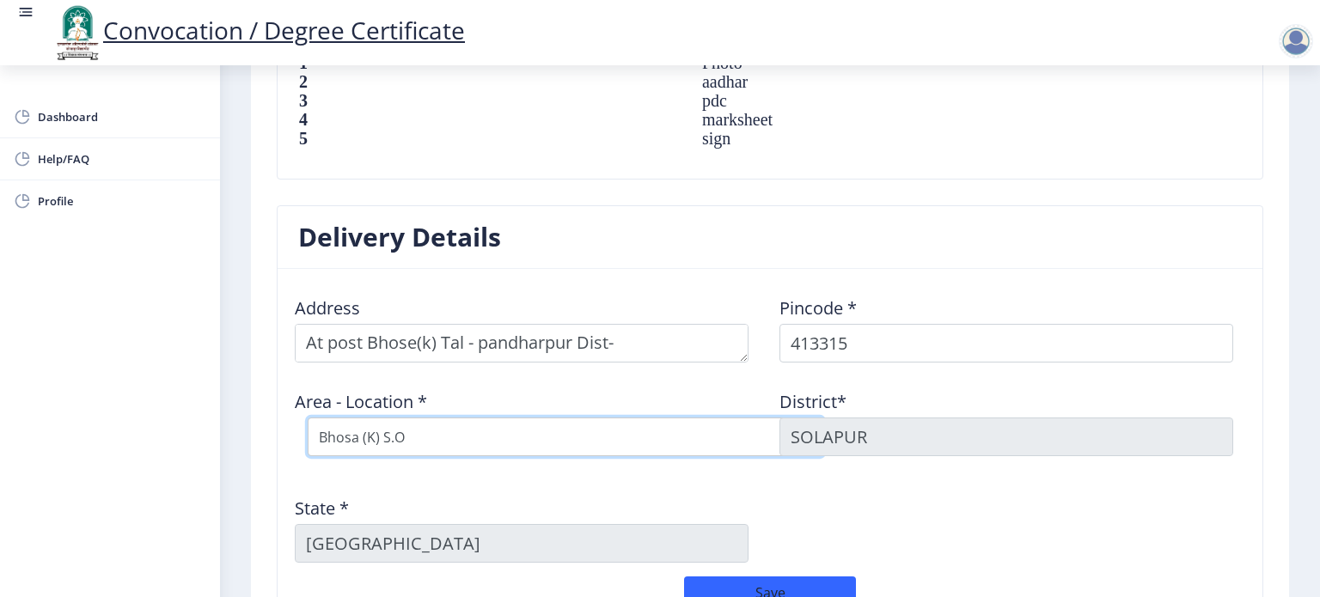
click at [378, 452] on select "Select Area Location Bhosa (K) S.O Hole B.O Patwardhan Kuroli B.O Shevate B.O" at bounding box center [565, 437] width 515 height 39
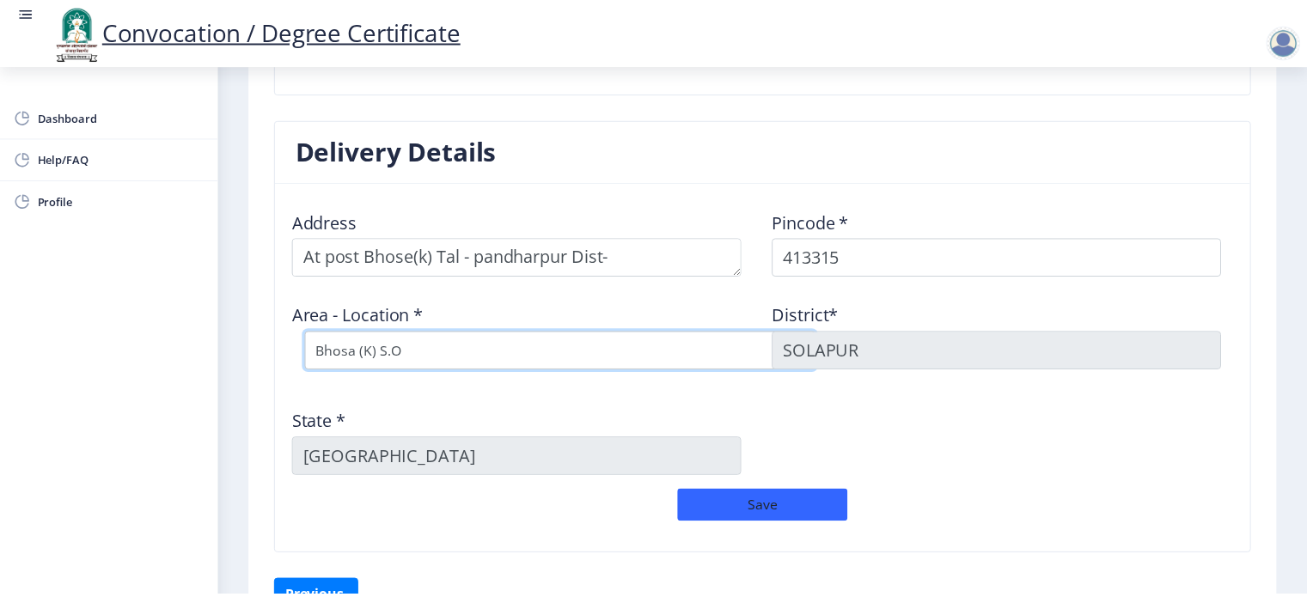
scroll to position [1423, 0]
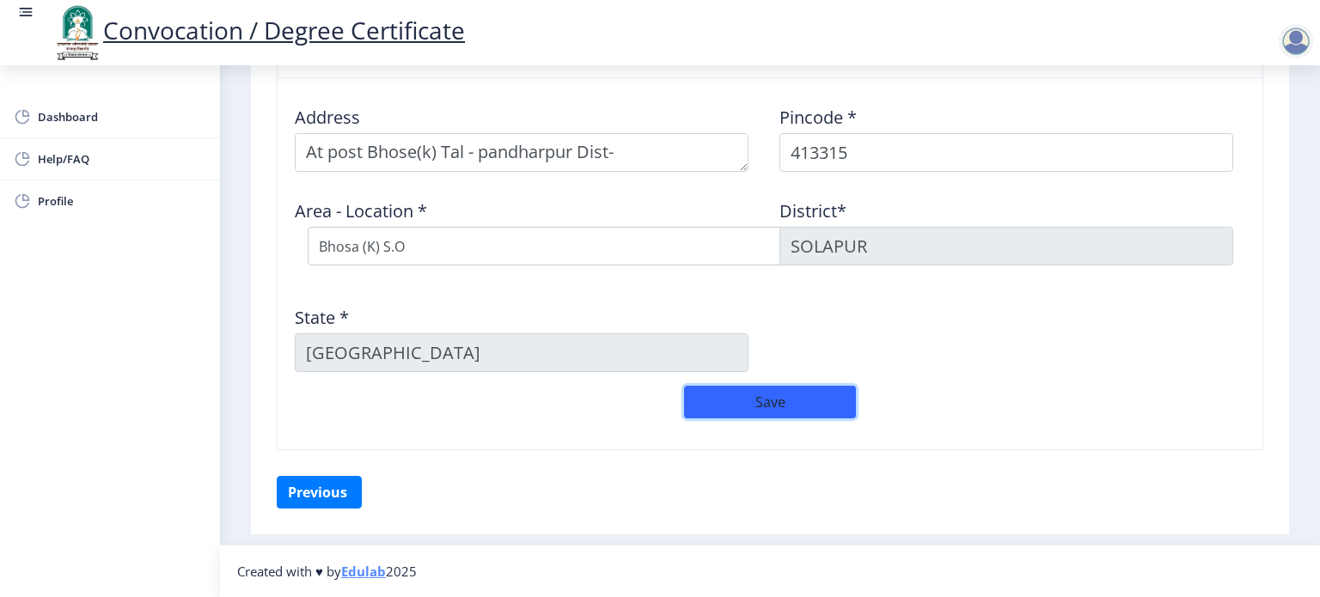
click at [777, 405] on button "Save" at bounding box center [770, 402] width 172 height 33
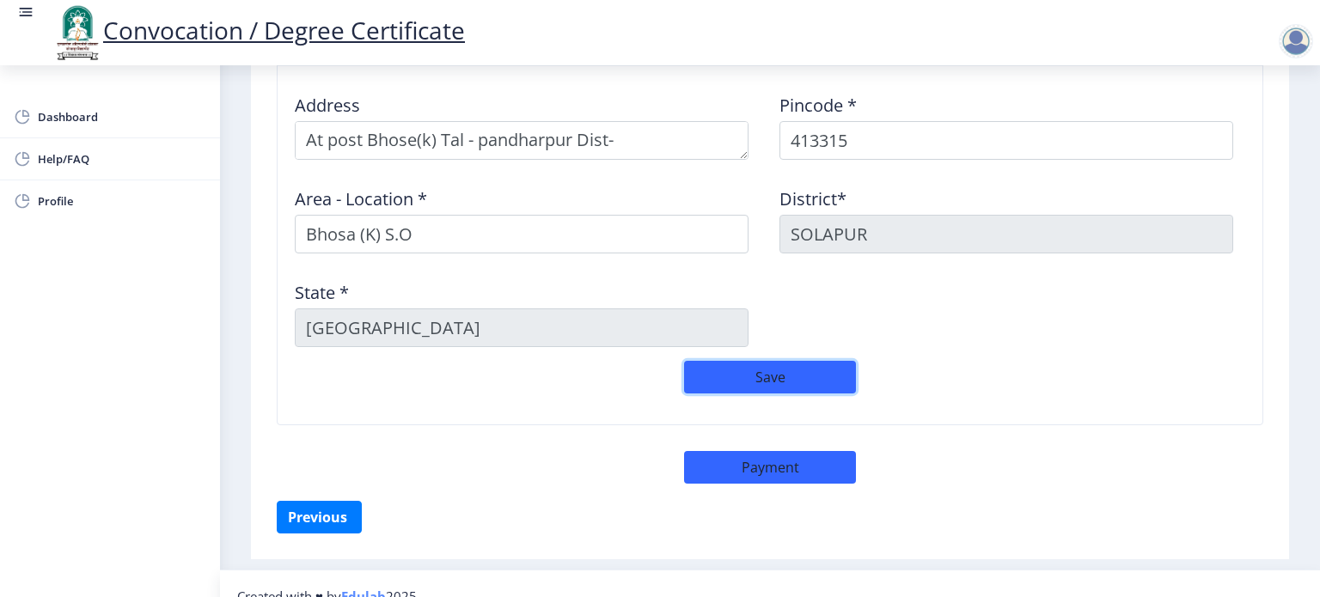
click at [785, 383] on button "Save" at bounding box center [770, 377] width 172 height 33
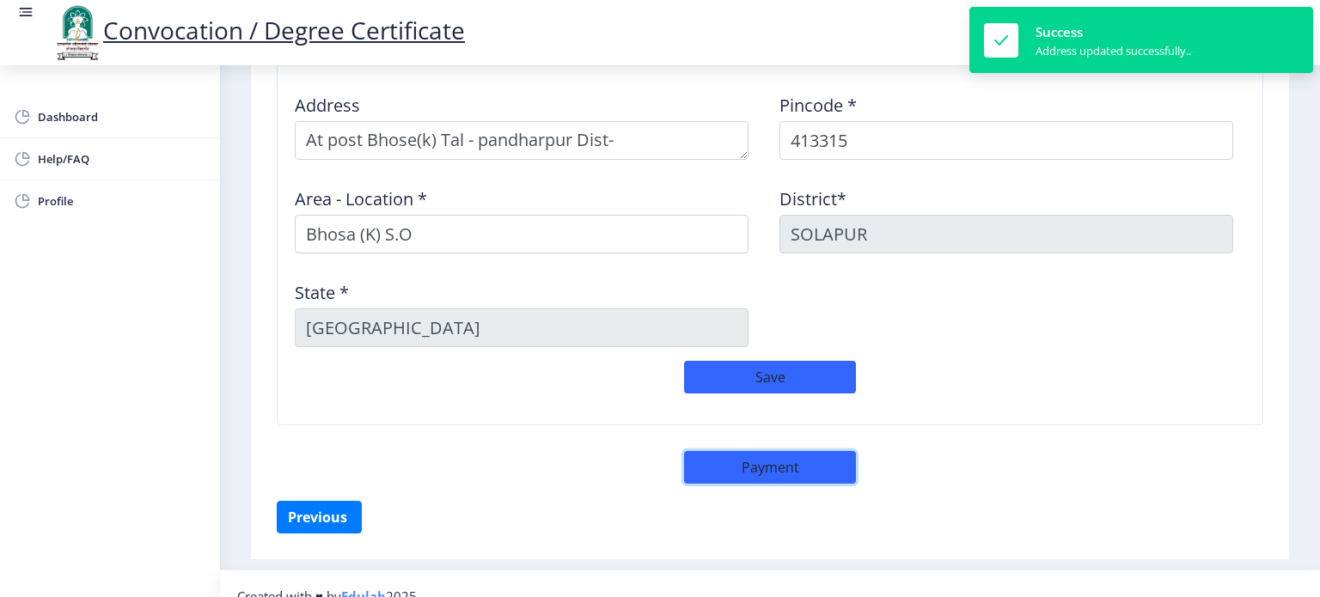
click at [729, 472] on button "Payment" at bounding box center [770, 467] width 172 height 33
select select "sealed"
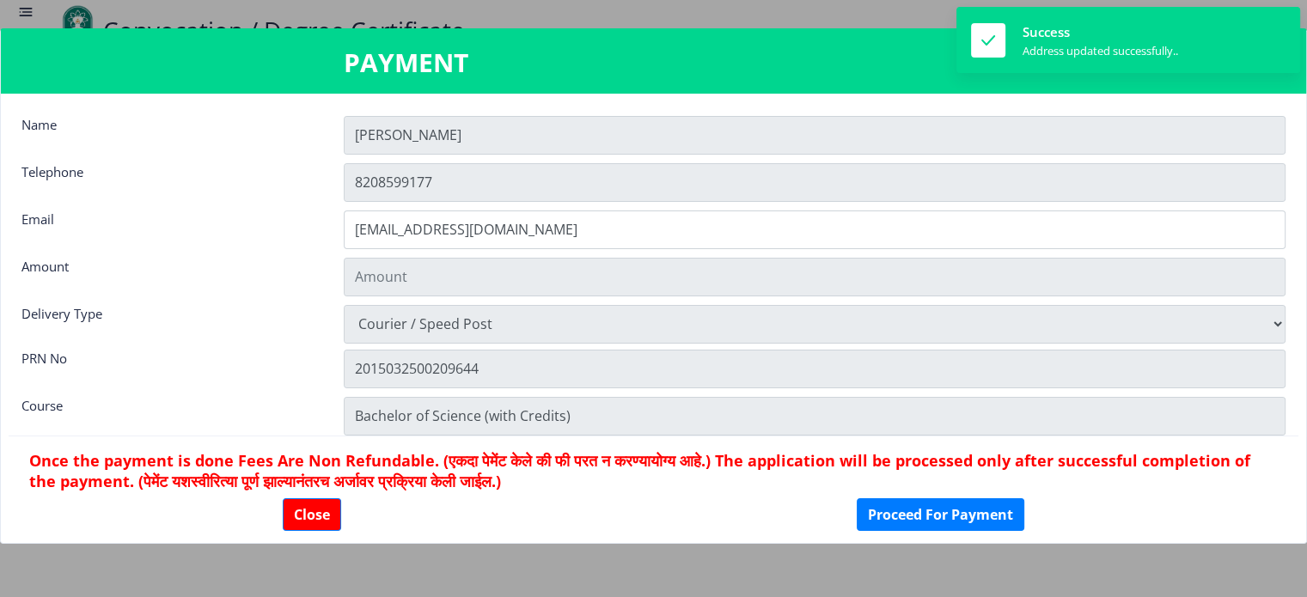
type input "1885"
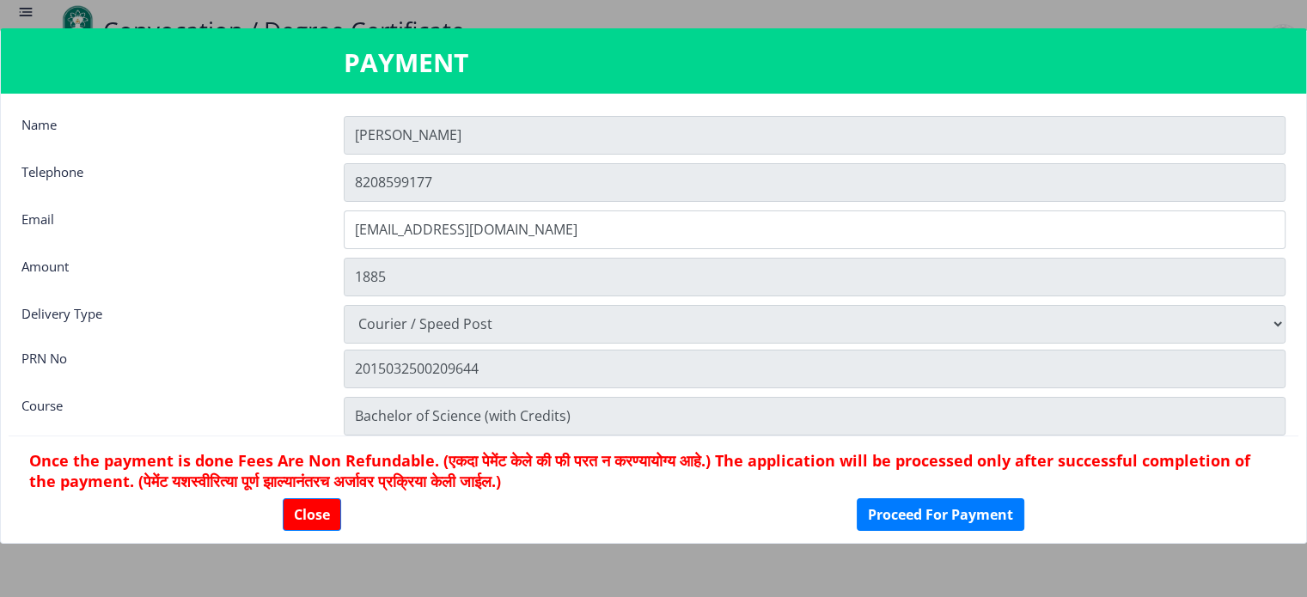
scroll to position [23, 0]
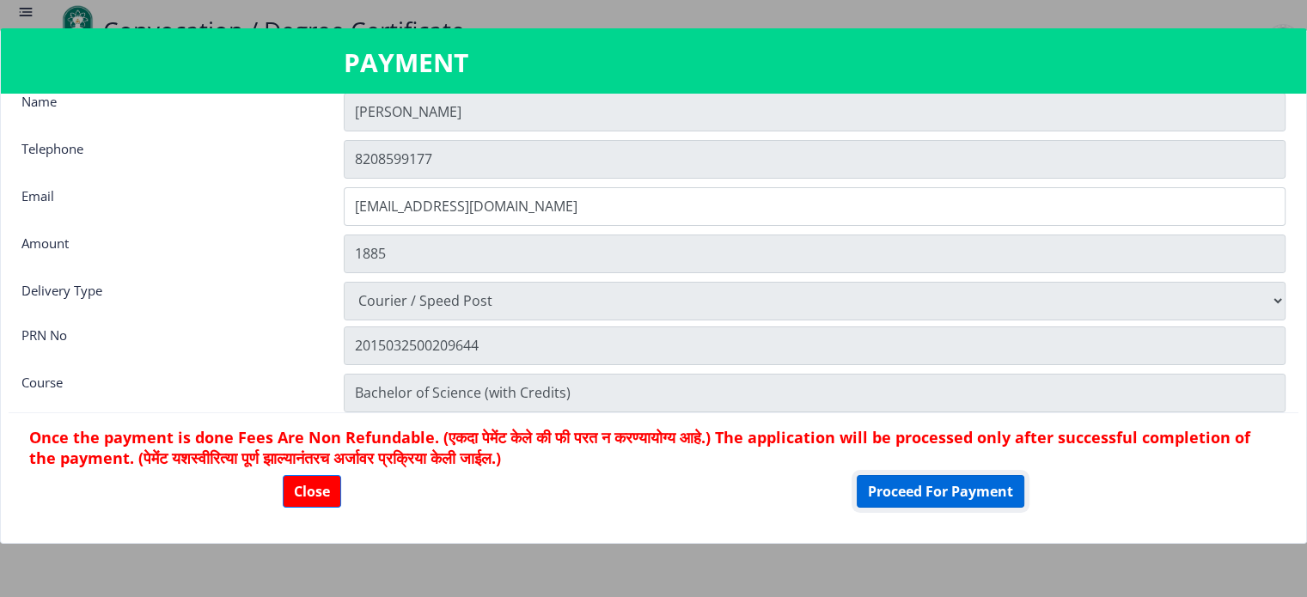
click at [901, 491] on button "Proceed For Payment" at bounding box center [941, 491] width 168 height 33
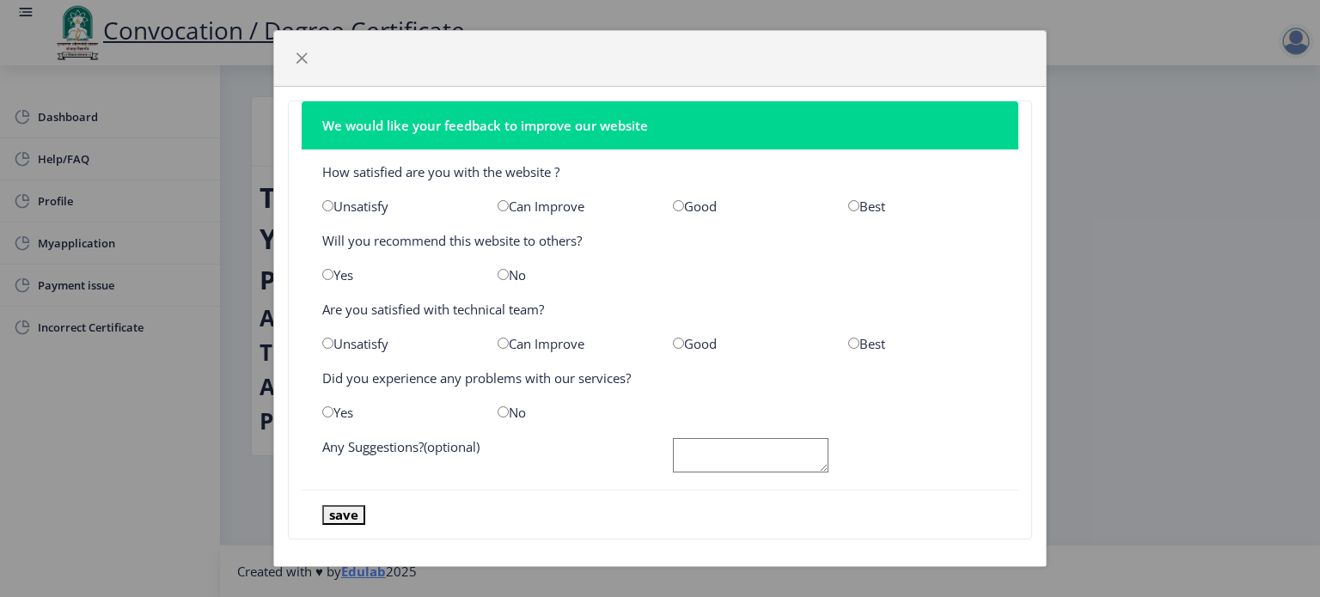
scroll to position [10, 0]
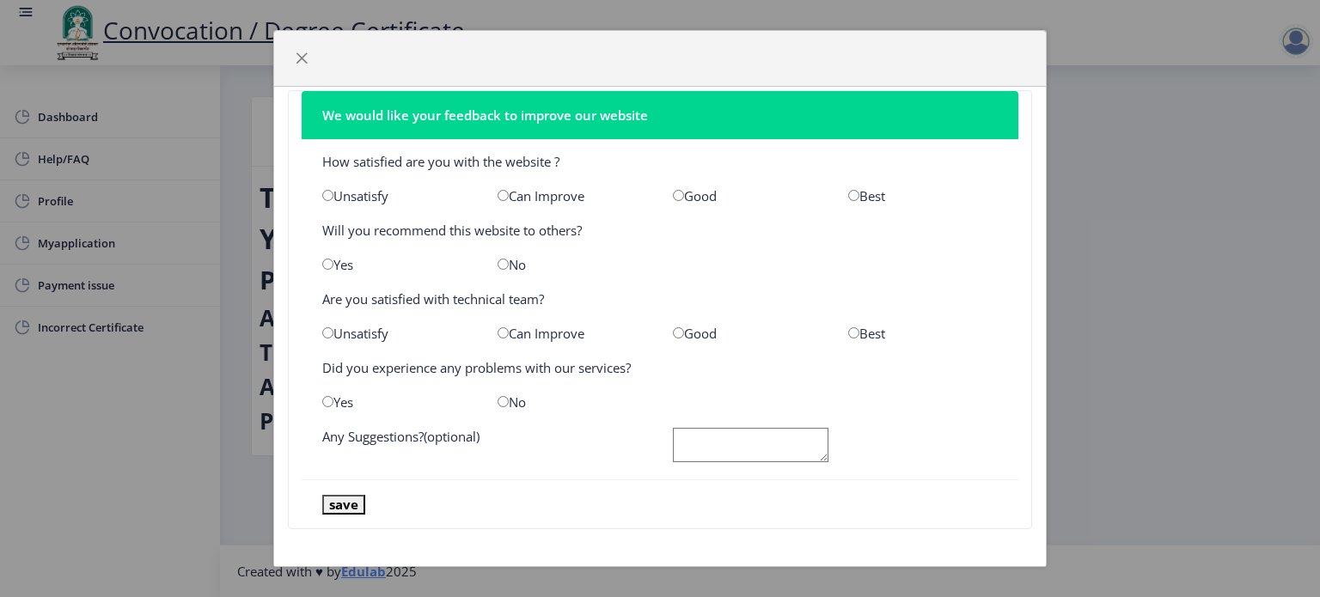
click at [674, 193] on input "radio" at bounding box center [678, 195] width 11 height 11
radio input "true"
click at [326, 266] on input "radio" at bounding box center [327, 264] width 11 height 11
radio input "true"
click at [673, 329] on input "radio" at bounding box center [678, 332] width 11 height 11
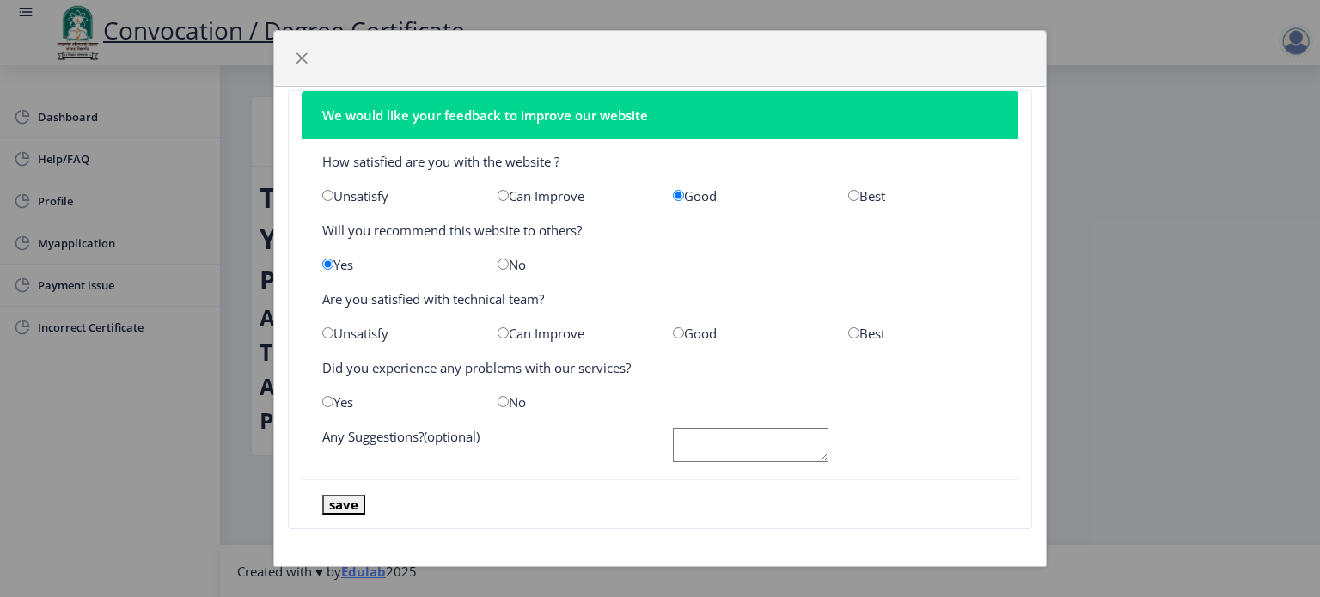
radio input "true"
click at [497, 403] on input "radio" at bounding box center [502, 401] width 11 height 11
radio input "true"
click at [694, 440] on textarea at bounding box center [750, 445] width 155 height 35
type textarea "No"
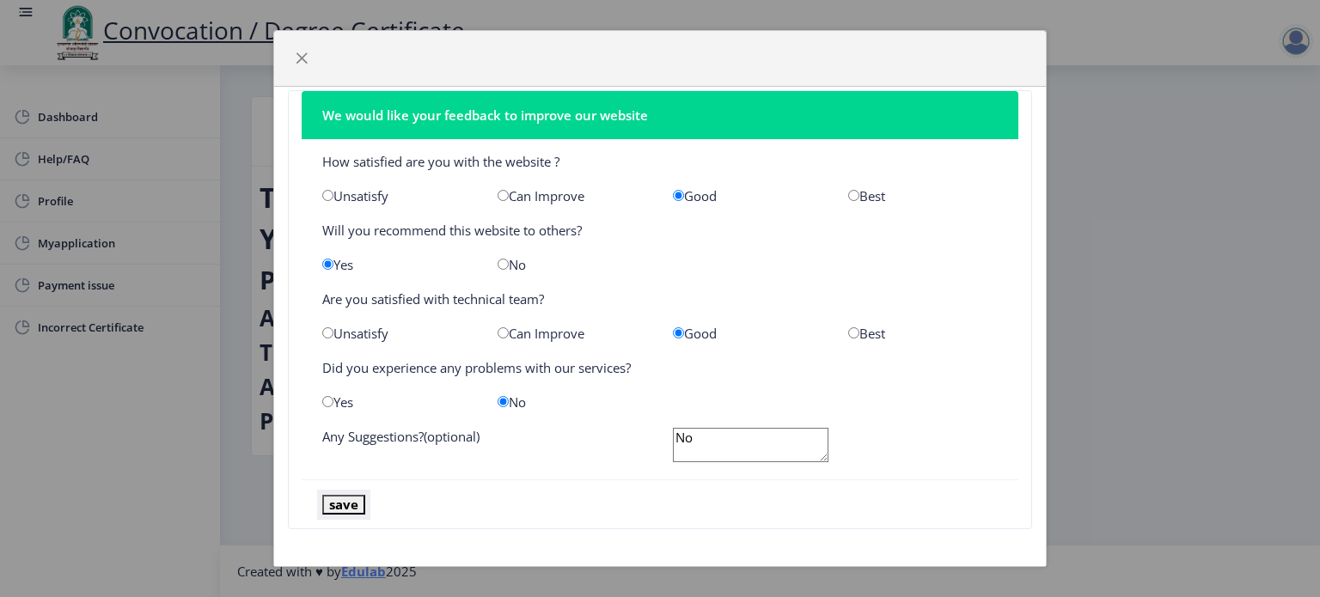
click at [351, 503] on button "save" at bounding box center [343, 505] width 43 height 20
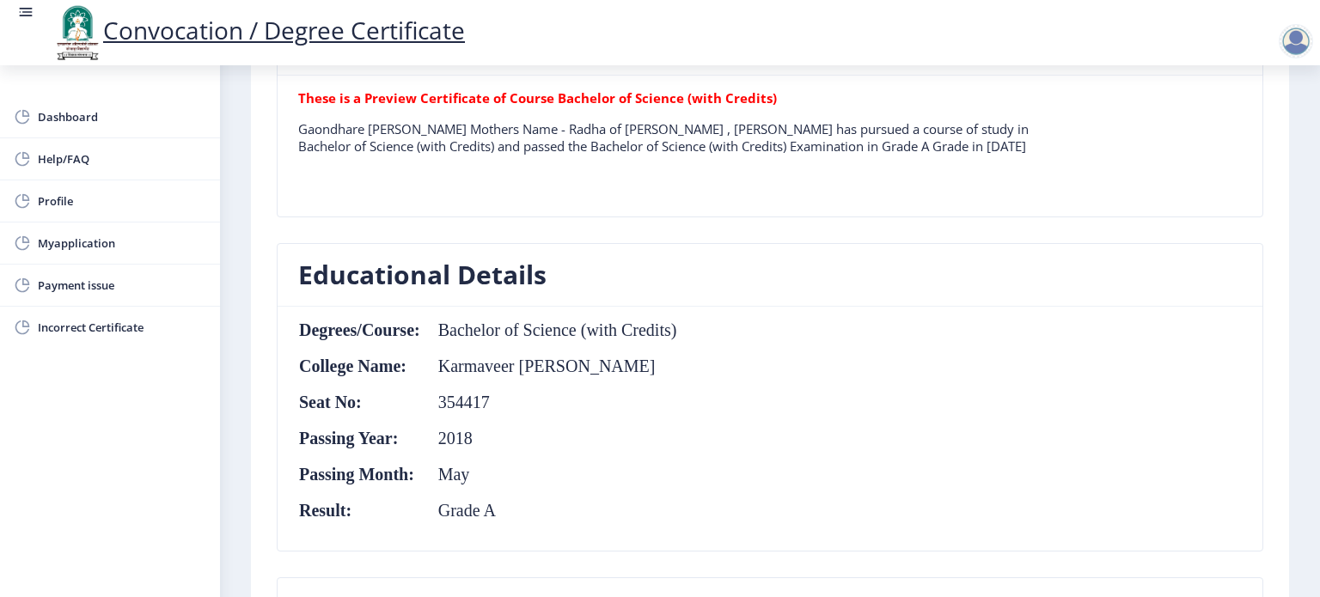
scroll to position [581, 0]
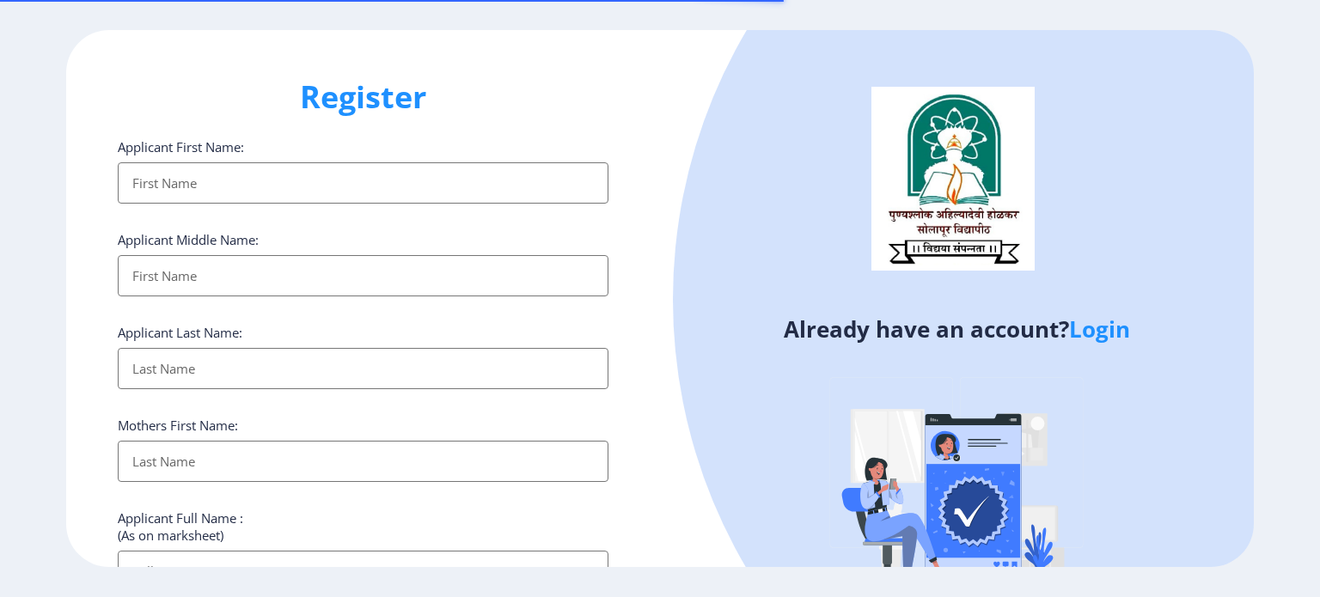
select select
click at [1111, 327] on link "Login" at bounding box center [1099, 329] width 61 height 31
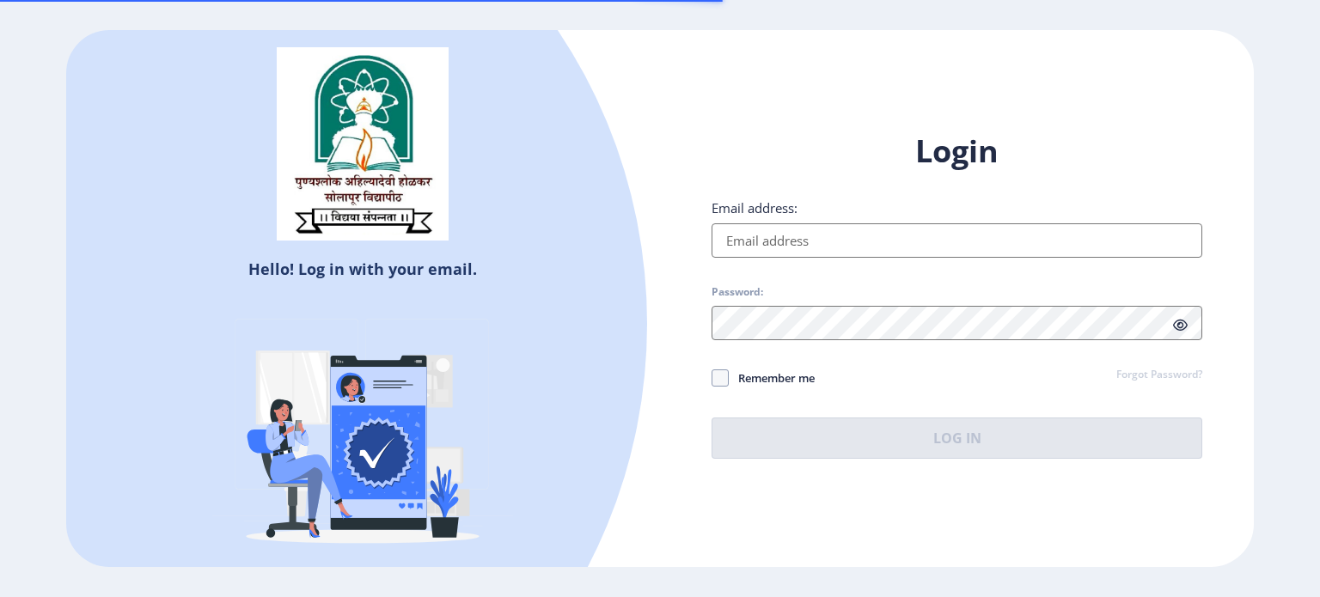
type input "[EMAIL_ADDRESS][DOMAIN_NAME]"
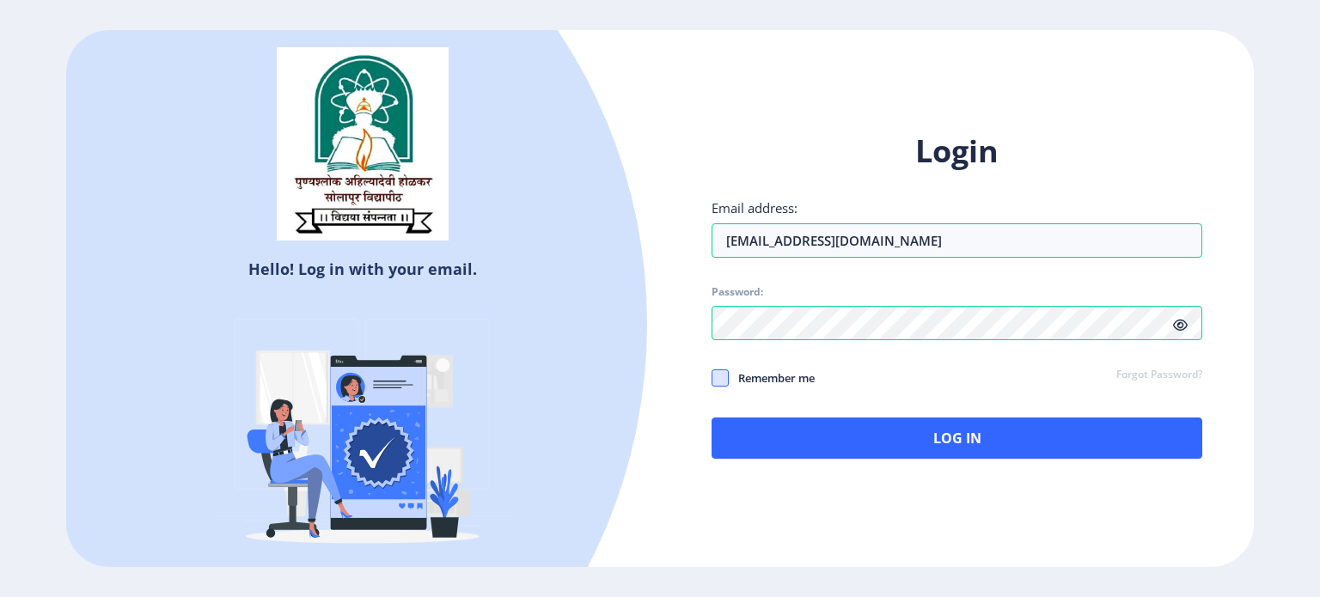
click at [713, 378] on span at bounding box center [719, 377] width 17 height 17
click at [712, 378] on input "Remember me" at bounding box center [711, 377] width 1 height 1
checkbox input "true"
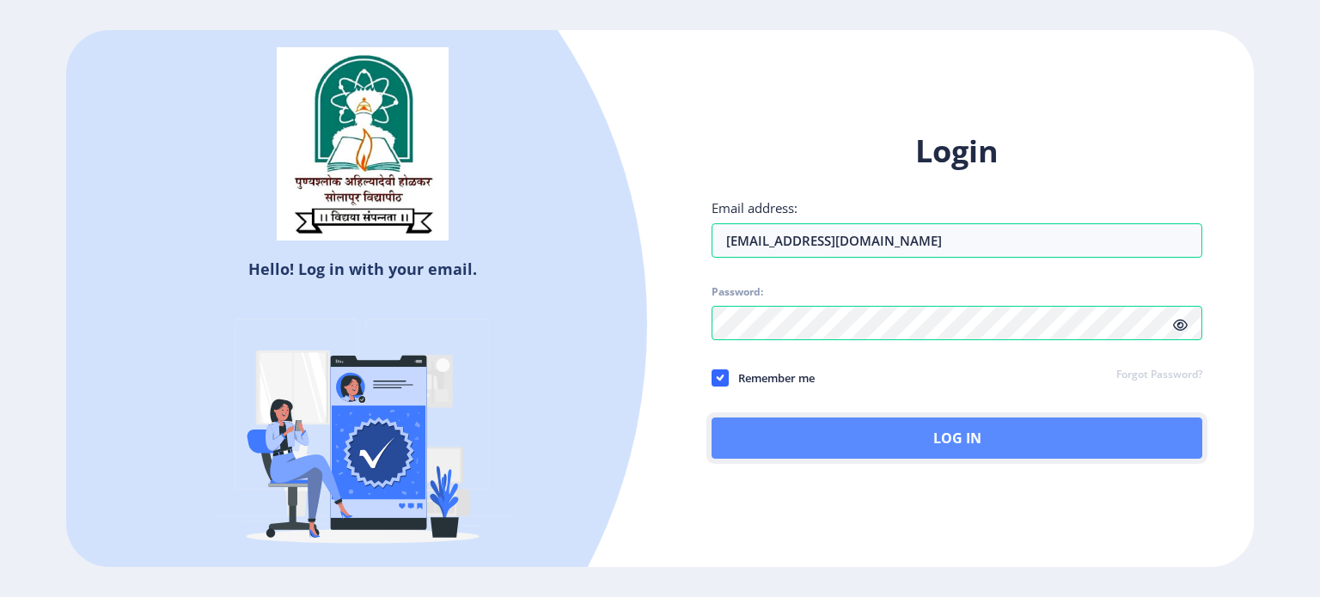
click at [907, 442] on button "Log In" at bounding box center [956, 438] width 491 height 41
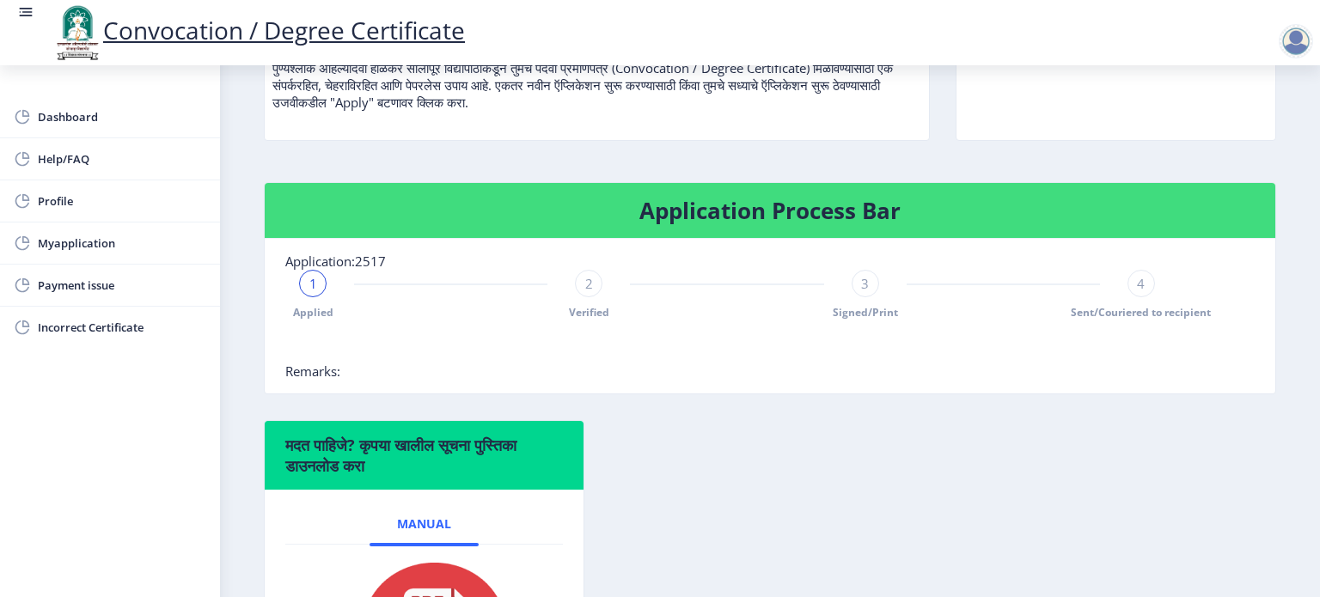
scroll to position [103, 0]
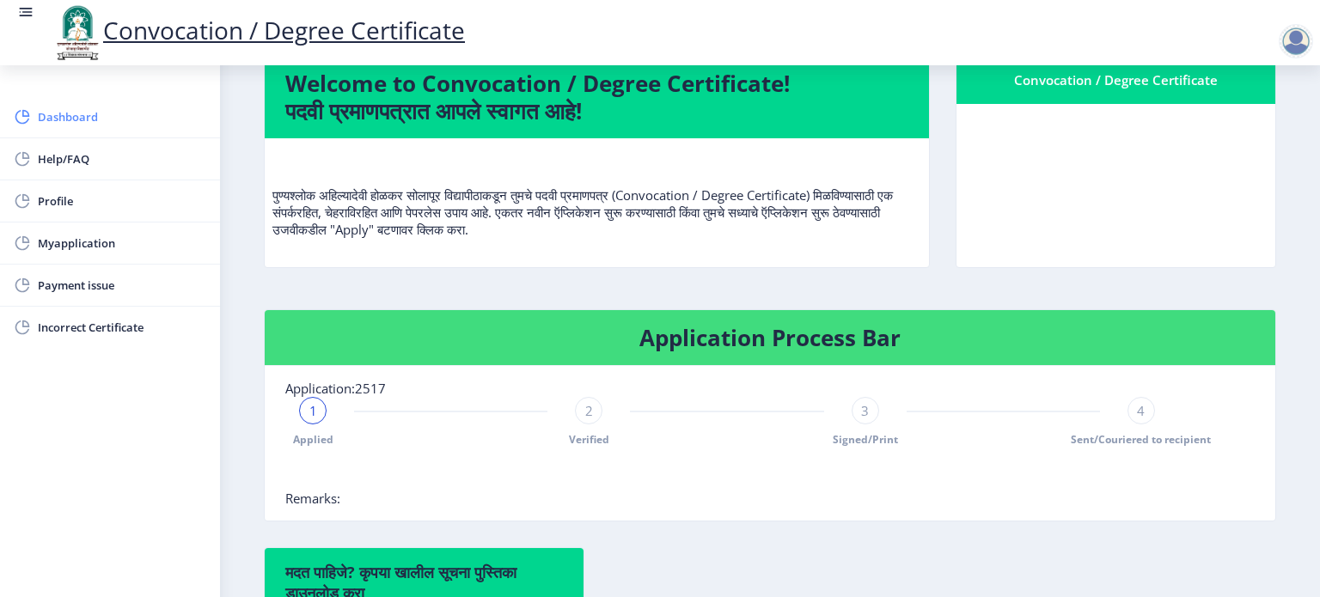
click at [113, 109] on span "Dashboard" at bounding box center [122, 117] width 168 height 21
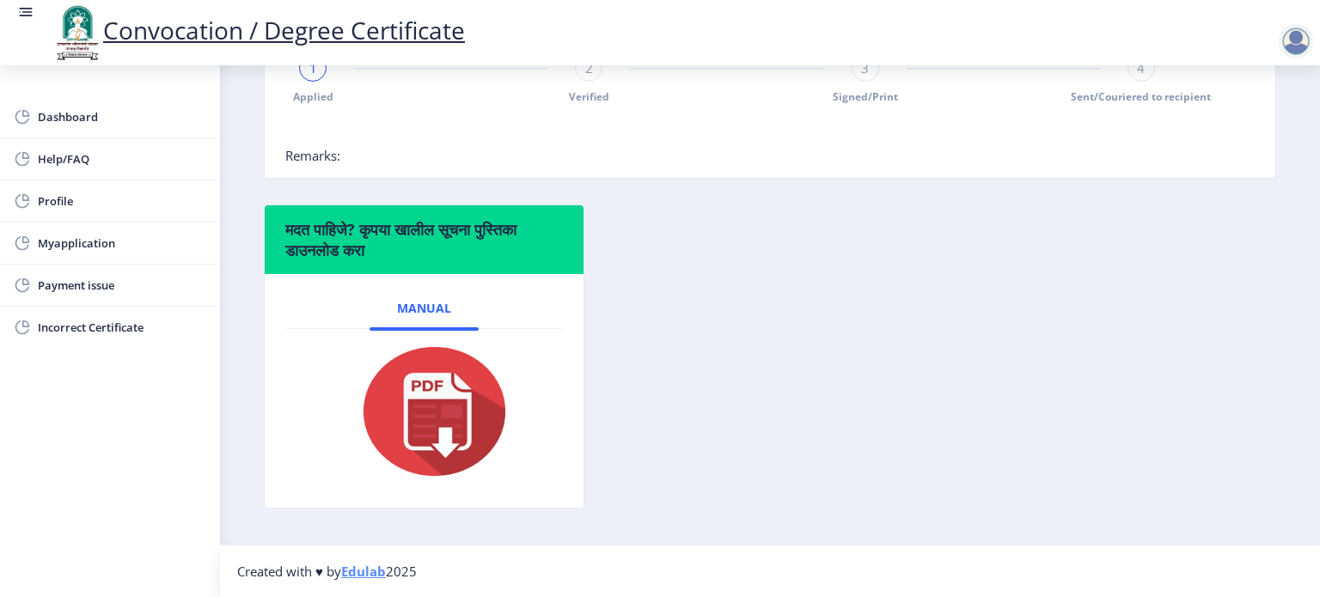
scroll to position [231, 0]
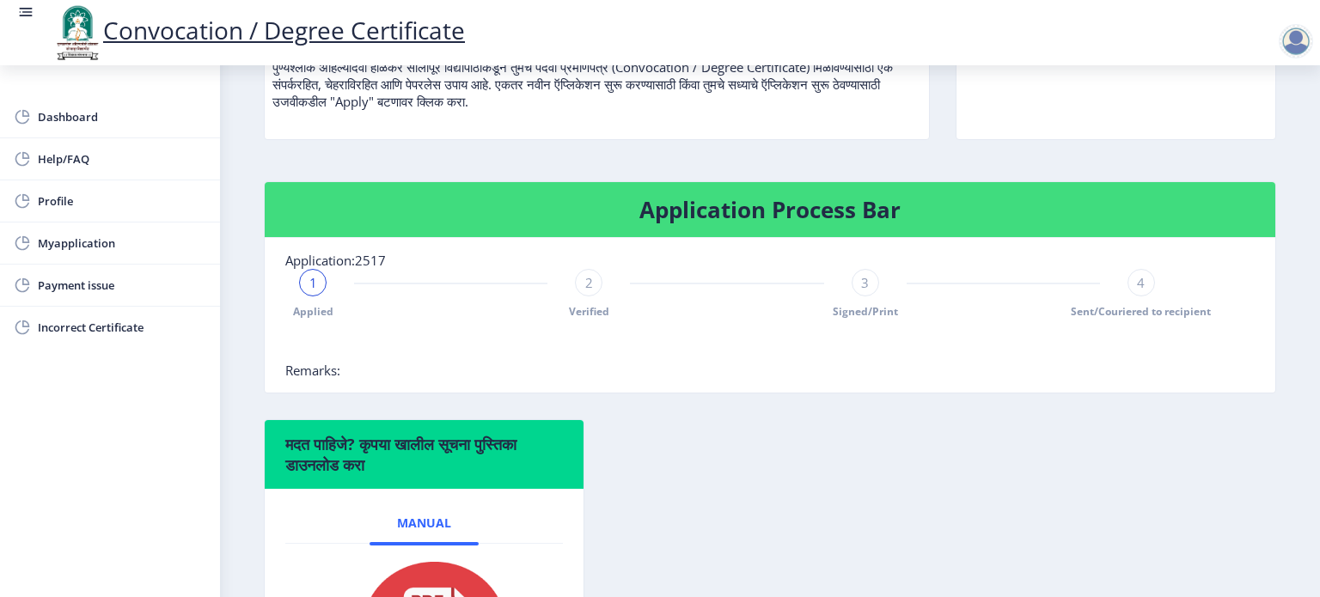
click at [587, 291] on span "2" at bounding box center [589, 282] width 8 height 17
click at [866, 296] on div "3" at bounding box center [864, 282] width 27 height 27
click at [1137, 291] on span "4" at bounding box center [1141, 282] width 8 height 17
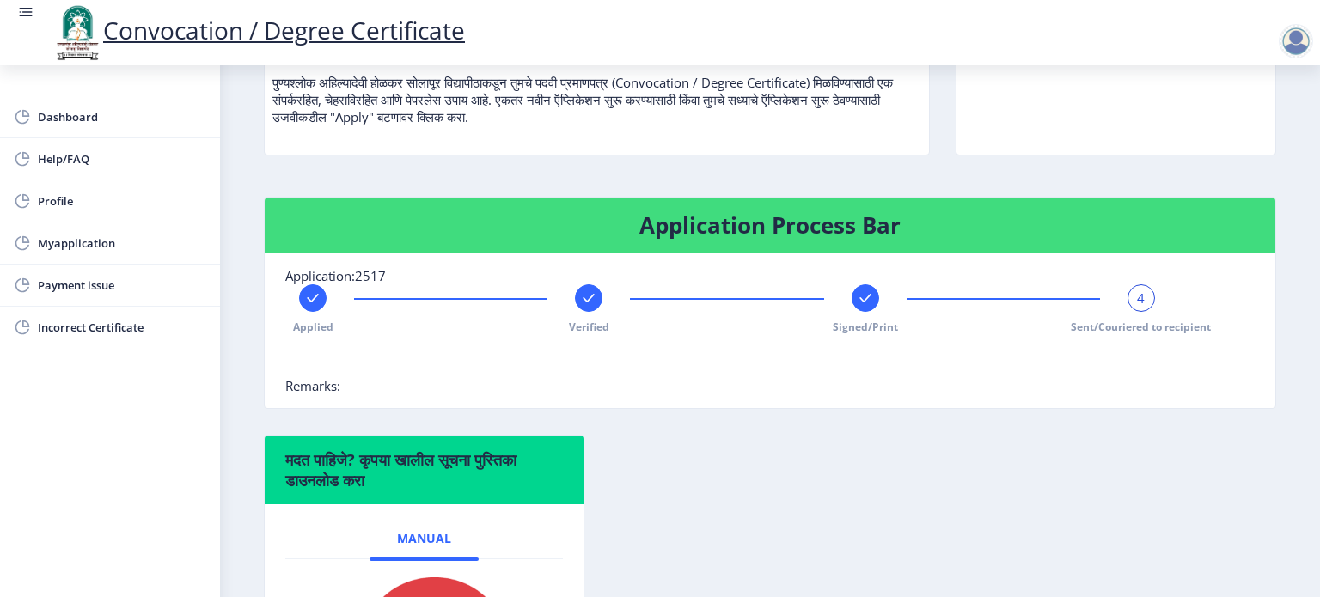
scroll to position [214, 0]
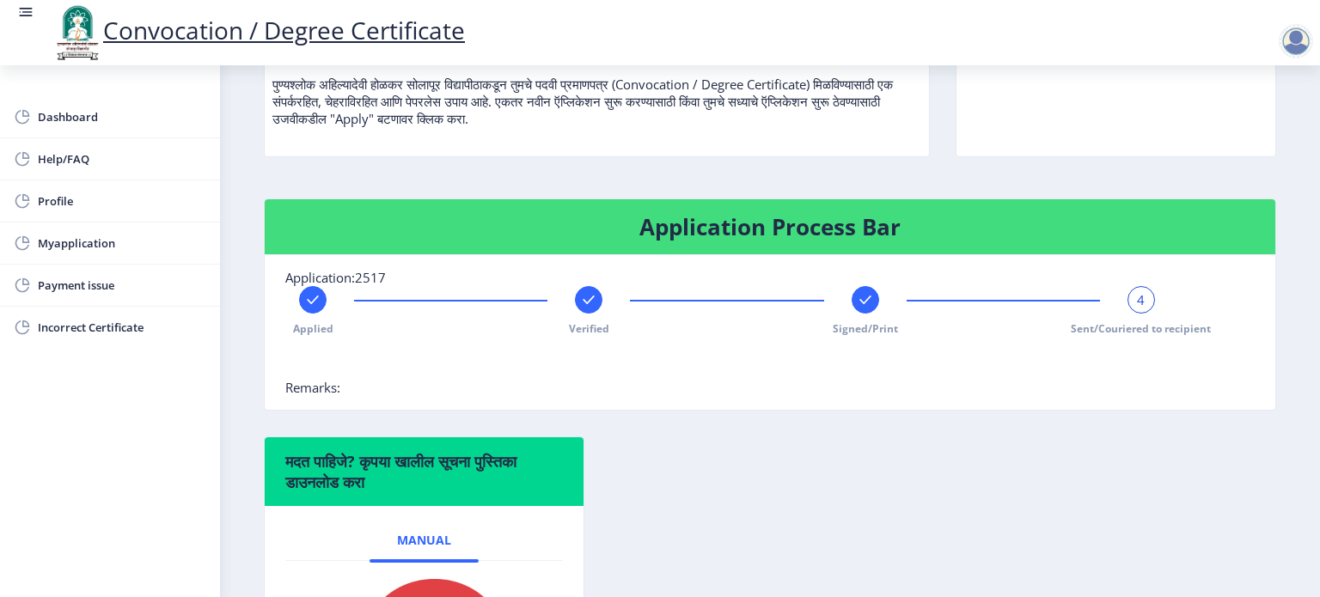
click at [1140, 308] on span "4" at bounding box center [1141, 299] width 8 height 17
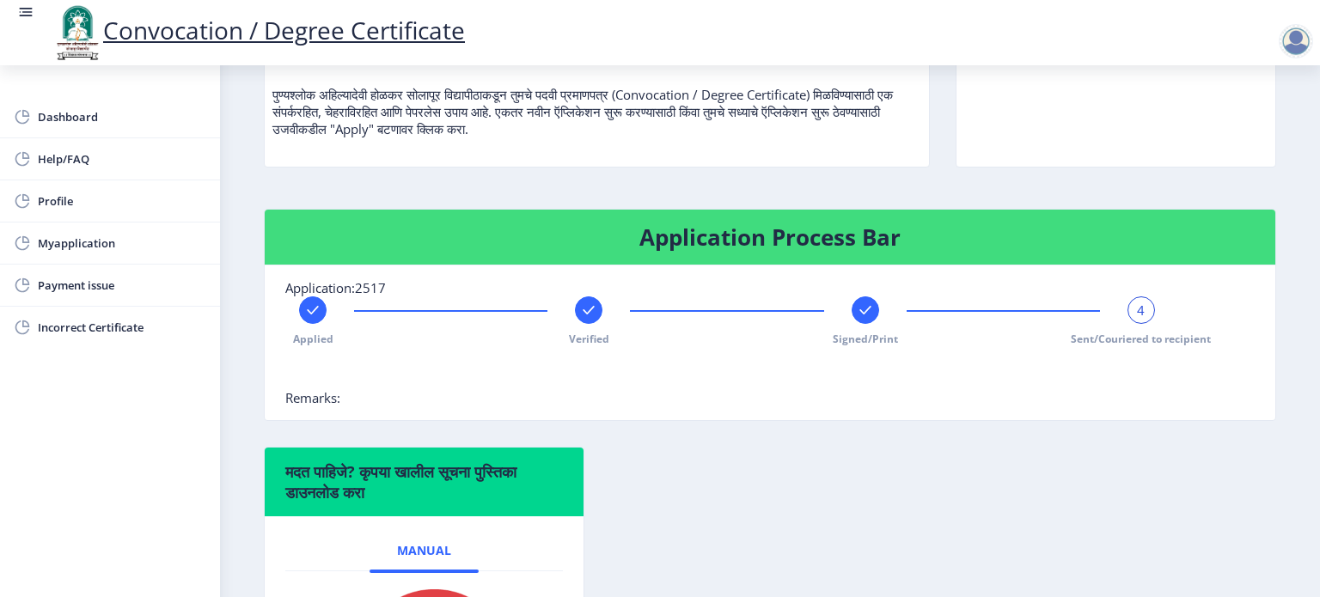
click at [586, 389] on div at bounding box center [726, 372] width 883 height 34
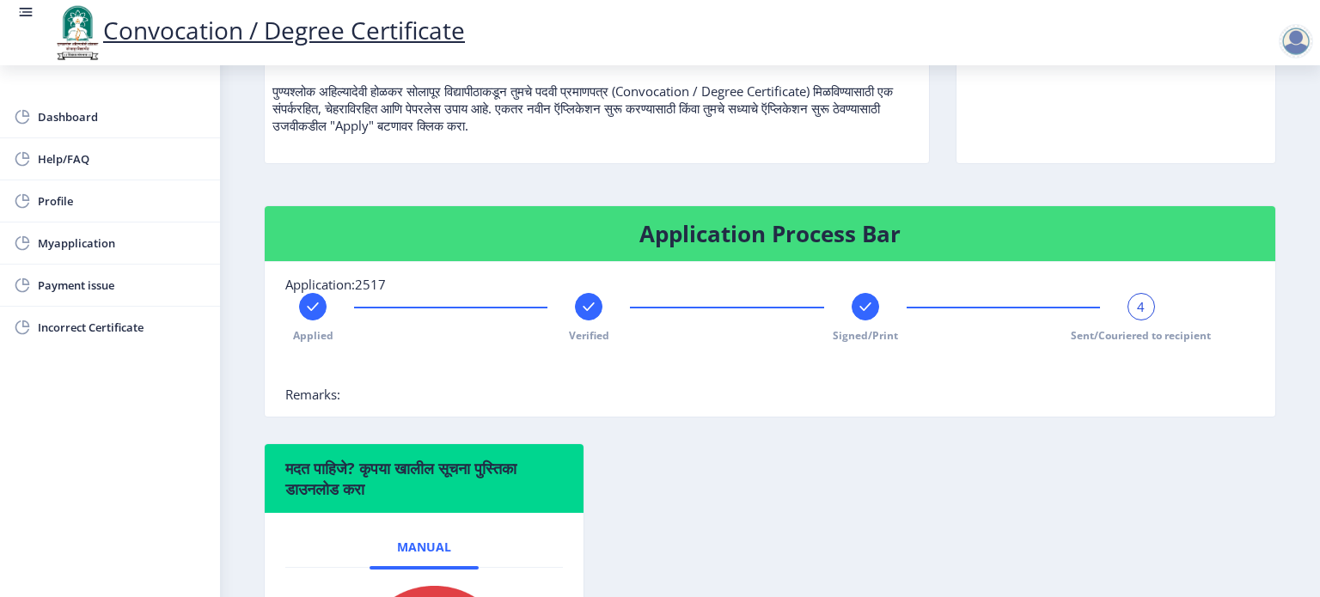
scroll to position [205, 0]
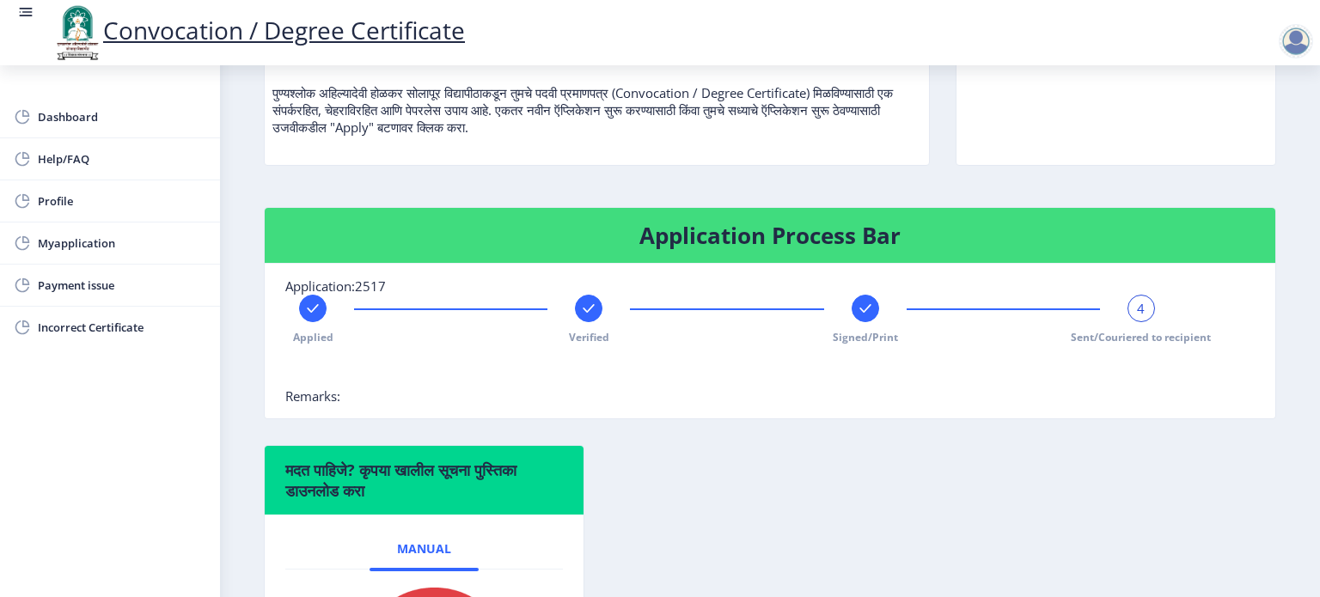
click at [343, 418] on nb-card-body "Application:2517 Applied Verified Signed/Print 4 Sent/Couriered to recipient Re…" at bounding box center [770, 341] width 1010 height 155
click at [330, 405] on span "Remarks:" at bounding box center [312, 395] width 55 height 17
click at [356, 418] on nb-card-body "Application:2517 Applied Verified Signed/Print 4 Sent/Couriered to recipient Re…" at bounding box center [770, 341] width 1010 height 155
click at [593, 317] on rect at bounding box center [588, 308] width 17 height 17
click at [859, 317] on rect at bounding box center [865, 308] width 17 height 17
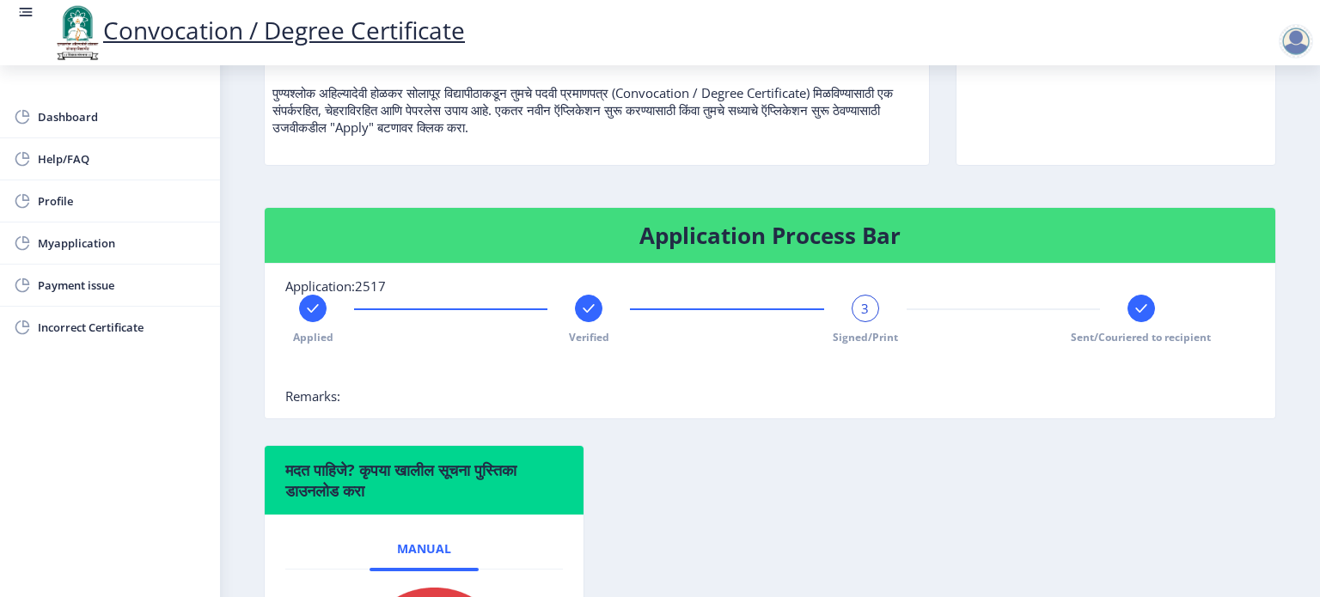
click at [577, 322] on div at bounding box center [588, 308] width 27 height 27
click at [859, 317] on rect at bounding box center [865, 308] width 17 height 17
click at [1144, 317] on rect at bounding box center [1140, 308] width 17 height 17
click at [863, 317] on rect at bounding box center [865, 308] width 17 height 17
click at [75, 195] on span "Profile" at bounding box center [122, 201] width 168 height 21
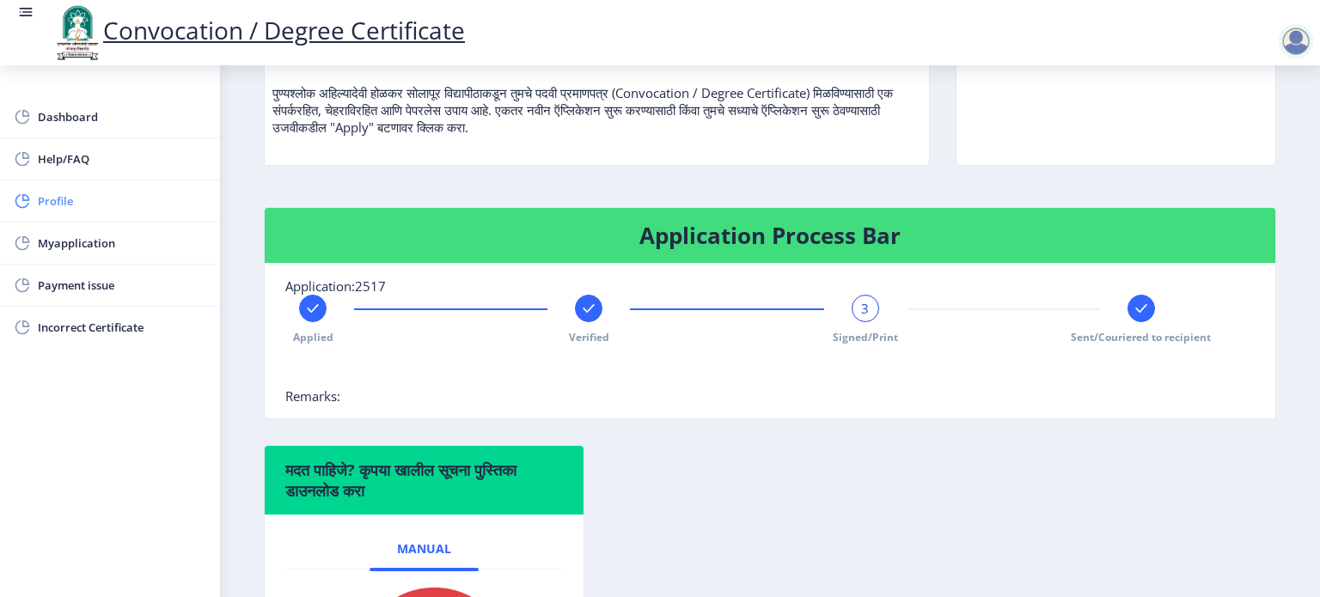
select select
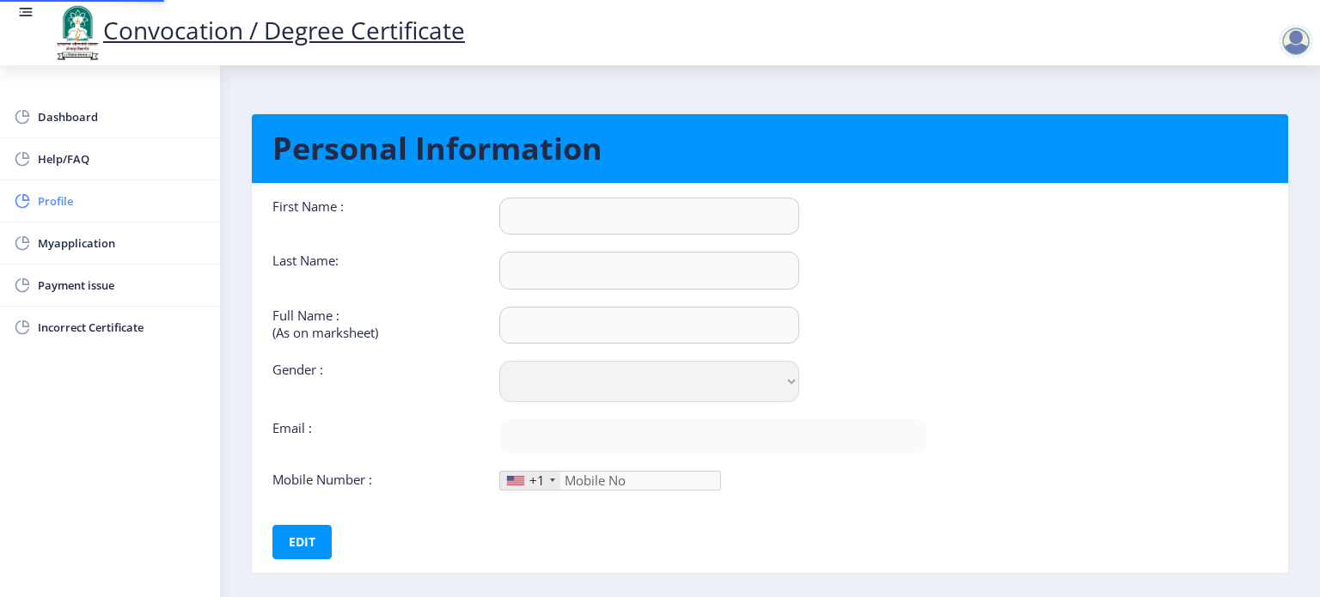
type input "Manisha"
type input "Gaondhare"
type input "[PERSON_NAME]"
select select "[DEMOGRAPHIC_DATA]"
type input "[EMAIL_ADDRESS][DOMAIN_NAME]"
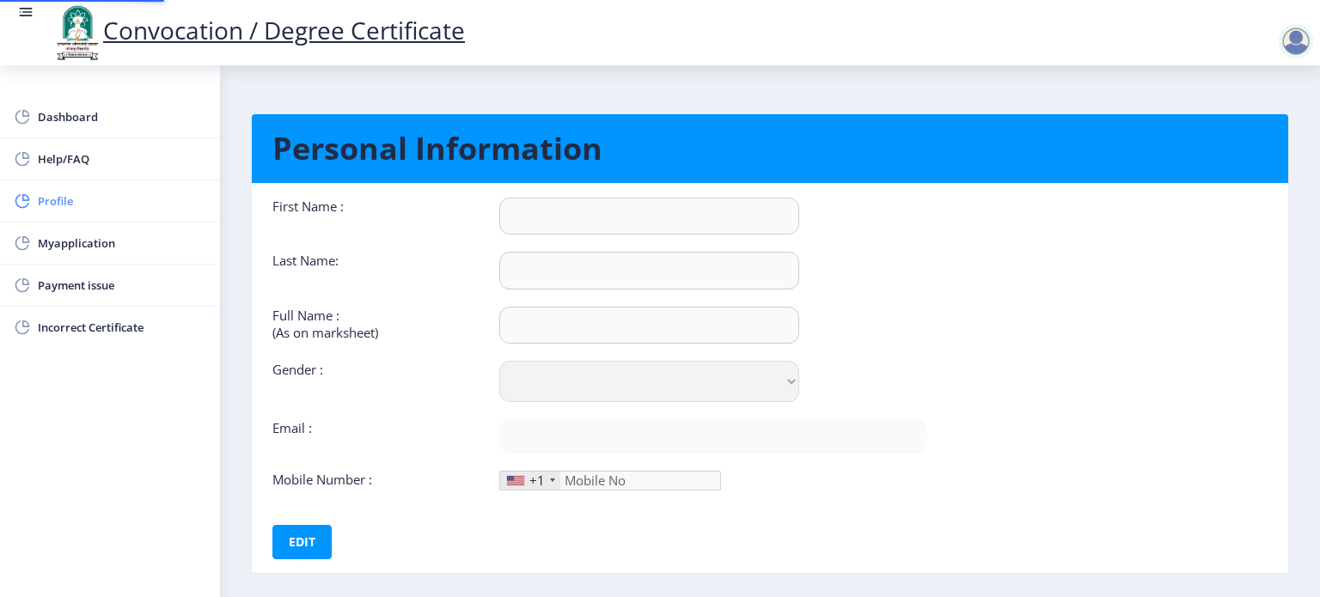
type input "8208599177"
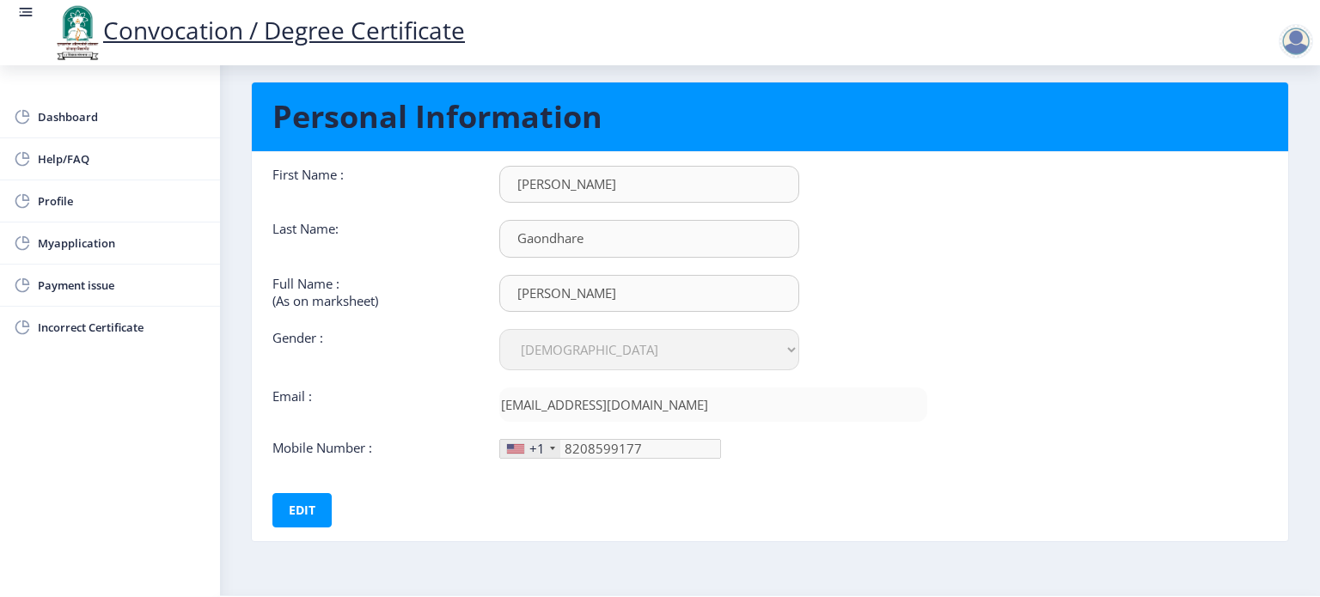
scroll to position [31, 0]
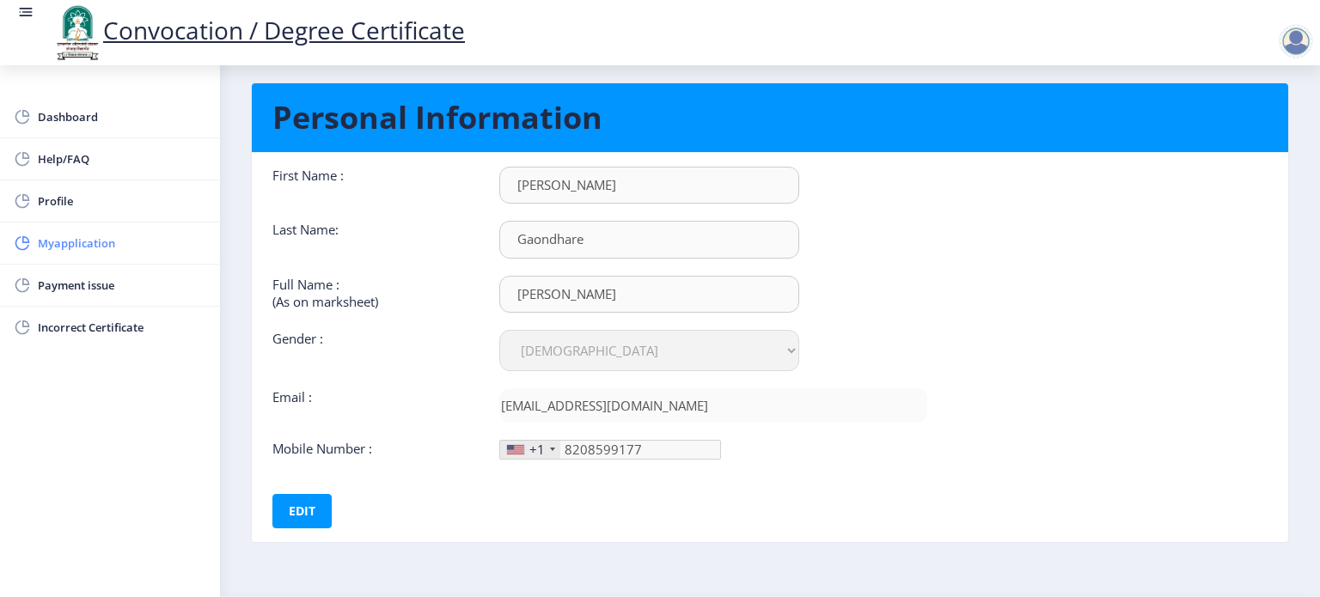
click at [91, 241] on span "Myapplication" at bounding box center [122, 243] width 168 height 21
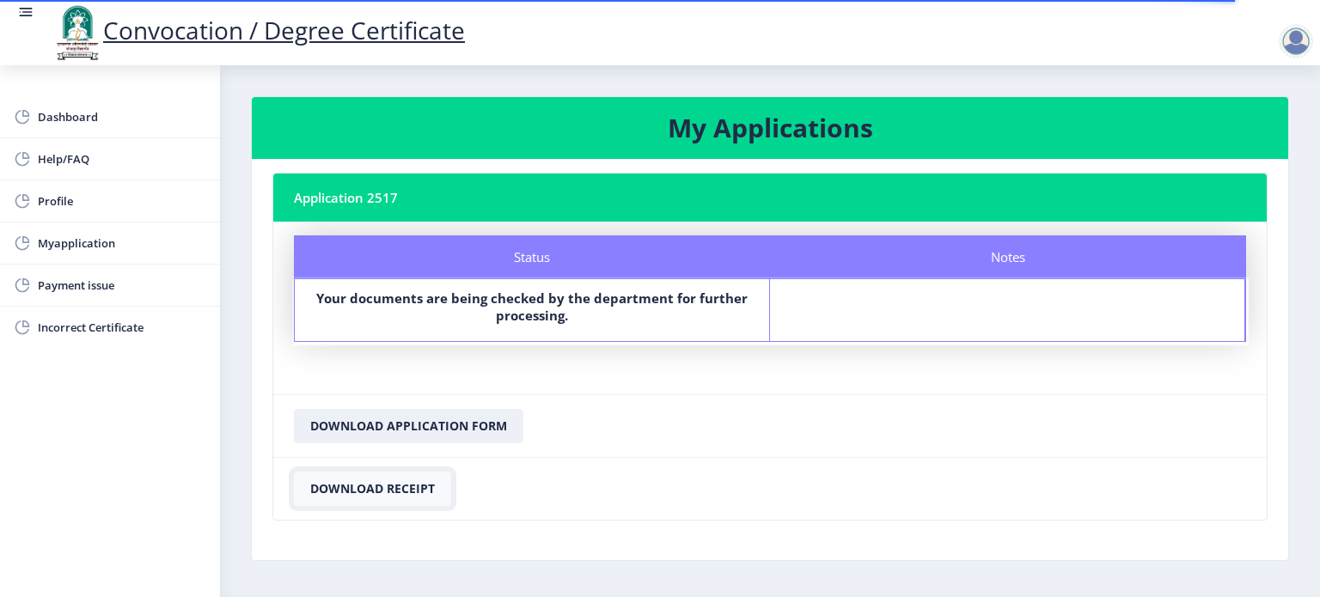
click at [408, 490] on button "Download Receipt" at bounding box center [372, 489] width 157 height 34
click at [409, 427] on button "Download Application Form" at bounding box center [408, 426] width 229 height 34
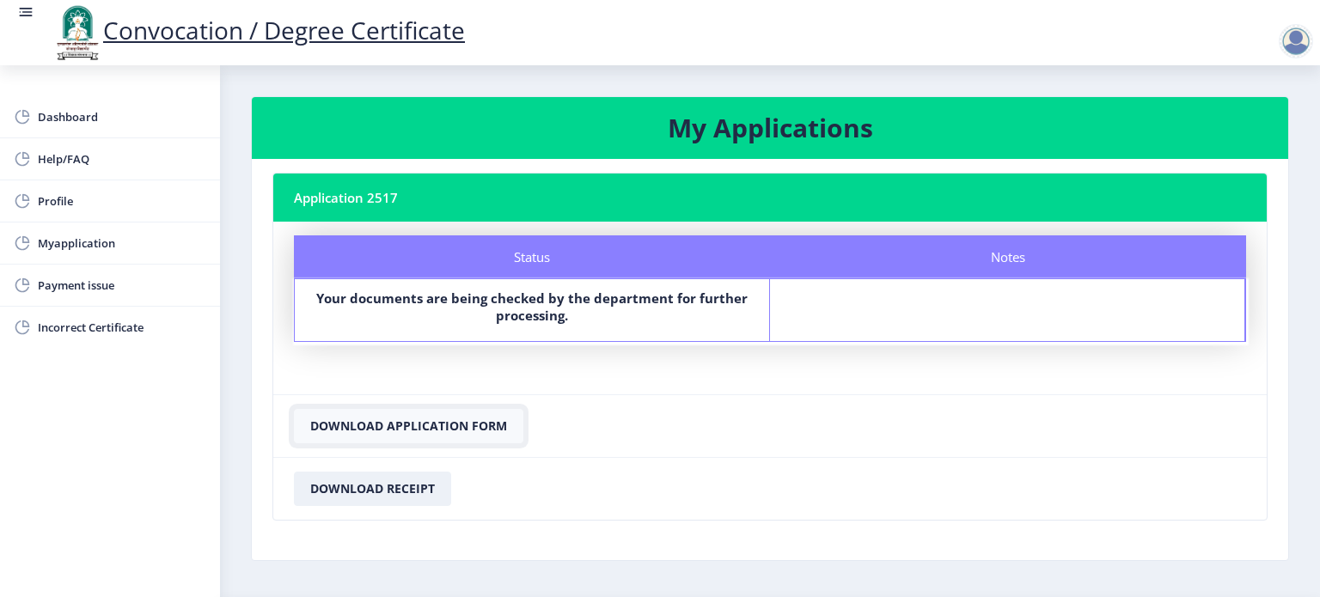
click at [435, 418] on button "Download Application Form" at bounding box center [408, 426] width 229 height 34
click at [405, 426] on button "Download Application Form" at bounding box center [408, 426] width 229 height 34
drag, startPoint x: 405, startPoint y: 426, endPoint x: 1058, endPoint y: -50, distance: 808.0
click at [1058, 0] on html "Convocation / Degree Certificate Dashboard Help/FAQ Profile Myapplication Payme…" at bounding box center [660, 298] width 1320 height 597
click at [815, 229] on nb-card-body "Status Notes Status Your documents are being checked by the department for furt…" at bounding box center [769, 308] width 993 height 173
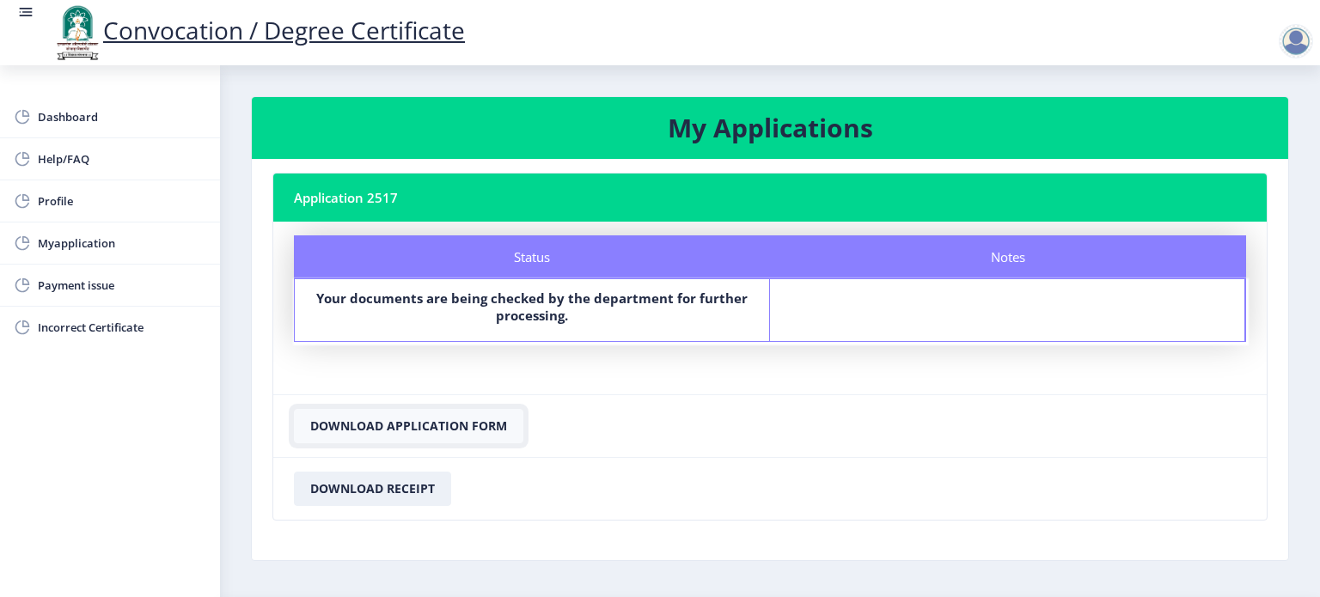
click at [387, 418] on button "Download Application Form" at bounding box center [408, 426] width 229 height 34
click at [395, 432] on button "Download Application Form" at bounding box center [408, 426] width 229 height 34
click at [442, 418] on button "Download Application Form" at bounding box center [408, 426] width 229 height 34
click at [98, 240] on span "Myapplication" at bounding box center [122, 243] width 168 height 21
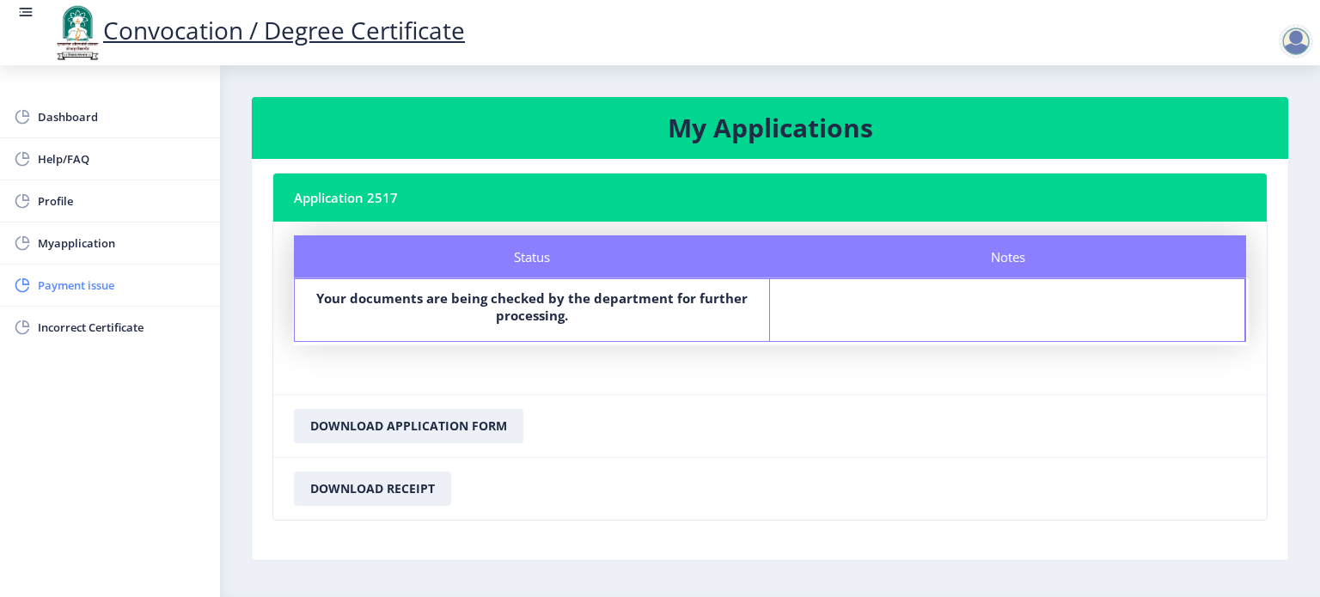
click at [92, 288] on span "Payment issue" at bounding box center [122, 285] width 168 height 21
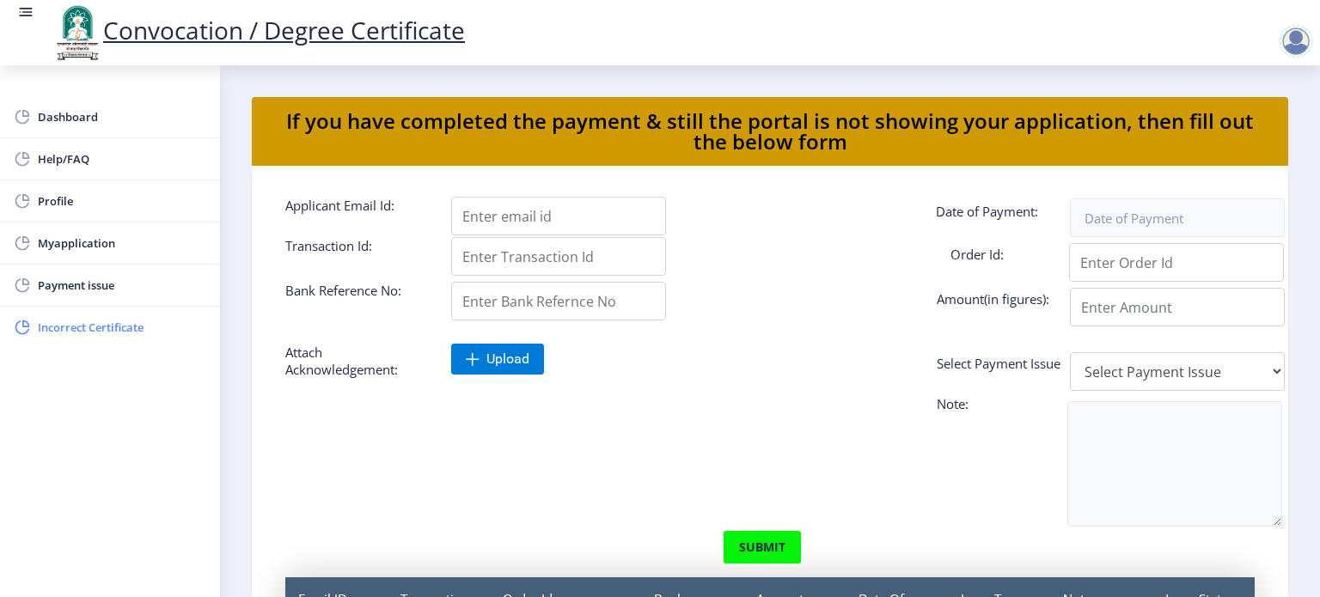
click at [70, 319] on span "Incorrect Certificate" at bounding box center [122, 327] width 168 height 21
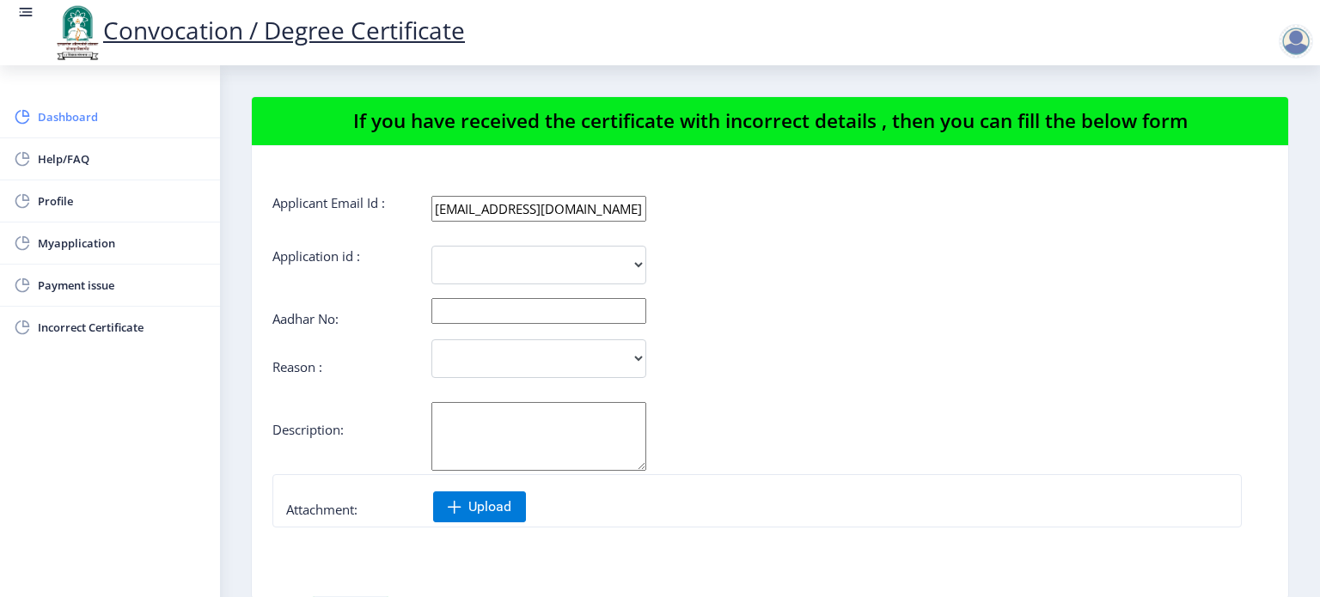
click at [64, 114] on span "Dashboard" at bounding box center [122, 117] width 168 height 21
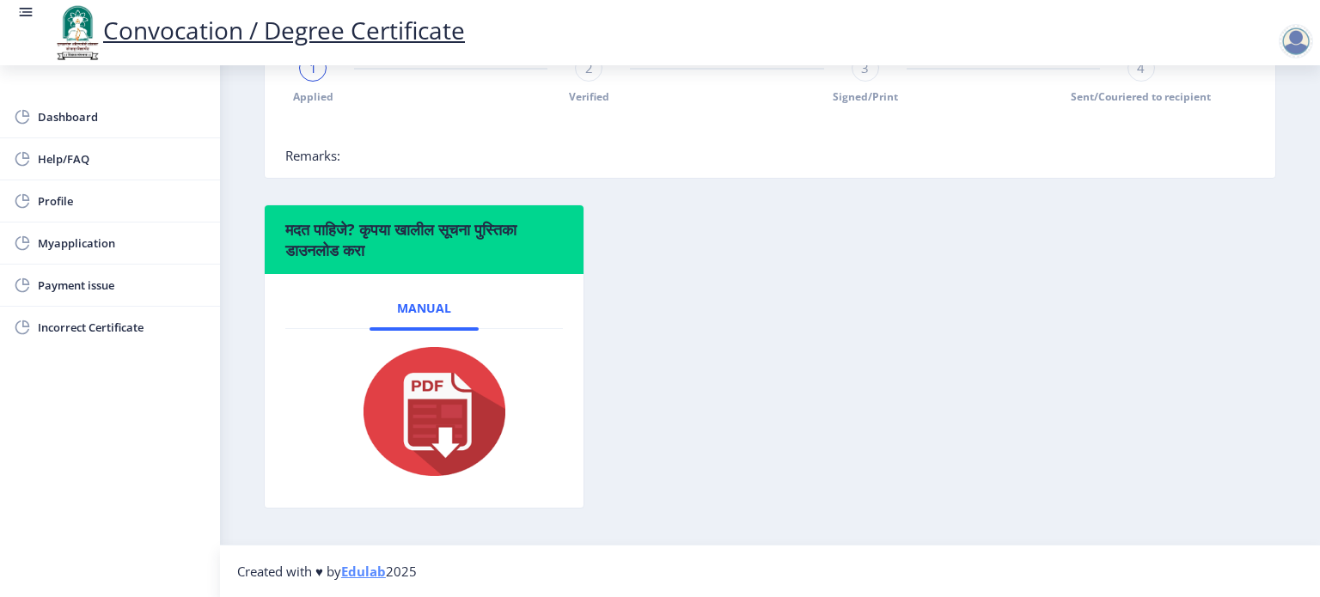
scroll to position [471, 0]
click at [412, 315] on span "Manual" at bounding box center [424, 309] width 54 height 14
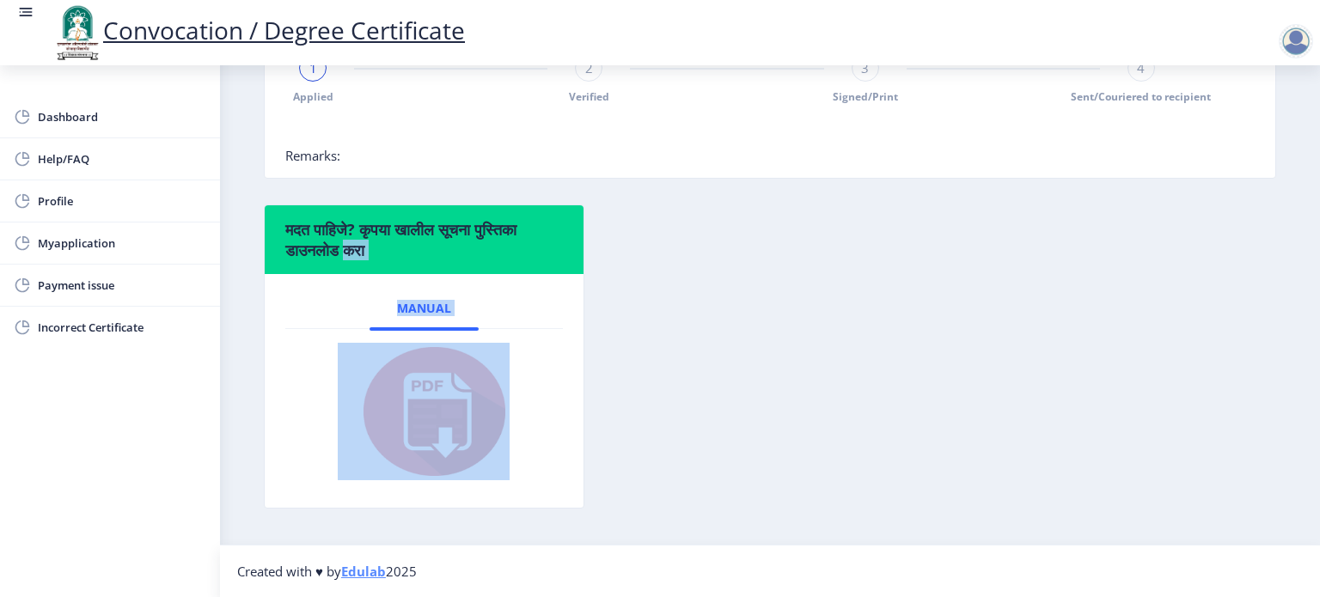
drag, startPoint x: 414, startPoint y: 248, endPoint x: 414, endPoint y: 401, distance: 152.9
click at [414, 401] on nb-card "मदत पाहिजे? कृपया खालील सूचना पुस्तिका डाउनलोड करा Manual" at bounding box center [424, 356] width 320 height 304
click at [414, 401] on img at bounding box center [424, 411] width 172 height 137
click at [309, 413] on nb-tab at bounding box center [423, 411] width 277 height 165
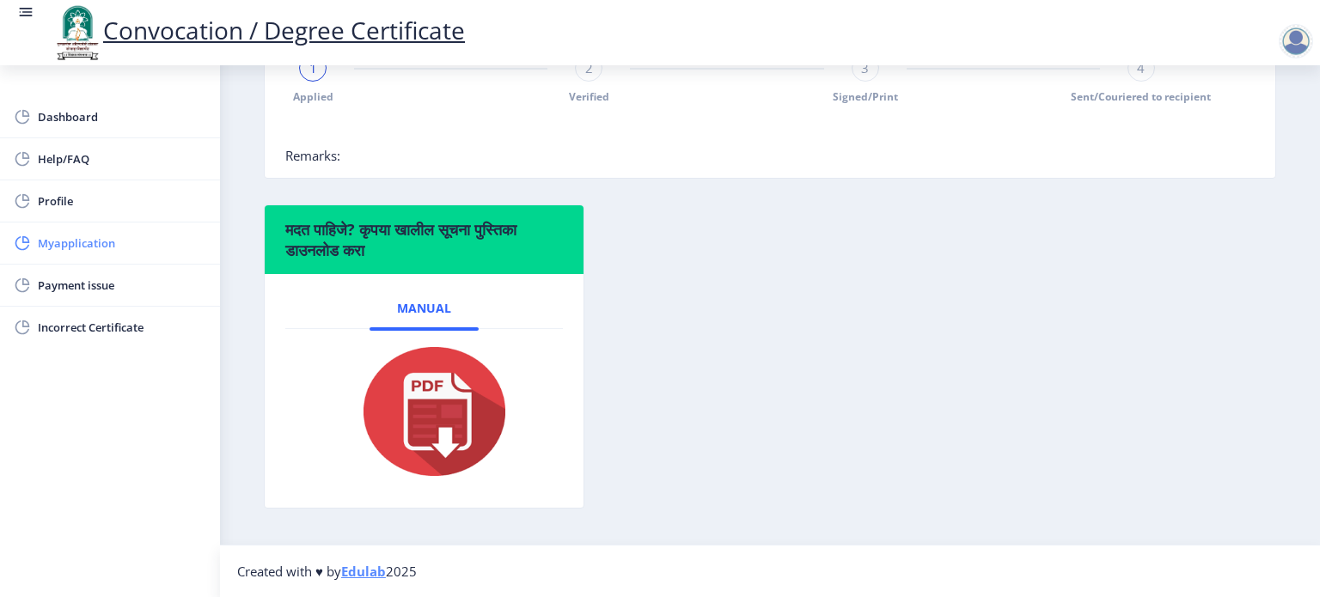
click at [76, 242] on span "Myapplication" at bounding box center [122, 243] width 168 height 21
